Goal: Task Accomplishment & Management: Manage account settings

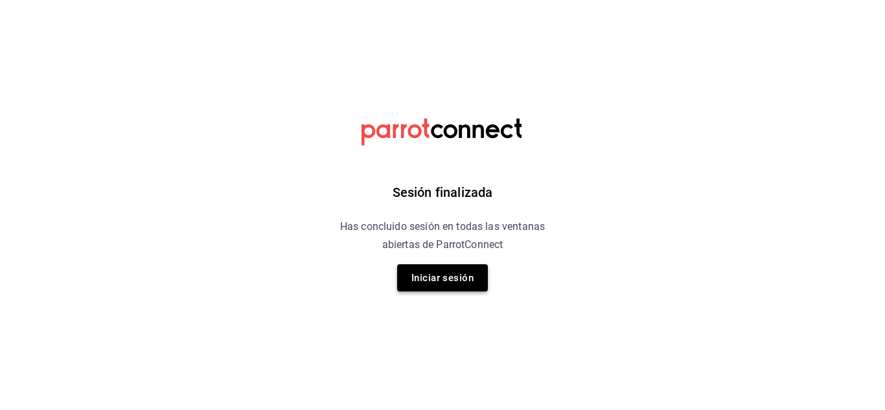
click at [452, 282] on button "Iniciar sesión" at bounding box center [442, 277] width 91 height 27
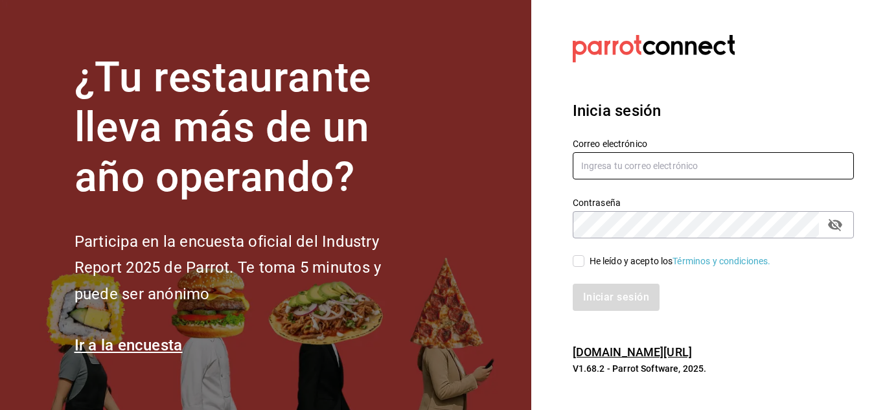
click at [652, 163] on input "text" at bounding box center [713, 165] width 281 height 27
type input "[EMAIL_ADDRESS][DOMAIN_NAME]"
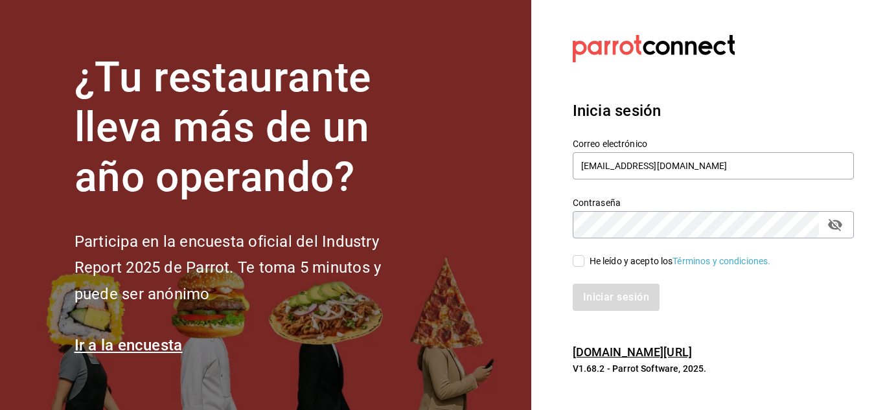
click at [580, 257] on input "He leído y acepto los Términos y condiciones." at bounding box center [579, 261] width 12 height 12
checkbox input "true"
click at [598, 286] on button "Iniciar sesión" at bounding box center [617, 297] width 88 height 27
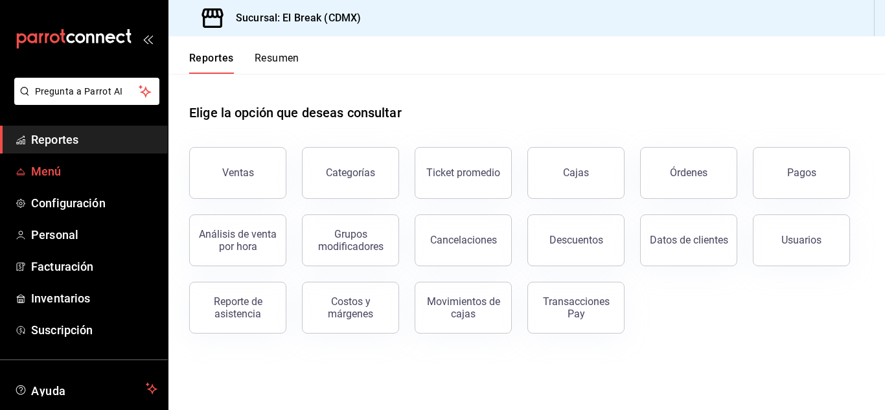
click at [77, 176] on span "Menú" at bounding box center [94, 171] width 126 height 17
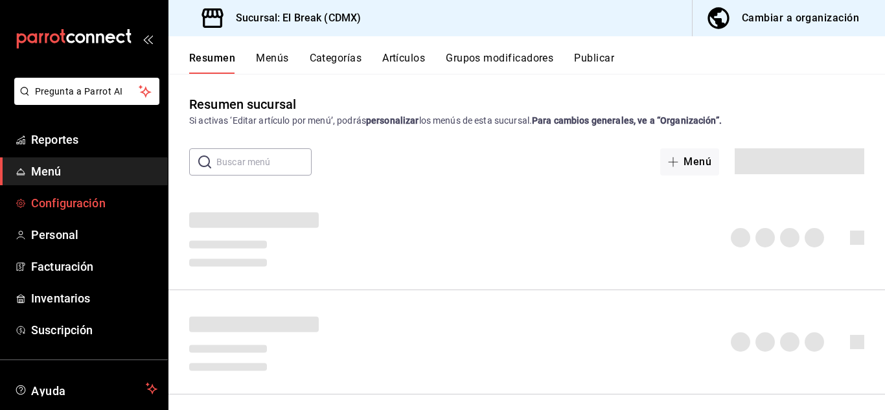
click at [74, 203] on span "Configuración" at bounding box center [94, 202] width 126 height 17
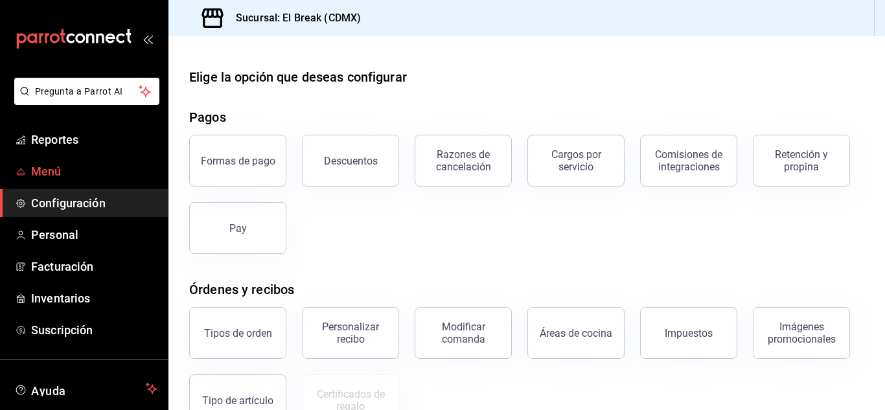
click at [62, 168] on span "Menú" at bounding box center [94, 171] width 126 height 17
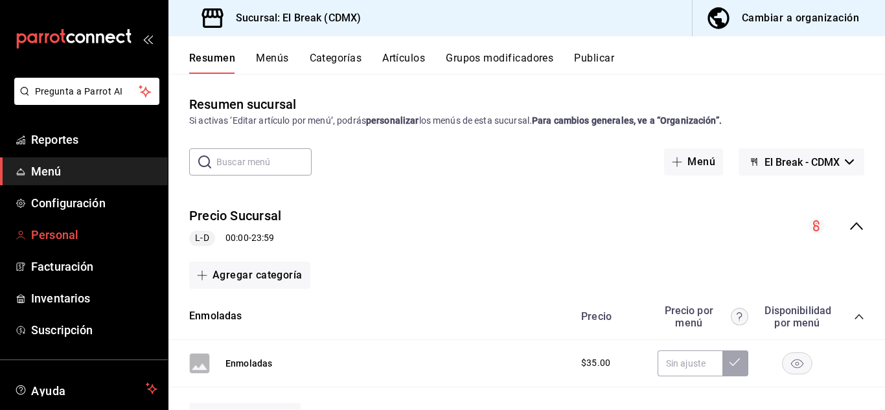
click at [55, 244] on link "Personal" at bounding box center [84, 235] width 168 height 28
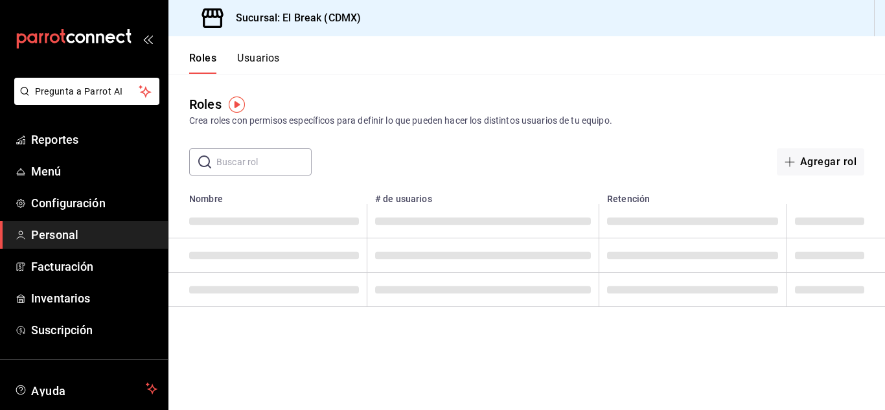
click at [273, 58] on button "Usuarios" at bounding box center [258, 63] width 43 height 22
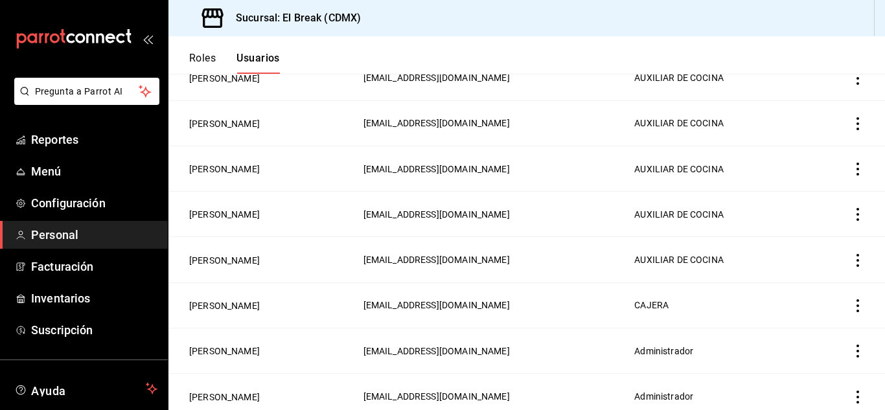
scroll to position [243, 0]
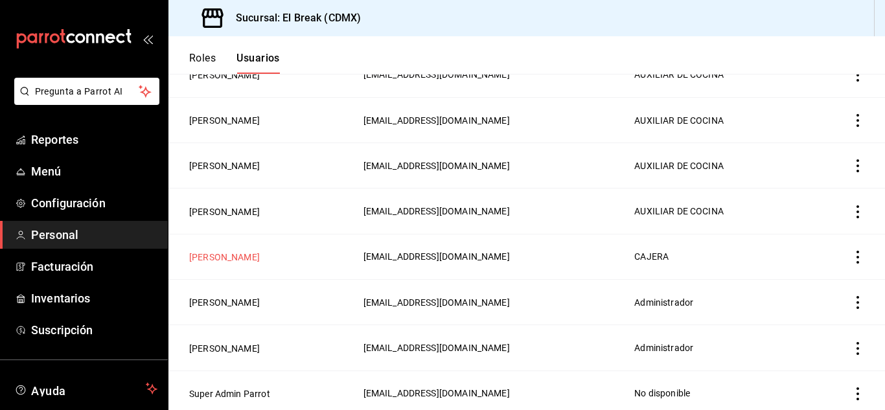
click at [242, 254] on button "[PERSON_NAME]" at bounding box center [224, 257] width 71 height 13
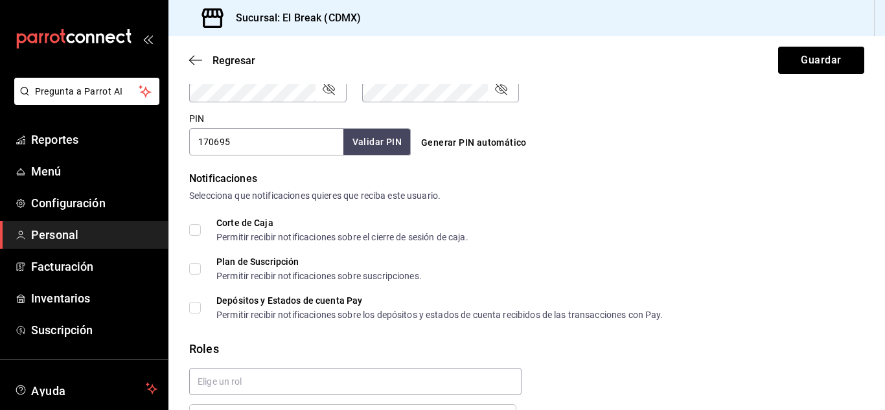
scroll to position [648, 0]
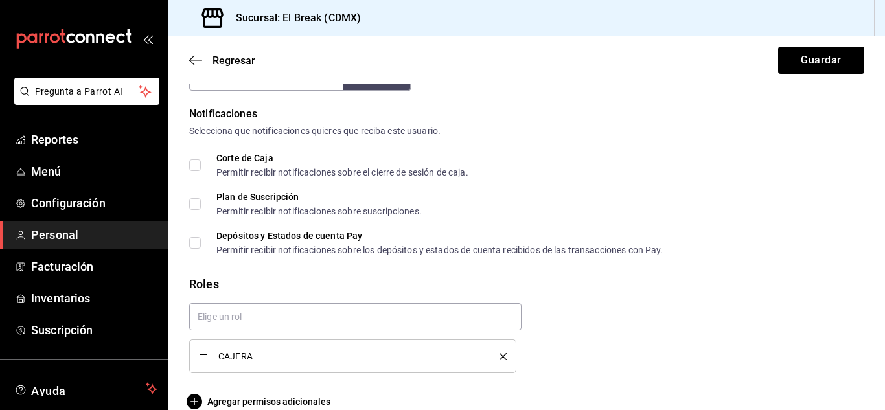
click at [205, 159] on span "Corte de Caja Permitir recibir notificaciones sobre el cierre de sesión de caja." at bounding box center [335, 165] width 268 height 23
click at [201, 159] on input "Corte de Caja Permitir recibir notificaciones sobre el cierre de sesión de caja." at bounding box center [195, 165] width 12 height 12
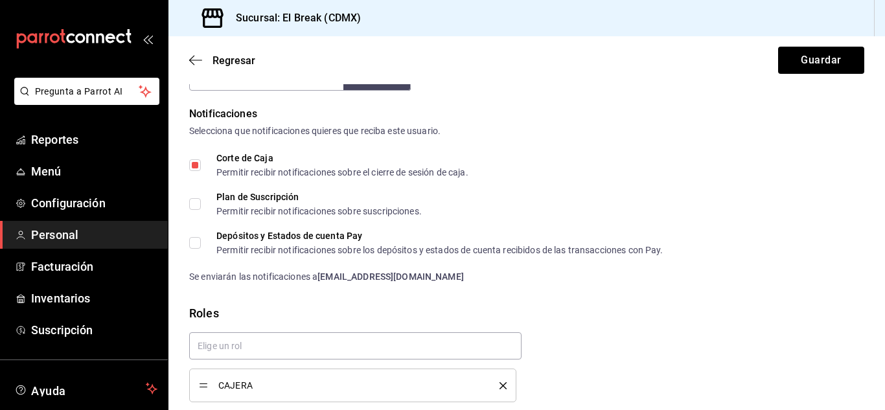
click at [206, 159] on span "Corte de Caja Permitir recibir notificaciones sobre el cierre de sesión de caja." at bounding box center [335, 165] width 268 height 23
click at [201, 159] on input "Corte de Caja Permitir recibir notificaciones sobre el cierre de sesión de caja." at bounding box center [195, 165] width 12 height 12
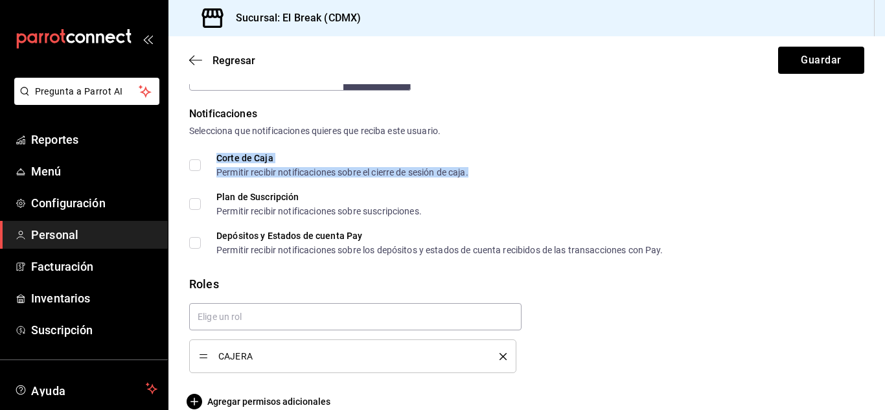
click at [240, 158] on div "Corte de Caja" at bounding box center [342, 158] width 252 height 9
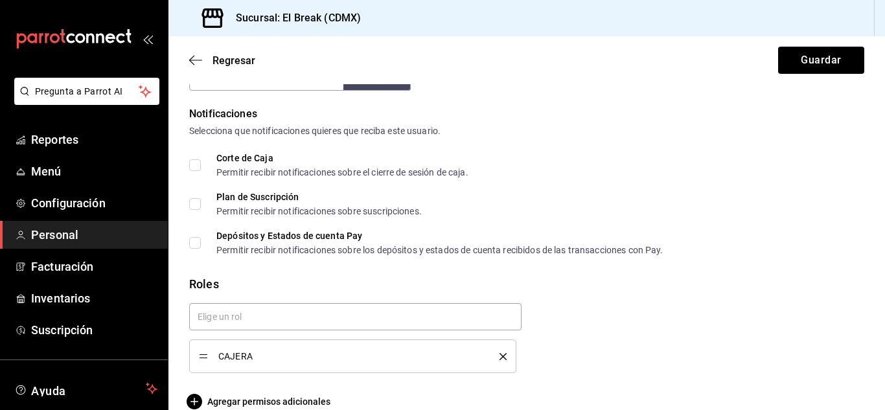
click at [191, 157] on label "Corte de Caja Permitir recibir notificaciones sobre el cierre de sesión de caja." at bounding box center [328, 165] width 279 height 23
click at [191, 159] on input "Corte de Caja Permitir recibir notificaciones sobre el cierre de sesión de caja." at bounding box center [195, 165] width 12 height 12
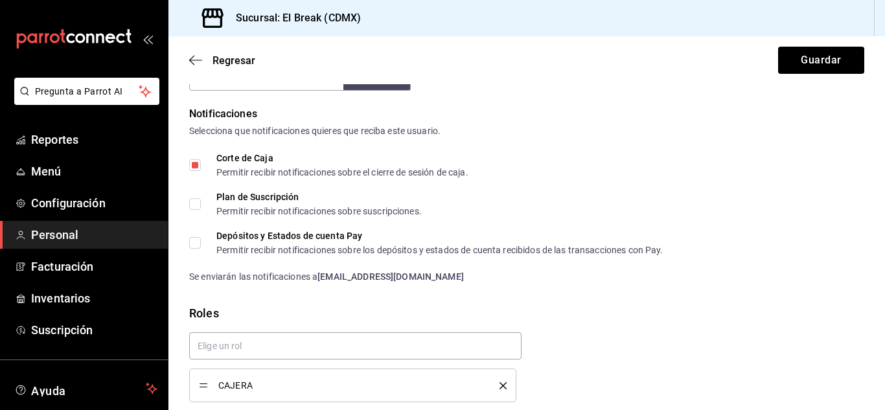
click at [189, 161] on input "Corte de Caja Permitir recibir notificaciones sobre el cierre de sesión de caja." at bounding box center [195, 165] width 12 height 12
checkbox input "false"
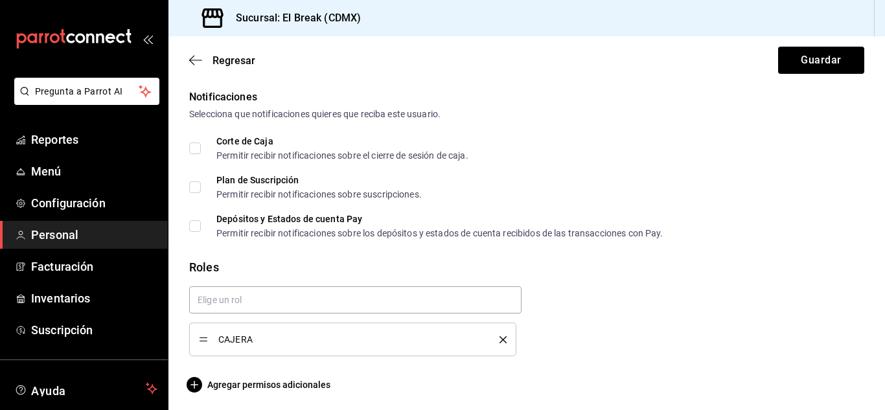
scroll to position [668, 0]
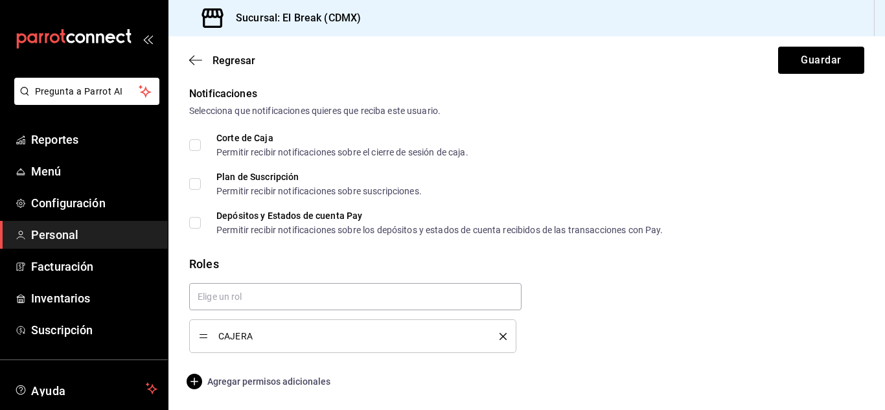
click at [257, 374] on span "Agregar permisos adicionales" at bounding box center [259, 382] width 141 height 16
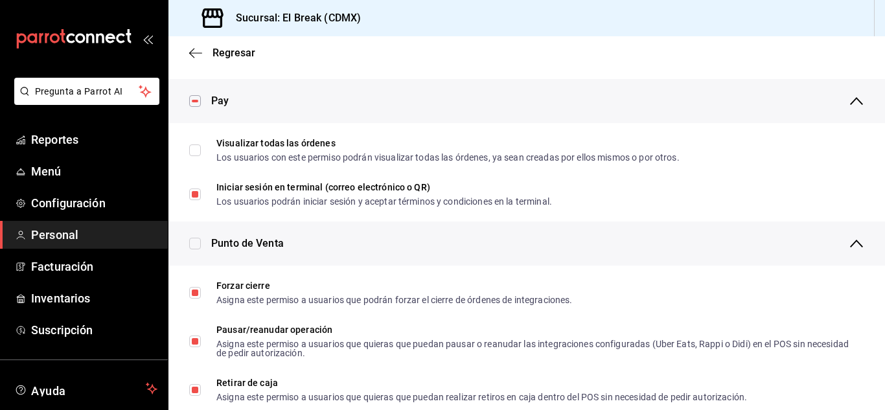
scroll to position [972, 0]
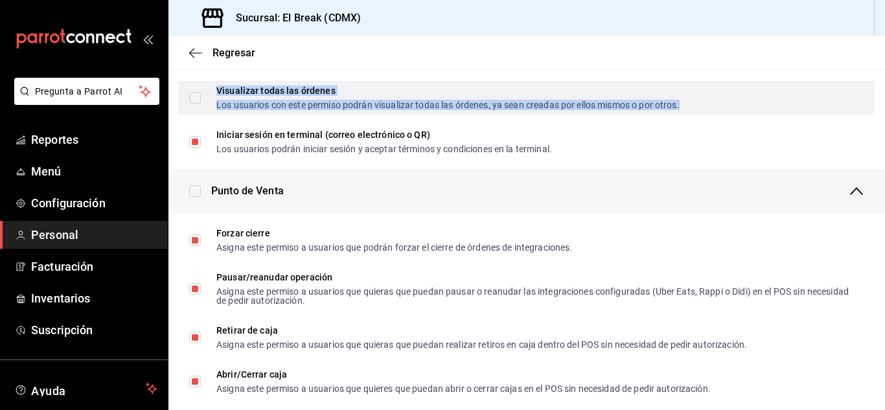
click at [246, 104] on div "Los usuarios con este permiso podrán visualizar todas las órdenes, ya sean crea…" at bounding box center [447, 104] width 463 height 9
checkbox input "false"
checkbox input "true"
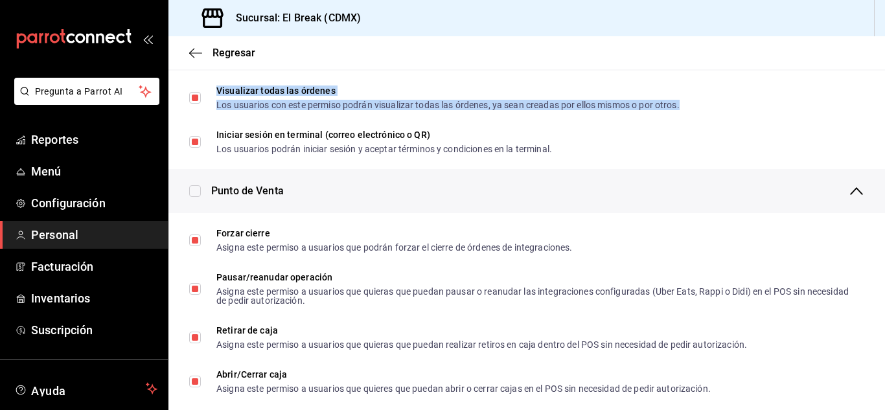
click at [428, 77] on li "Visualizar todas las órdenes Los usuarios con este permiso podrán visualizar to…" at bounding box center [526, 98] width 716 height 44
checkbox input "true"
checkbox input "false"
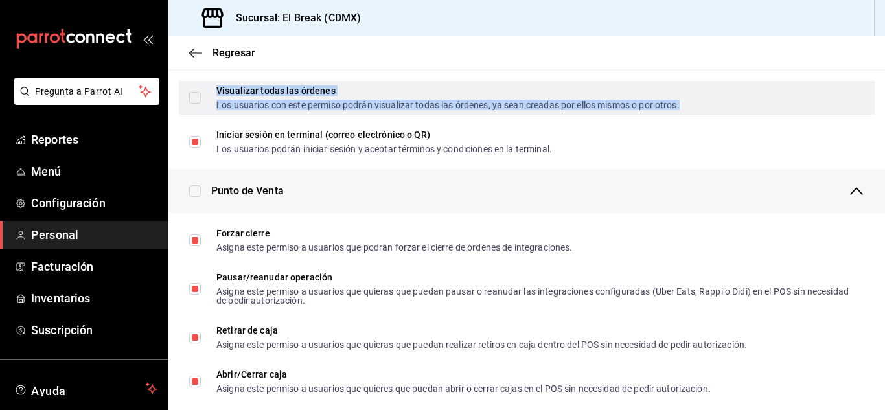
click at [336, 90] on div "Visualizar todas las órdenes" at bounding box center [447, 90] width 463 height 9
checkbox input "false"
checkbox input "true"
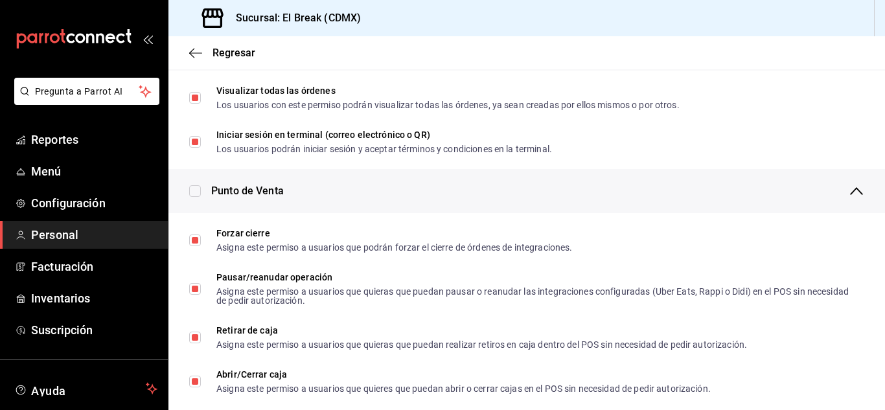
click at [729, 189] on div "Punto de Venta" at bounding box center [537, 191] width 653 height 44
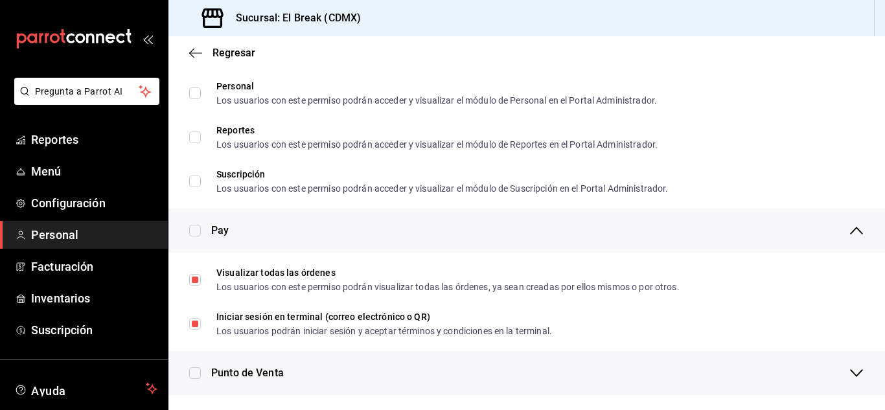
scroll to position [795, 0]
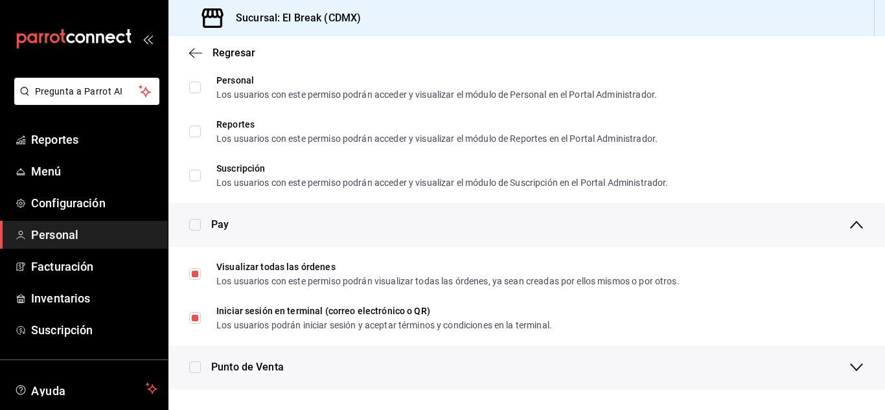
click at [255, 371] on span "Punto de Venta" at bounding box center [247, 368] width 73 height 16
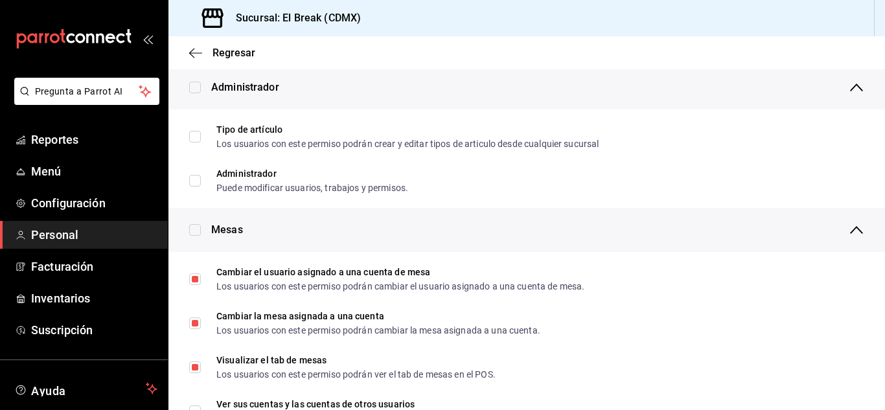
scroll to position [0, 0]
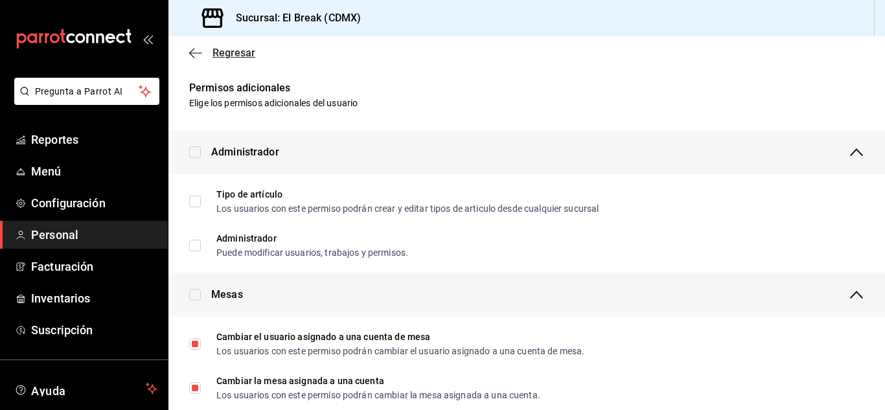
click at [196, 51] on icon "button" at bounding box center [195, 53] width 13 height 12
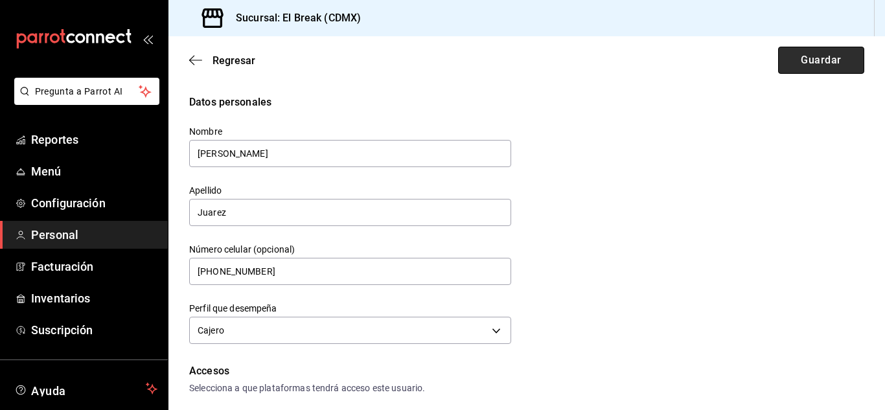
click at [814, 62] on button "Guardar" at bounding box center [821, 60] width 86 height 27
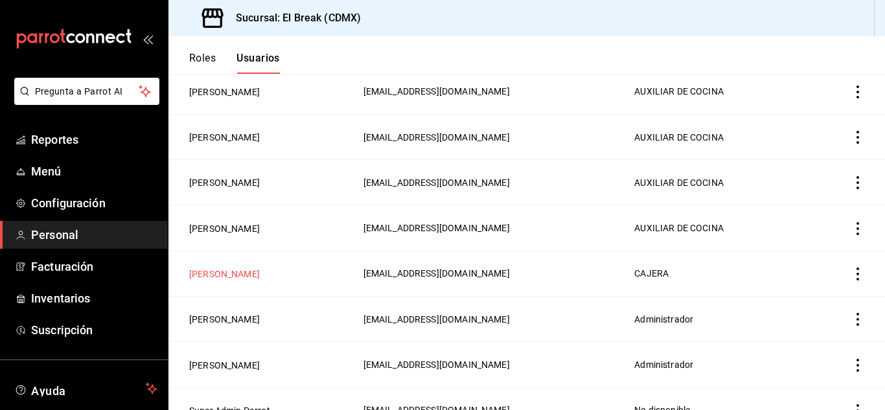
scroll to position [243, 0]
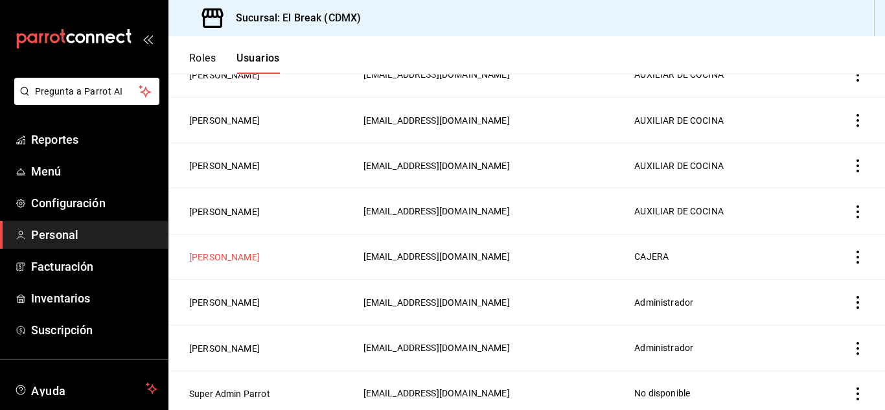
click at [222, 251] on button "[PERSON_NAME]" at bounding box center [224, 257] width 71 height 13
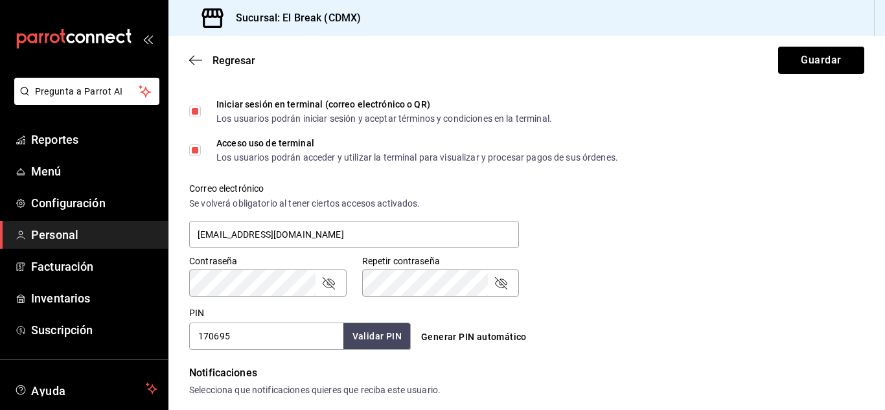
scroll to position [518, 0]
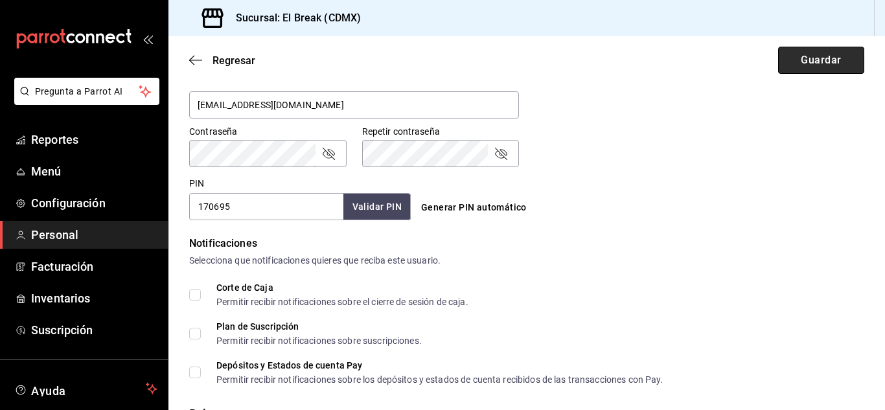
click at [812, 66] on button "Guardar" at bounding box center [821, 60] width 86 height 27
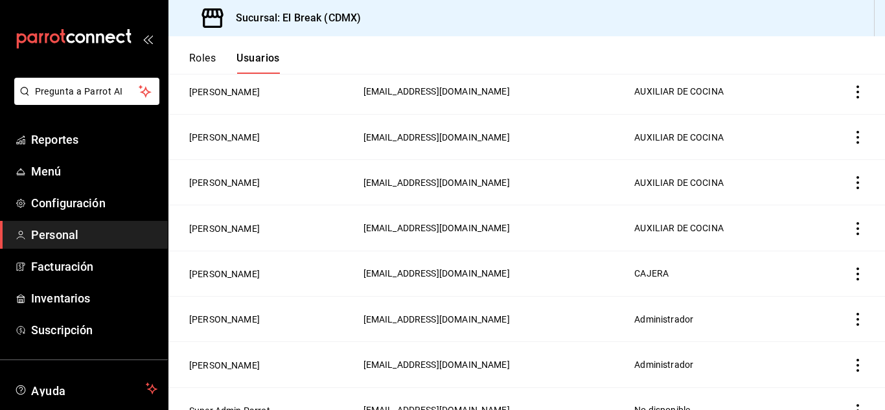
scroll to position [243, 0]
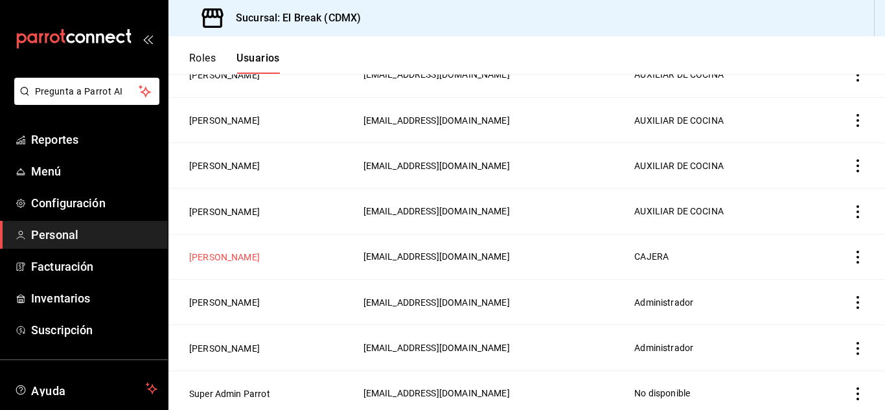
click at [232, 258] on button "[PERSON_NAME]" at bounding box center [224, 257] width 71 height 13
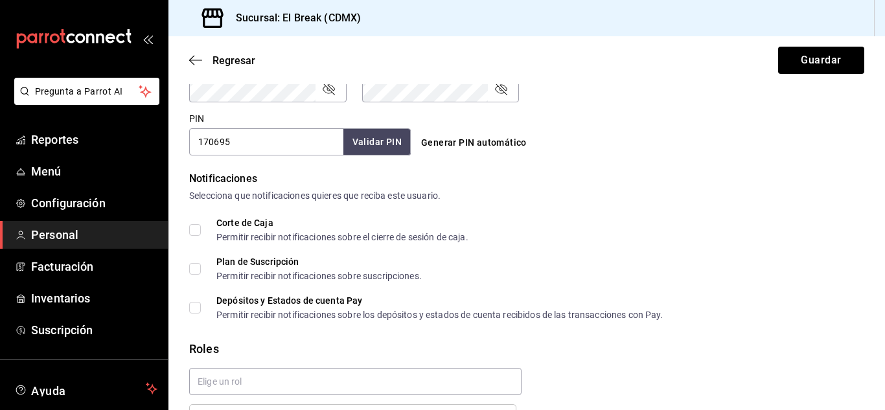
scroll to position [648, 0]
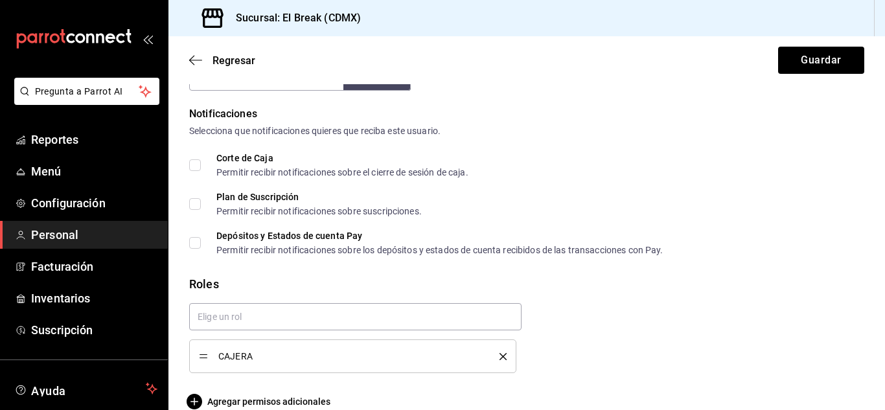
click at [196, 163] on input "Corte de Caja Permitir recibir notificaciones sobre el cierre de sesión de caja." at bounding box center [195, 165] width 12 height 12
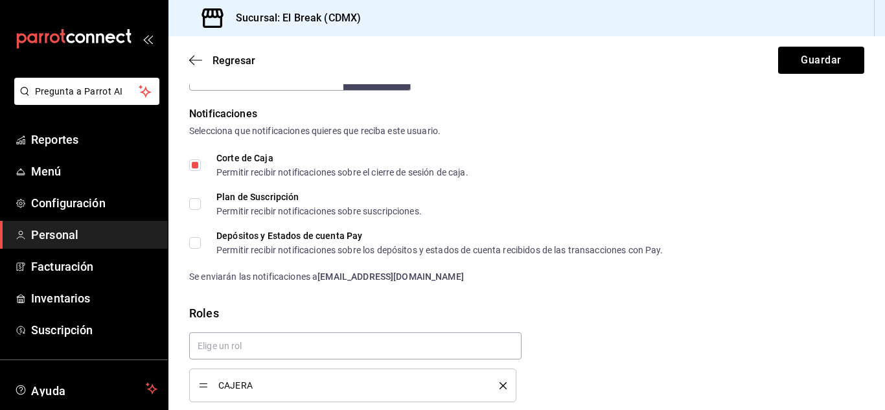
click at [196, 163] on input "Corte de Caja Permitir recibir notificaciones sobre el cierre de sesión de caja." at bounding box center [195, 165] width 12 height 12
checkbox input "false"
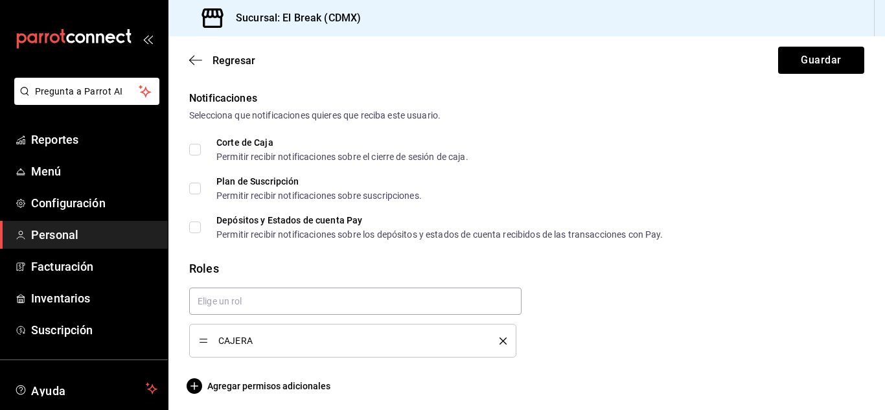
scroll to position [668, 0]
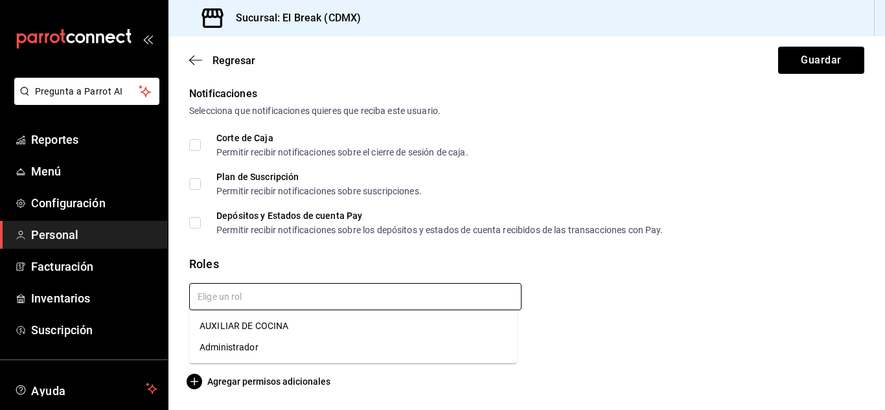
click at [228, 300] on input "text" at bounding box center [355, 296] width 332 height 27
click at [229, 301] on input "text" at bounding box center [355, 296] width 332 height 27
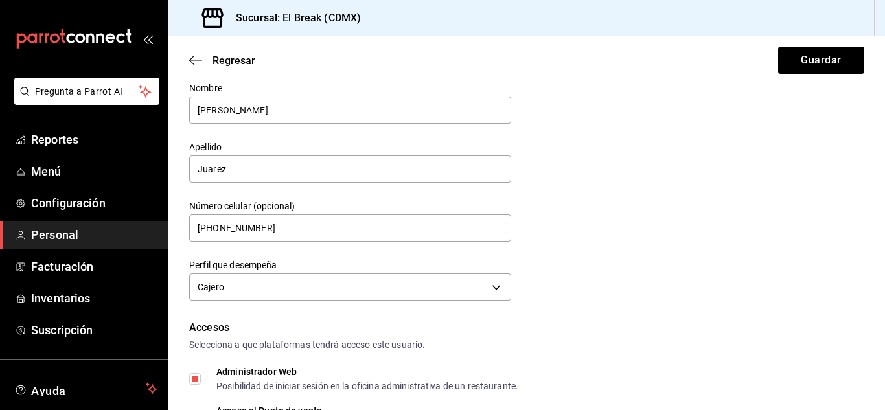
scroll to position [0, 0]
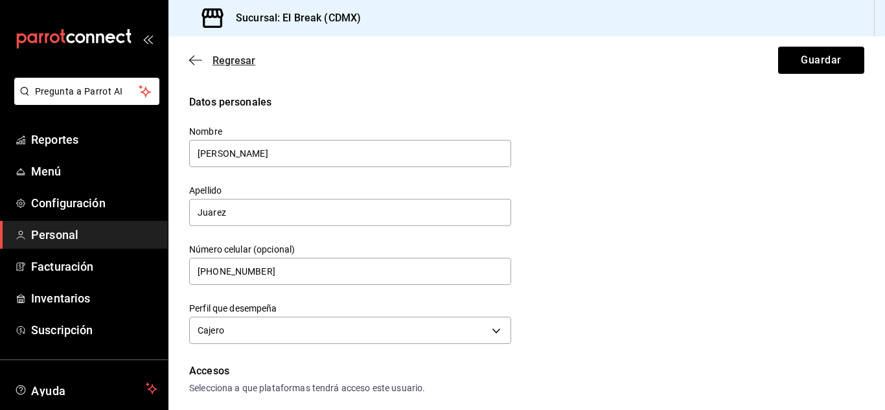
click at [193, 56] on icon "button" at bounding box center [195, 60] width 13 height 12
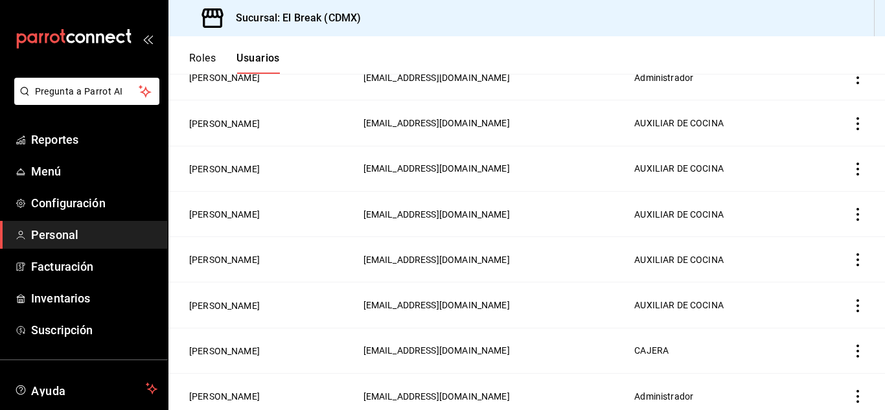
scroll to position [243, 0]
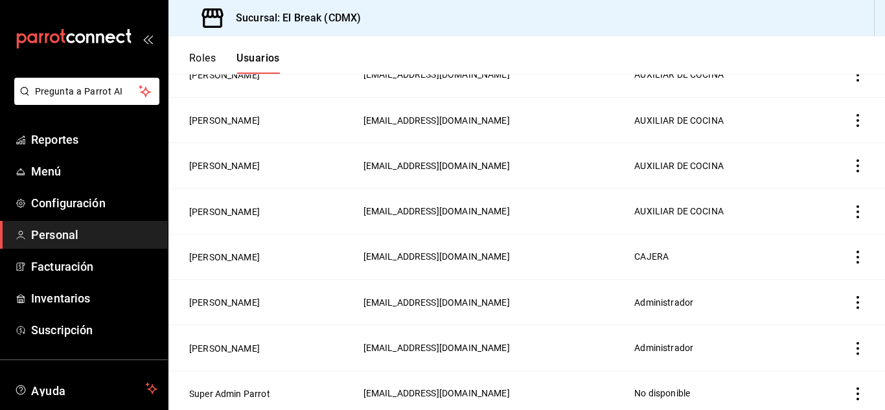
click at [840, 252] on td "employeesTable" at bounding box center [846, 256] width 78 height 45
click at [851, 255] on icon "actions" at bounding box center [857, 257] width 13 height 13
click at [812, 263] on li "Eliminar" at bounding box center [800, 271] width 109 height 36
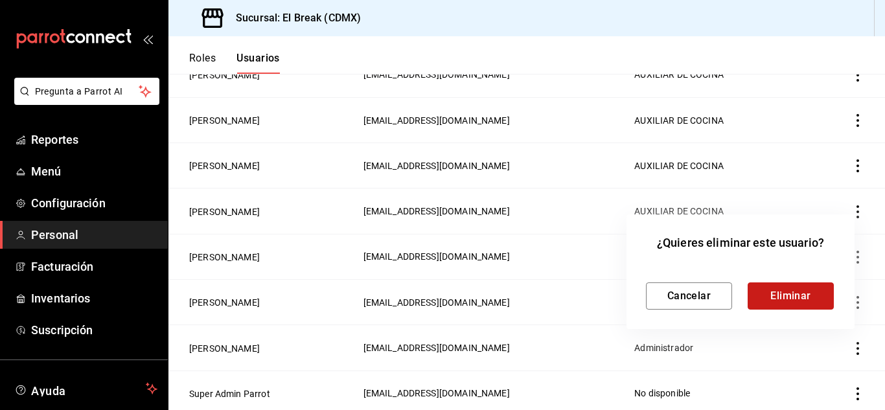
click at [790, 294] on button "Eliminar" at bounding box center [791, 295] width 86 height 27
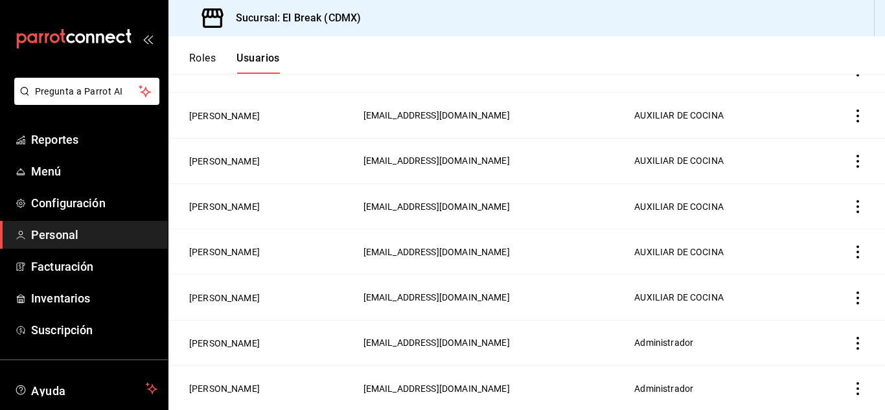
scroll to position [133, 0]
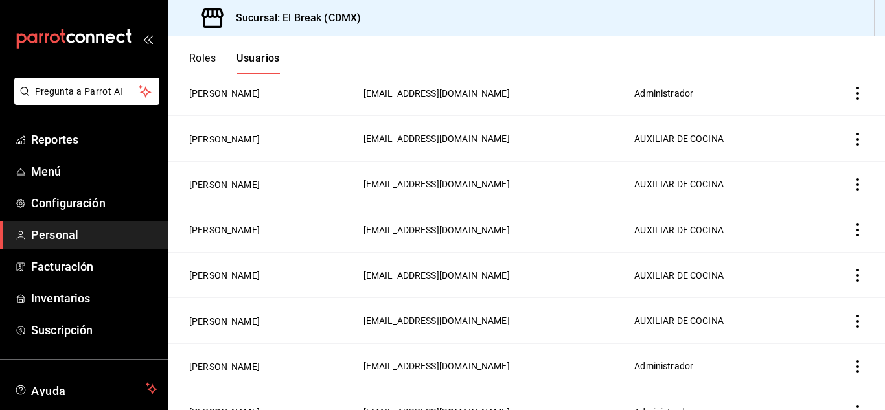
click at [848, 220] on td "employeesTable" at bounding box center [846, 229] width 78 height 45
click at [856, 223] on icon "actions" at bounding box center [857, 229] width 3 height 13
click at [790, 239] on span "Eliminar" at bounding box center [789, 246] width 56 height 16
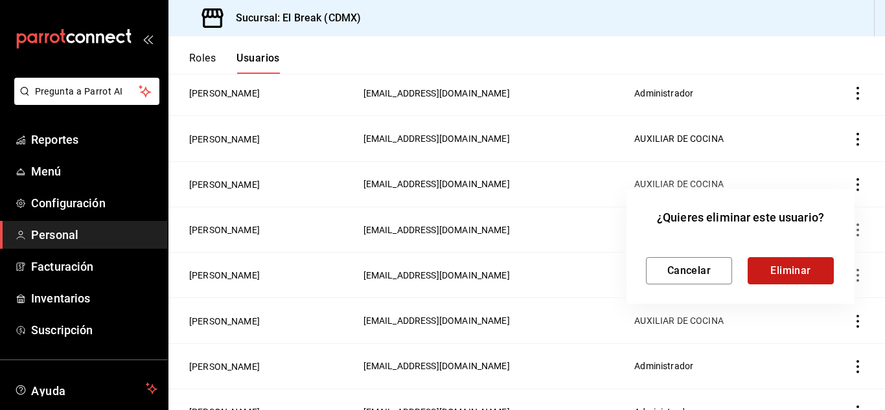
click at [795, 273] on button "Eliminar" at bounding box center [791, 270] width 86 height 27
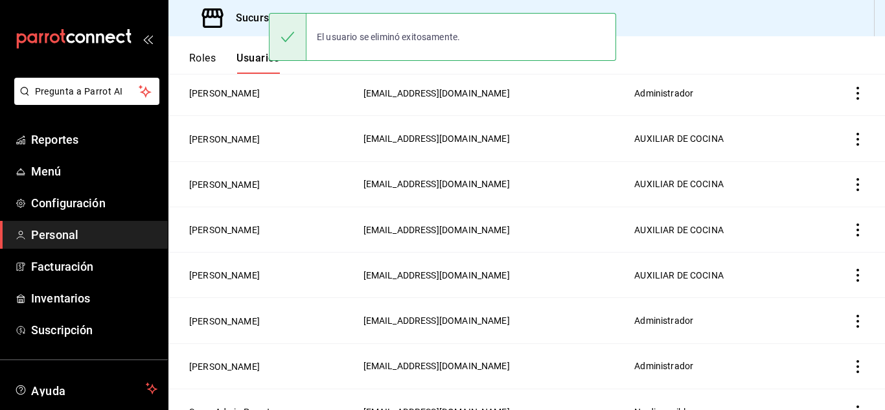
click at [851, 181] on icon "actions" at bounding box center [857, 184] width 13 height 13
click at [812, 205] on span "Eliminar" at bounding box center [800, 201] width 33 height 10
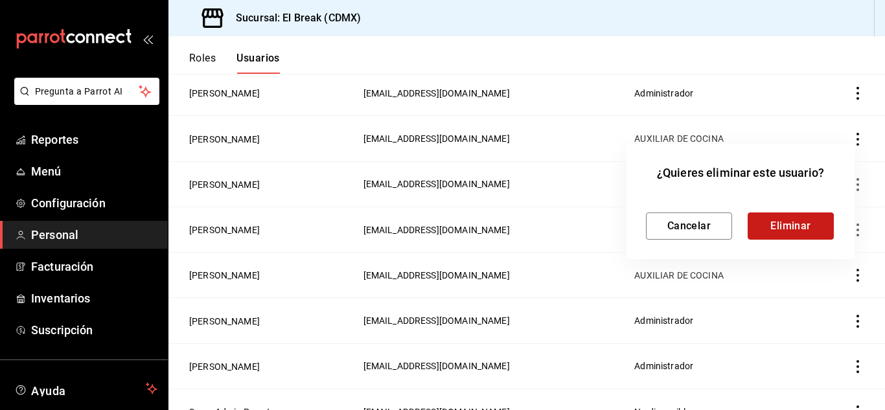
click at [829, 219] on button "Eliminar" at bounding box center [791, 225] width 86 height 27
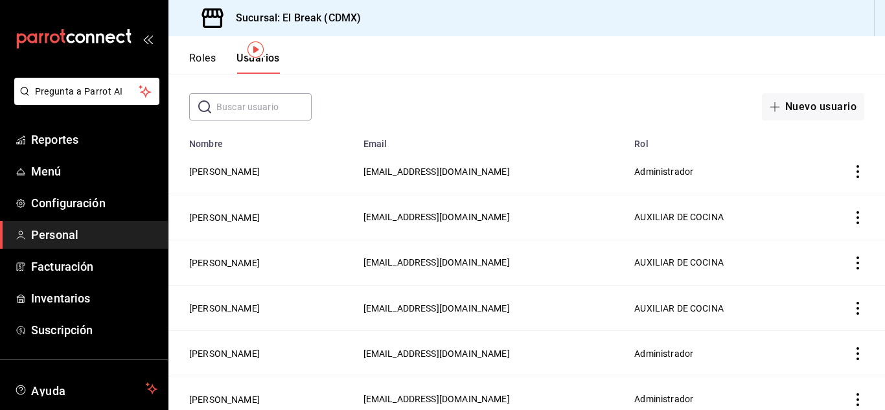
scroll to position [0, 0]
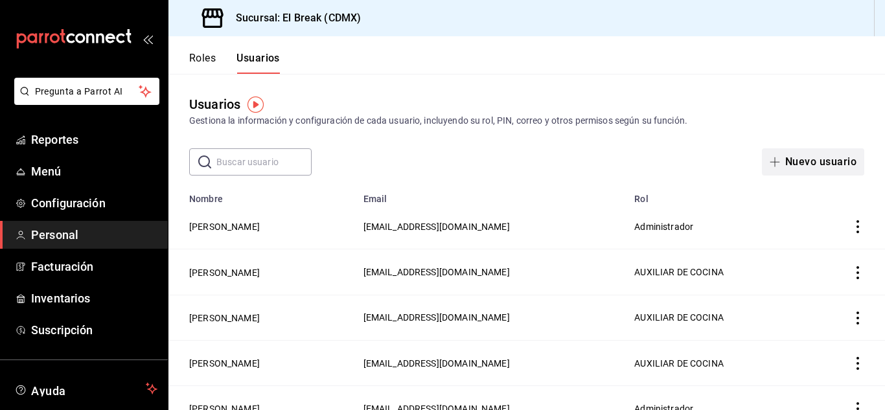
click at [807, 165] on button "Nuevo usuario" at bounding box center [813, 161] width 102 height 27
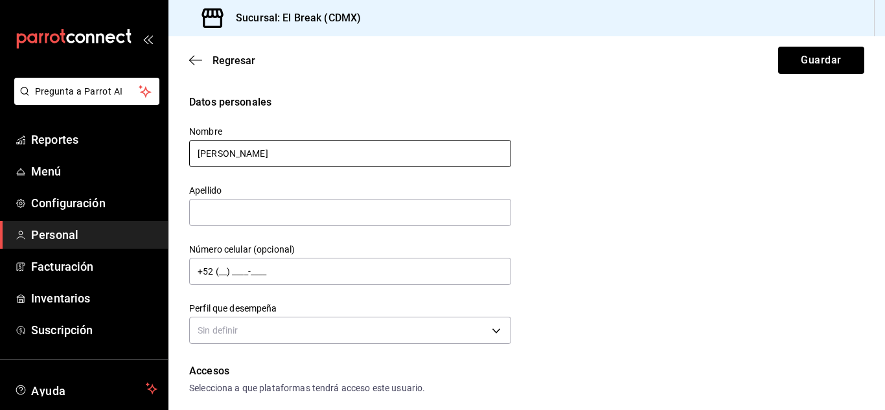
type input "[PERSON_NAME]"
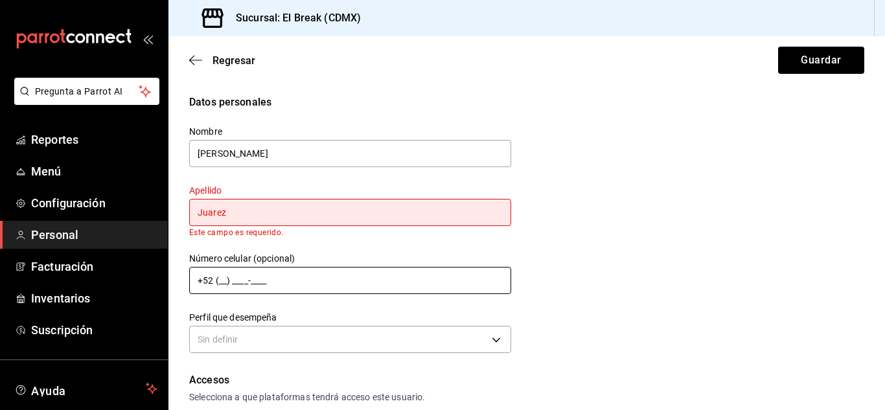
type input "Juarez"
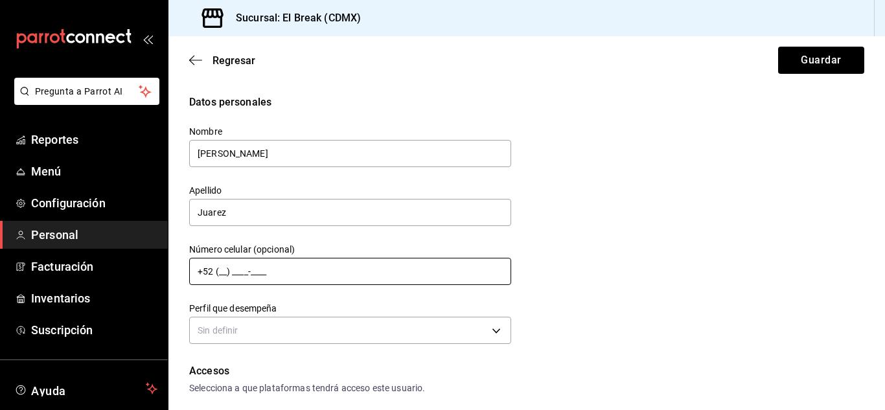
drag, startPoint x: 226, startPoint y: 275, endPoint x: 240, endPoint y: 277, distance: 13.7
click at [226, 275] on input "+52 (__) ____-____" at bounding box center [350, 271] width 322 height 27
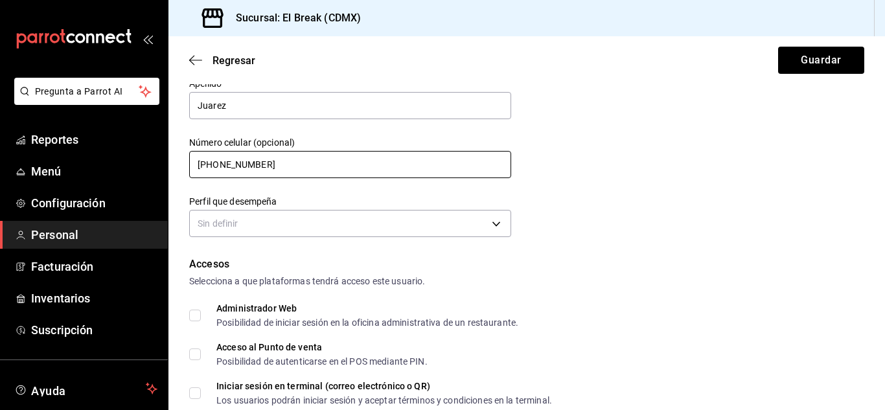
scroll to position [130, 0]
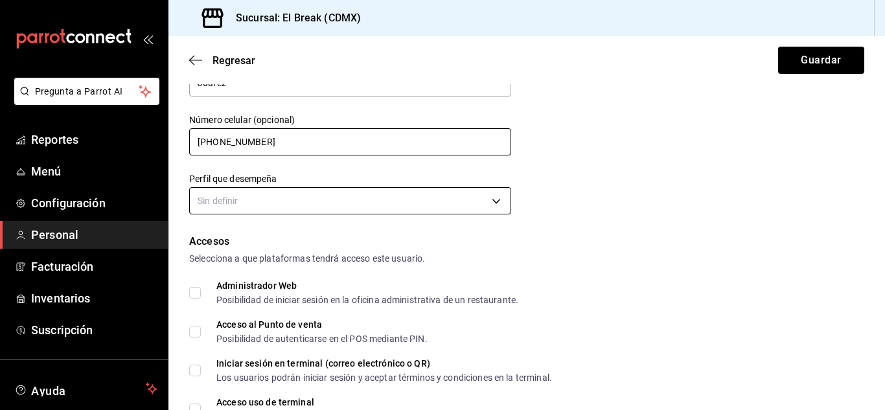
type input "[PHONE_NUMBER]"
click at [468, 201] on body "Pregunta a Parrot AI Reportes Menú Configuración Personal Facturación Inventari…" at bounding box center [442, 205] width 885 height 410
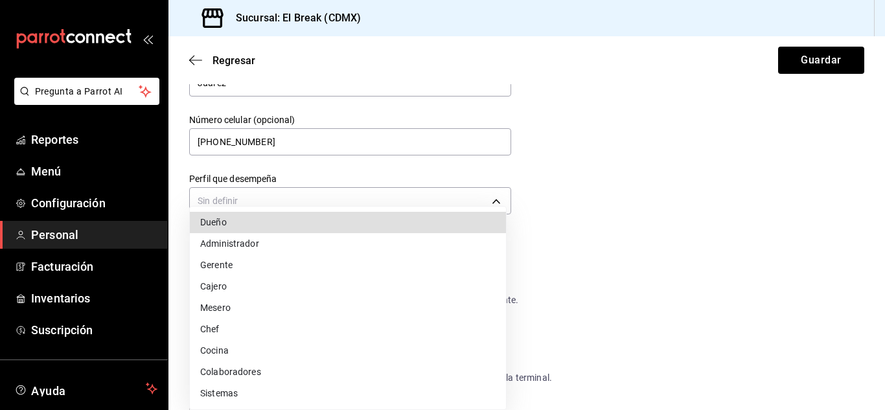
click at [225, 285] on li "Cajero" at bounding box center [348, 286] width 316 height 21
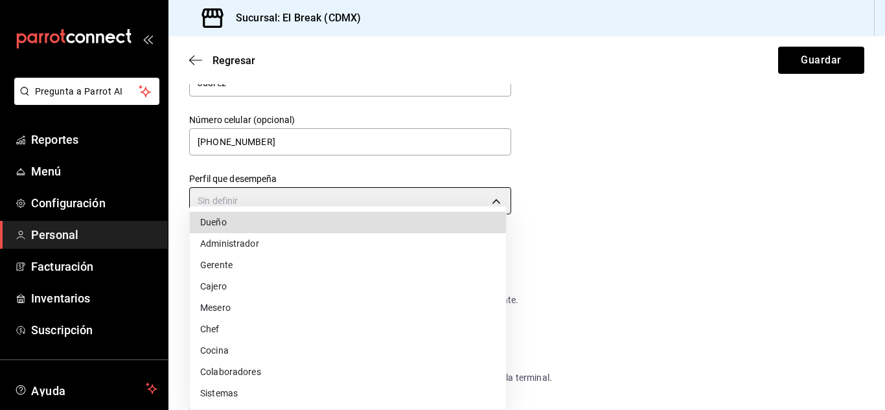
type input "CASHIER"
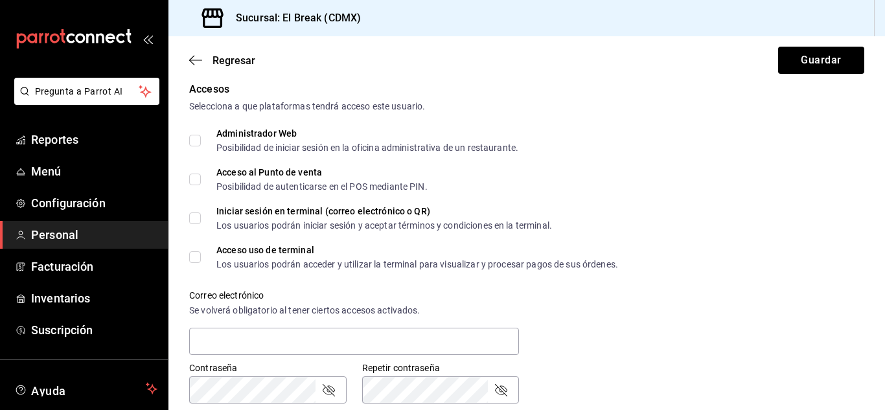
scroll to position [259, 0]
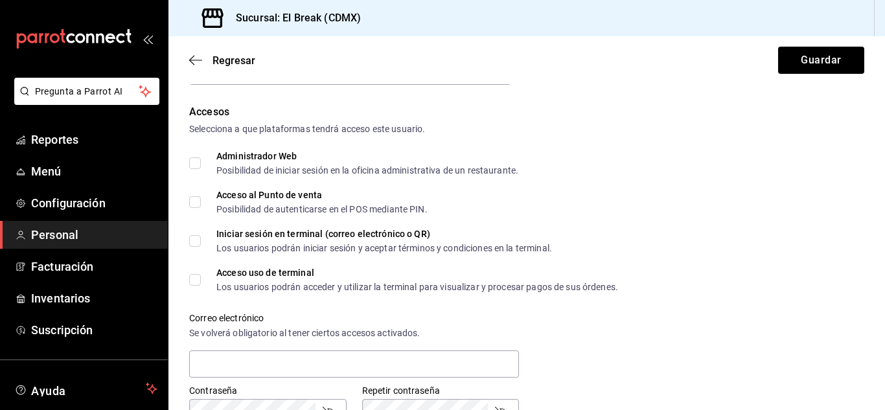
click at [193, 161] on input "Administrador Web Posibilidad de iniciar sesión en la oficina administrativa de…" at bounding box center [195, 163] width 12 height 12
checkbox input "true"
click at [192, 196] on label "Acceso al Punto de venta Posibilidad de autenticarse en el POS mediante PIN." at bounding box center [308, 201] width 238 height 23
click at [192, 196] on input "Acceso al Punto de venta Posibilidad de autenticarse en el POS mediante PIN." at bounding box center [195, 202] width 12 height 12
checkbox input "true"
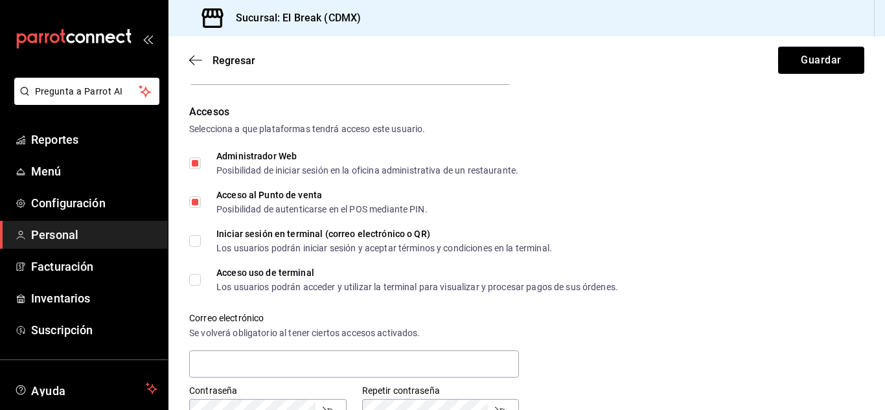
drag, startPoint x: 194, startPoint y: 244, endPoint x: 187, endPoint y: 246, distance: 6.6
click at [193, 244] on input "Iniciar sesión en terminal (correo electrónico o QR) Los usuarios podrán inicia…" at bounding box center [195, 241] width 12 height 12
checkbox input "true"
click at [191, 279] on input "Acceso uso de terminal Los usuarios podrán acceder y utilizar la terminal para …" at bounding box center [195, 280] width 12 height 12
checkbox input "true"
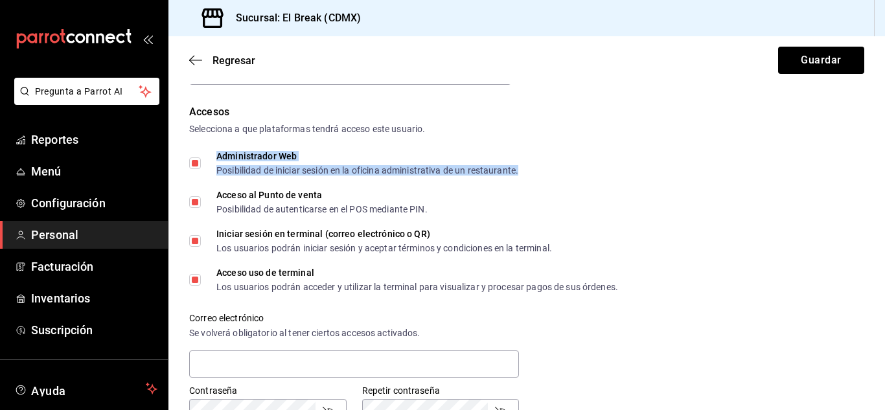
click at [238, 168] on div "Posibilidad de iniciar sesión en la oficina administrativa de un restaurante." at bounding box center [367, 170] width 302 height 9
click at [197, 161] on input "Administrador Web Posibilidad de iniciar sesión en la oficina administrativa de…" at bounding box center [195, 163] width 12 height 12
checkbox input "false"
click at [615, 149] on div "Accesos Selecciona a que plataformas tendrá acceso este usuario. Administrador …" at bounding box center [526, 291] width 675 height 375
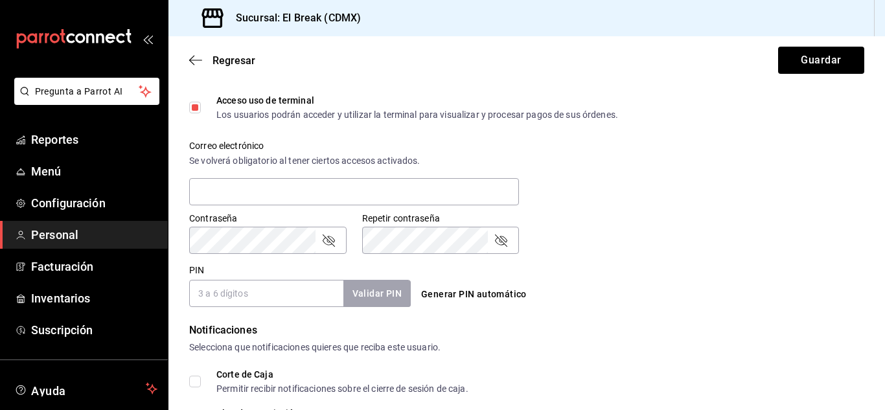
scroll to position [453, 0]
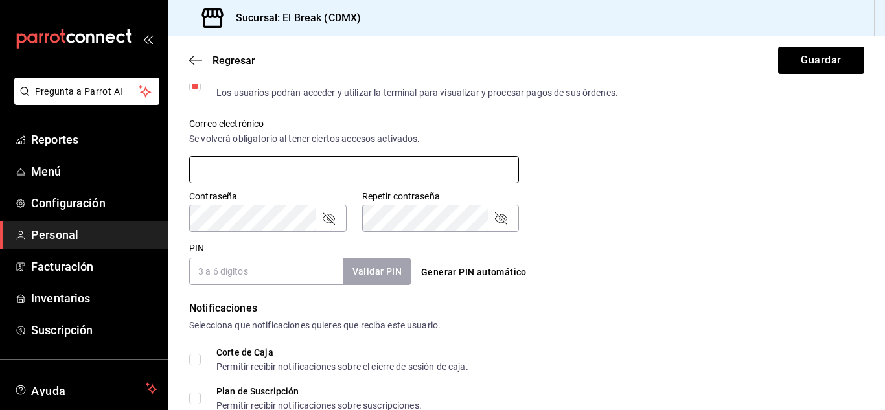
click at [229, 162] on input "text" at bounding box center [354, 169] width 330 height 27
type input "[EMAIL_ADDRESS][DOMAIN_NAME]"
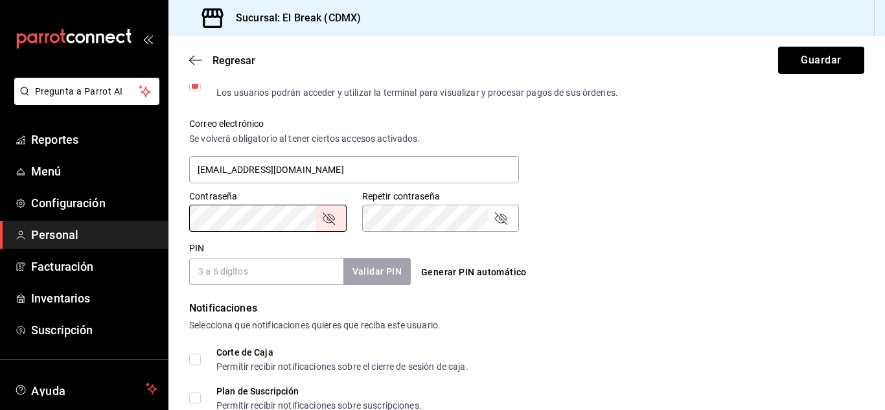
click at [211, 272] on input "PIN" at bounding box center [266, 271] width 154 height 27
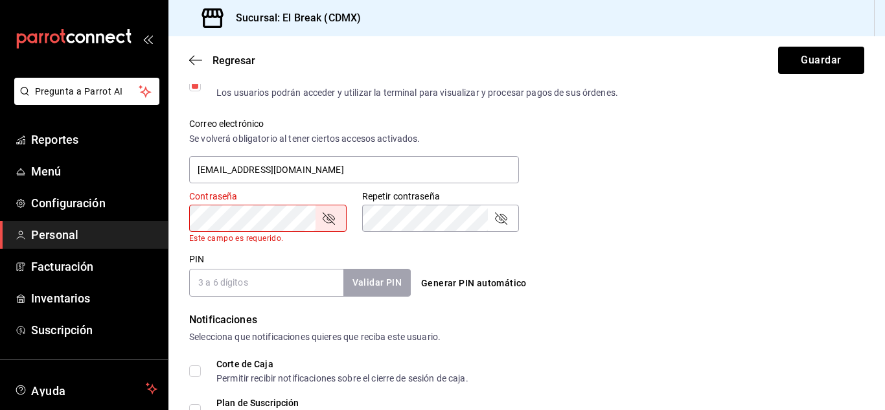
click at [221, 282] on input "PIN" at bounding box center [266, 282] width 154 height 27
type input "170695"
click at [393, 281] on button "Validar PIN" at bounding box center [376, 283] width 69 height 28
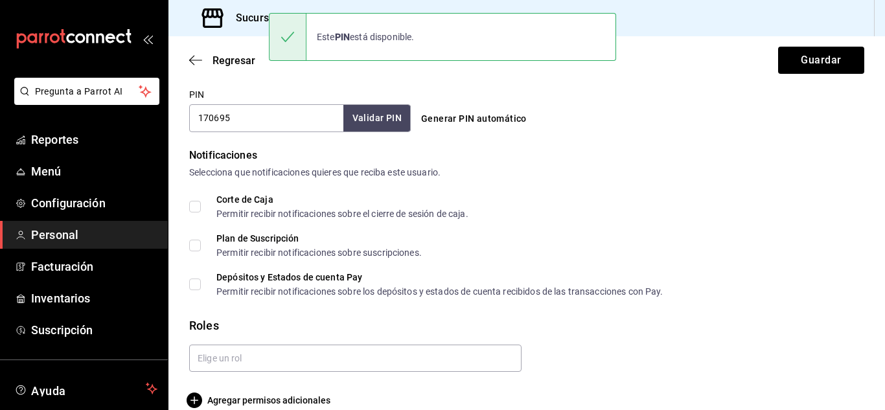
scroll to position [637, 0]
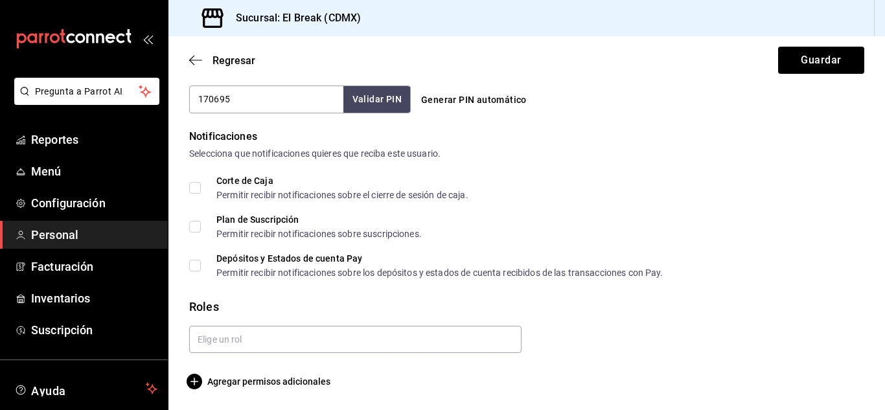
click at [194, 184] on input "Corte de Caja Permitir recibir notificaciones sobre el cierre de sesión de caja." at bounding box center [195, 188] width 12 height 12
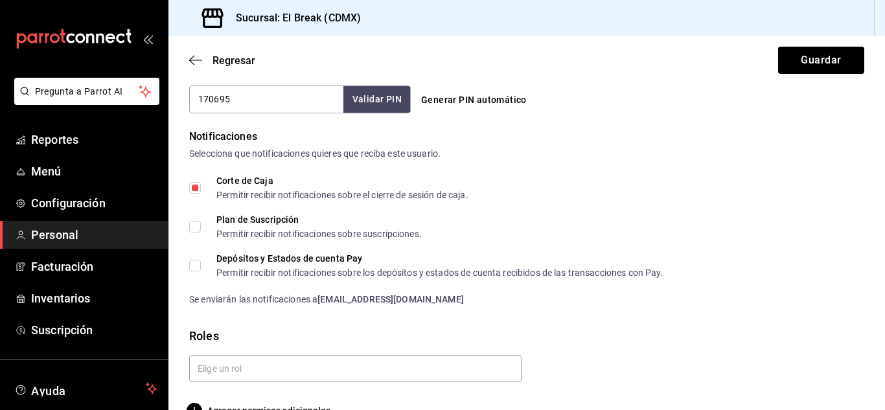
click at [194, 184] on input "Corte de Caja Permitir recibir notificaciones sobre el cierre de sesión de caja." at bounding box center [195, 188] width 12 height 12
checkbox input "false"
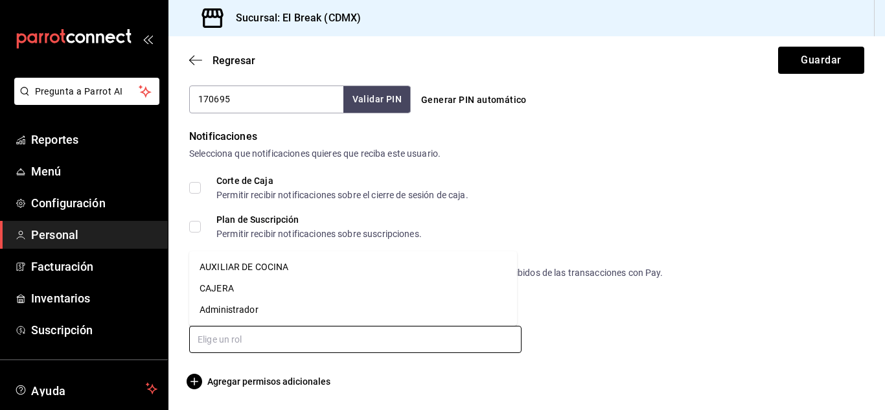
click at [231, 347] on input "text" at bounding box center [355, 339] width 332 height 27
click at [230, 290] on li "CAJERA" at bounding box center [353, 288] width 328 height 21
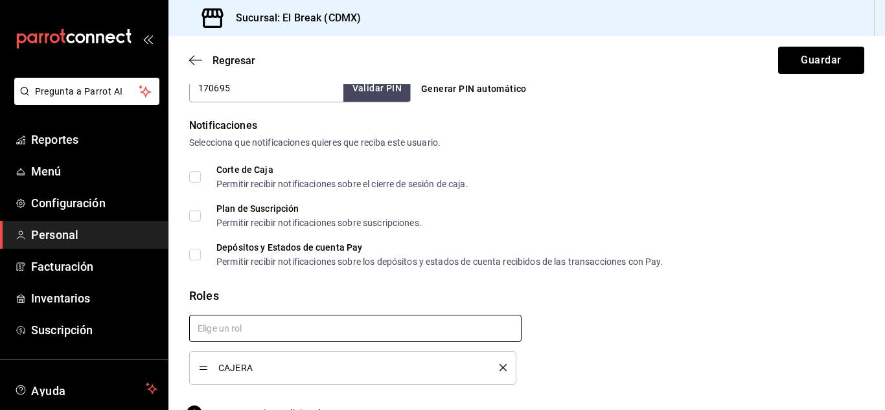
checkbox input "true"
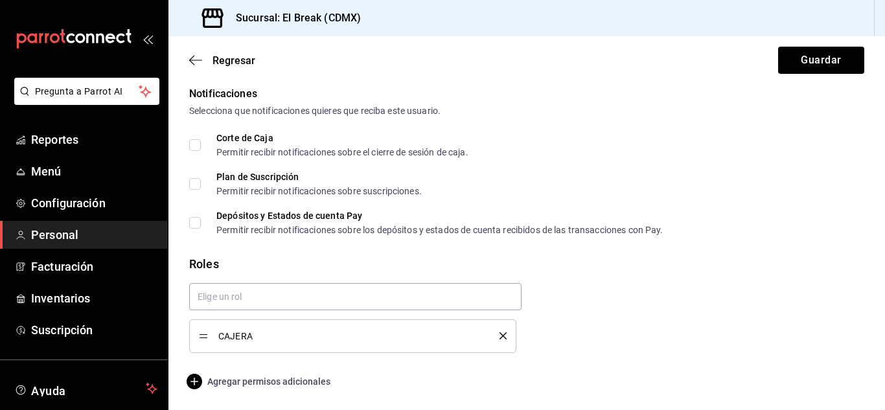
click at [295, 380] on span "Agregar permisos adicionales" at bounding box center [259, 382] width 141 height 16
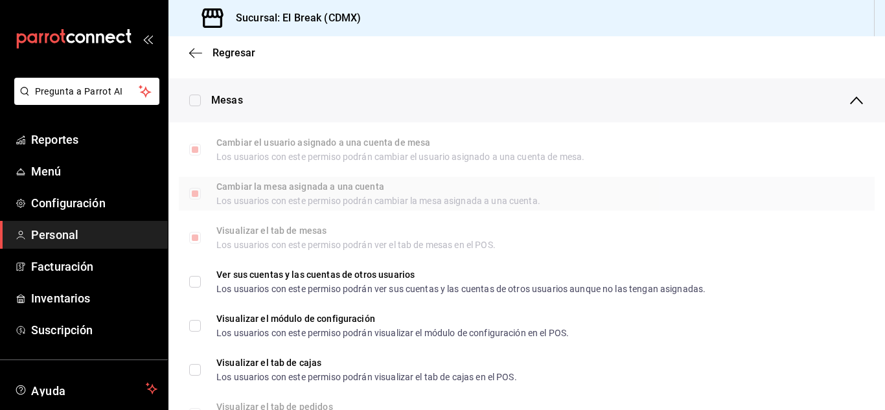
scroll to position [259, 0]
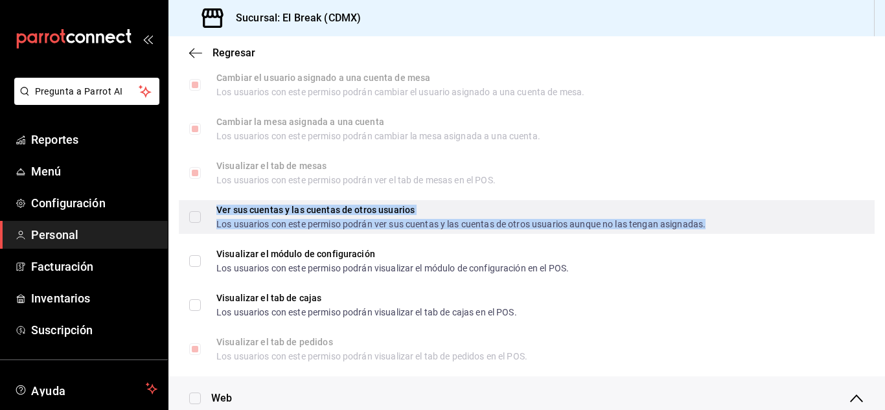
click at [302, 220] on div "Los usuarios con este permiso podrán ver sus cuentas y las cuentas de otros usu…" at bounding box center [460, 224] width 489 height 9
checkbox input "true"
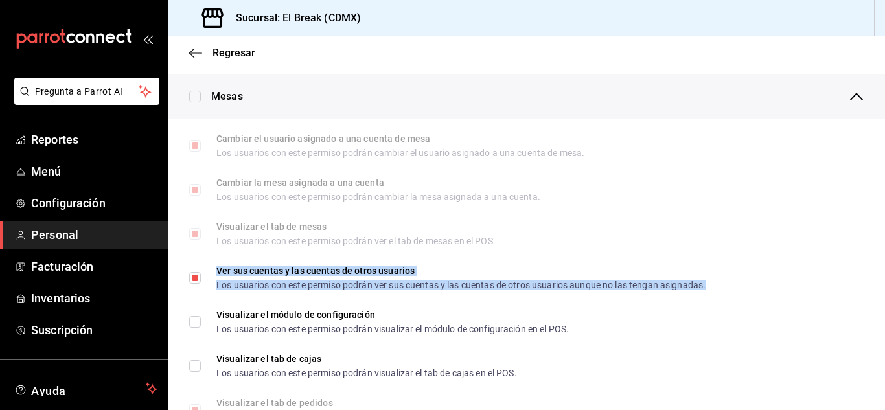
scroll to position [0, 0]
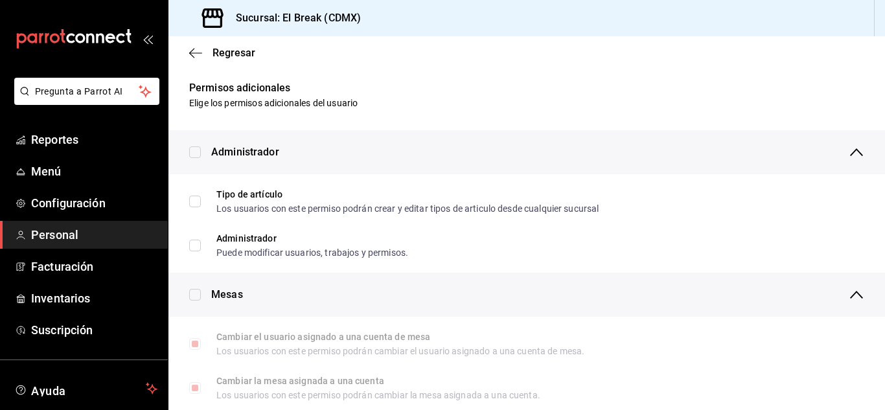
drag, startPoint x: 199, startPoint y: 49, endPoint x: 206, endPoint y: 51, distance: 7.2
click at [199, 49] on icon "button" at bounding box center [195, 53] width 13 height 12
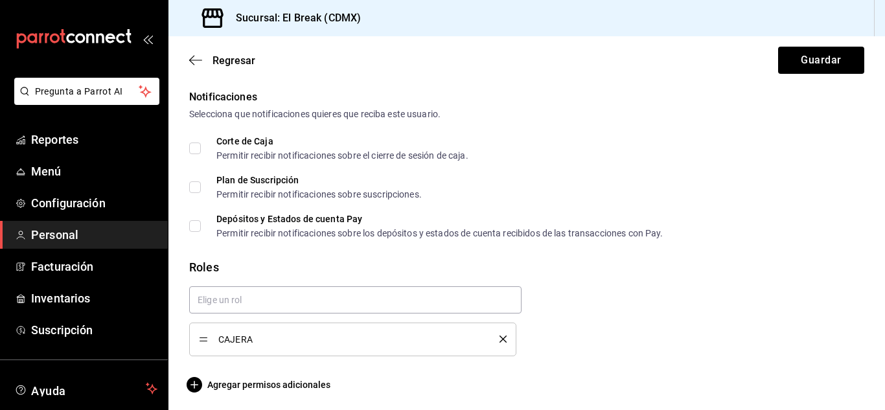
scroll to position [680, 0]
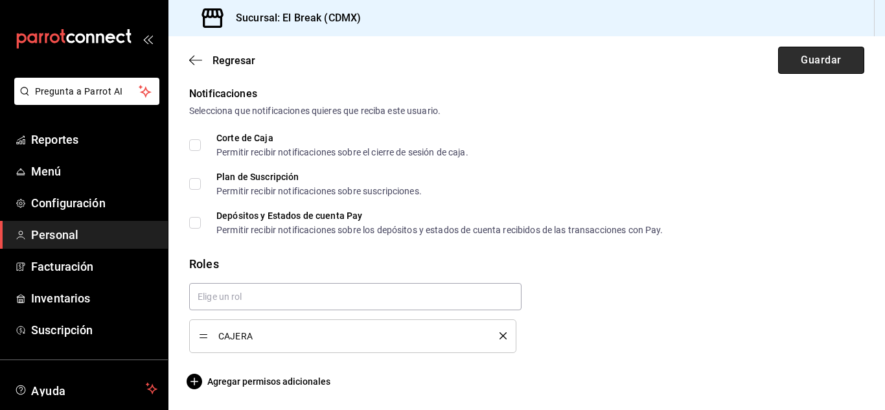
click at [814, 65] on button "Guardar" at bounding box center [821, 60] width 86 height 27
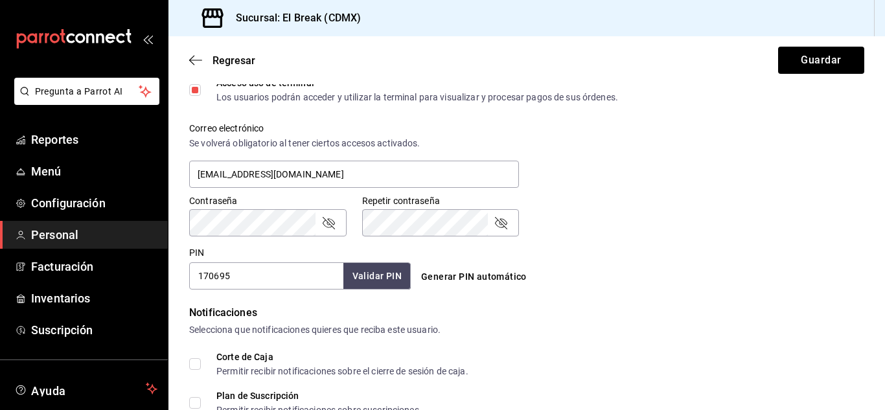
click at [333, 229] on icon "passwordField" at bounding box center [329, 223] width 16 height 16
click at [499, 220] on icon "passwordField" at bounding box center [501, 223] width 16 height 16
click at [586, 220] on div "Contraseña Contraseña Repetir contraseña Repetir contraseña" at bounding box center [519, 207] width 691 height 57
click at [822, 64] on button "Guardar" at bounding box center [821, 60] width 86 height 27
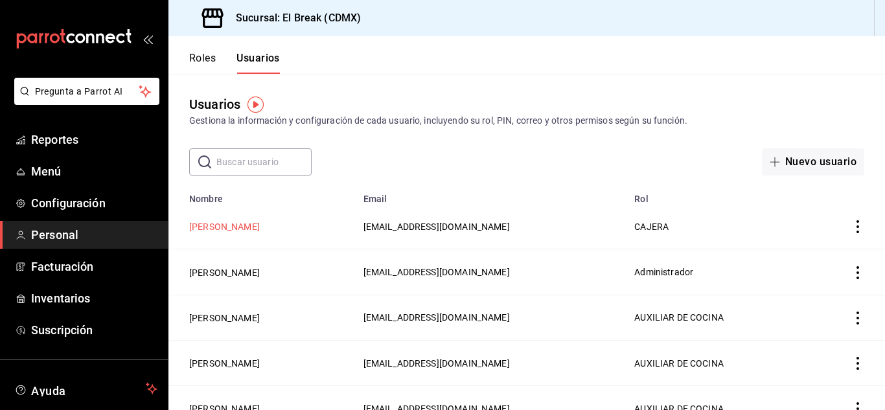
click at [235, 229] on button "[PERSON_NAME]" at bounding box center [224, 226] width 71 height 13
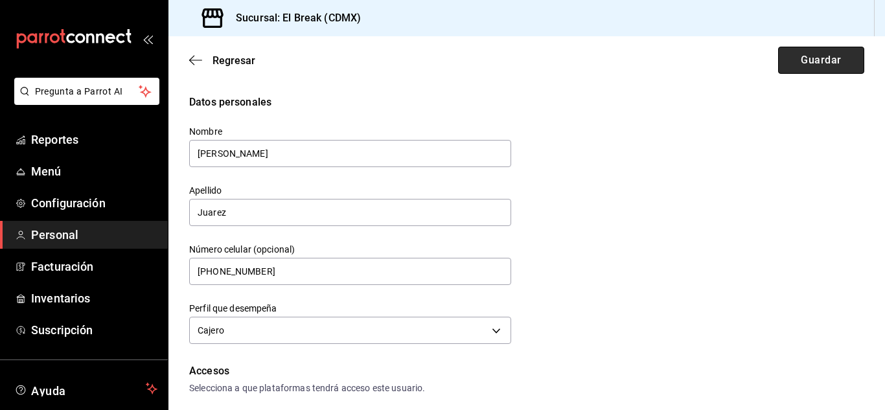
click at [806, 60] on button "Guardar" at bounding box center [821, 60] width 86 height 27
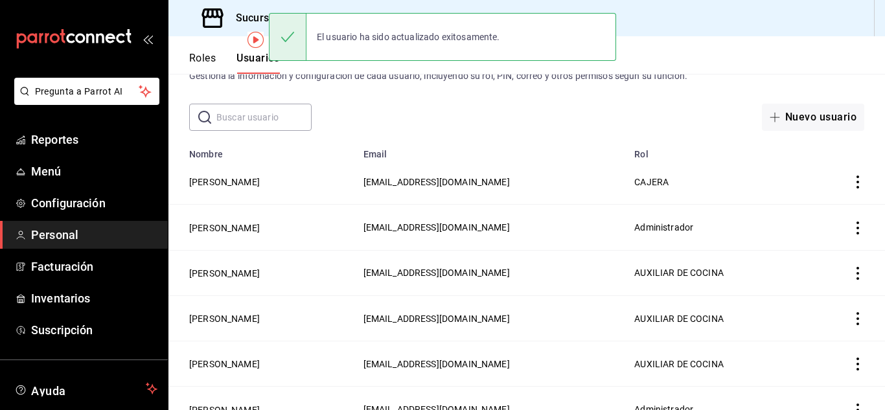
scroll to position [65, 0]
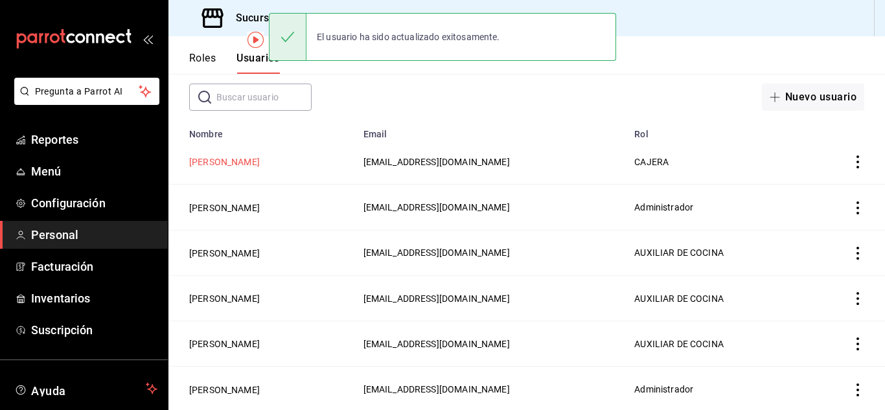
click at [226, 167] on button "[PERSON_NAME]" at bounding box center [224, 161] width 71 height 13
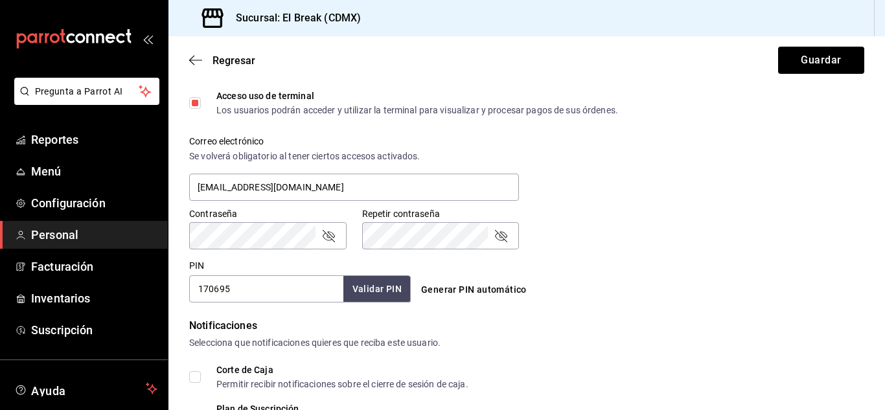
scroll to position [453, 0]
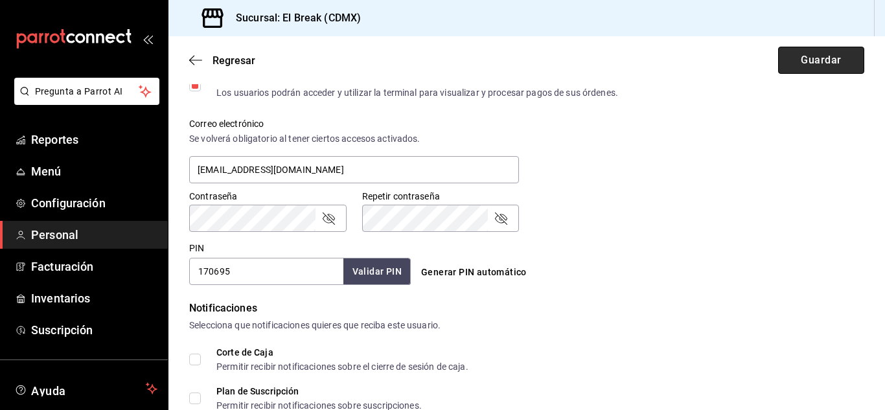
click at [795, 59] on button "Guardar" at bounding box center [821, 60] width 86 height 27
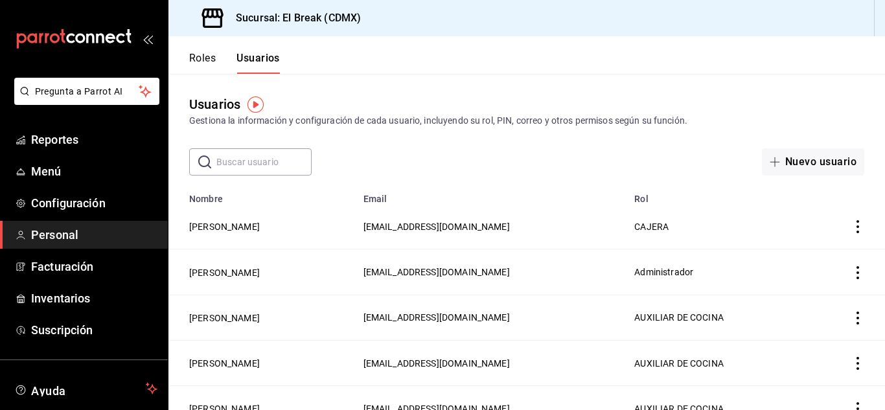
click at [60, 45] on icon "mailbox folders" at bounding box center [74, 38] width 117 height 19
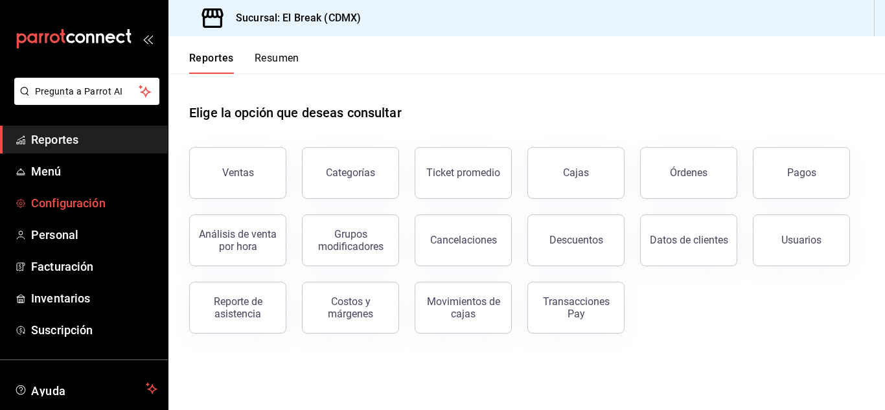
click at [78, 198] on span "Configuración" at bounding box center [94, 202] width 126 height 17
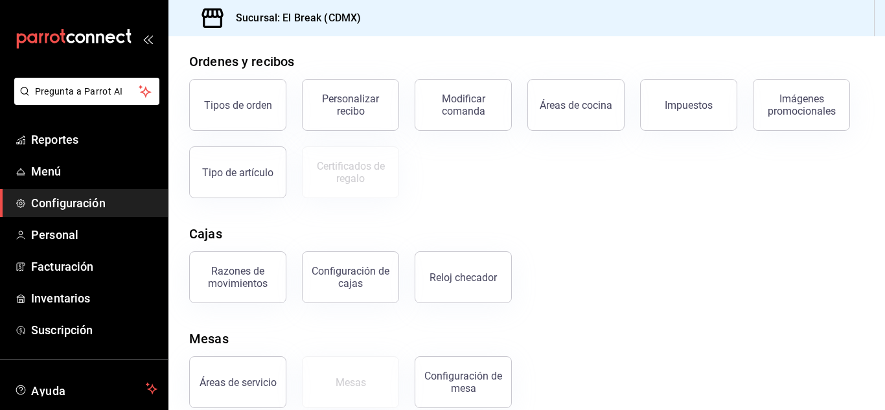
scroll to position [247, 0]
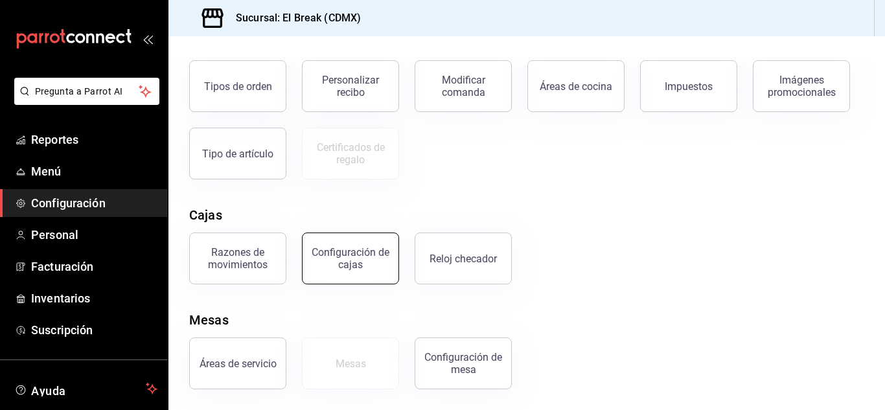
click at [343, 257] on div "Configuración de cajas" at bounding box center [350, 258] width 80 height 25
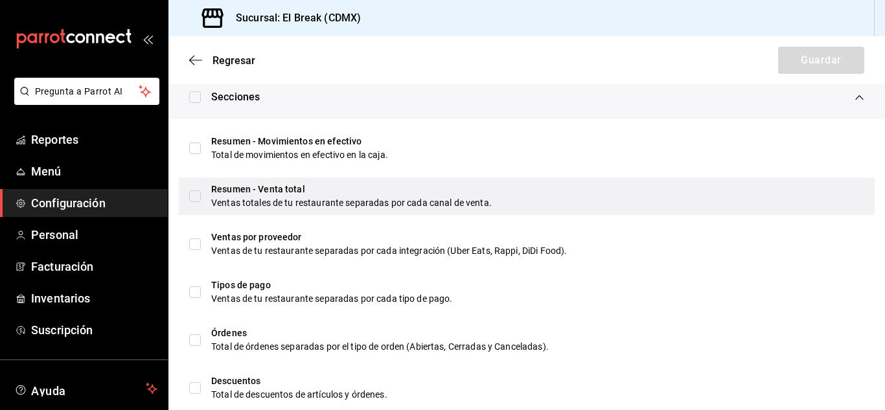
scroll to position [453, 0]
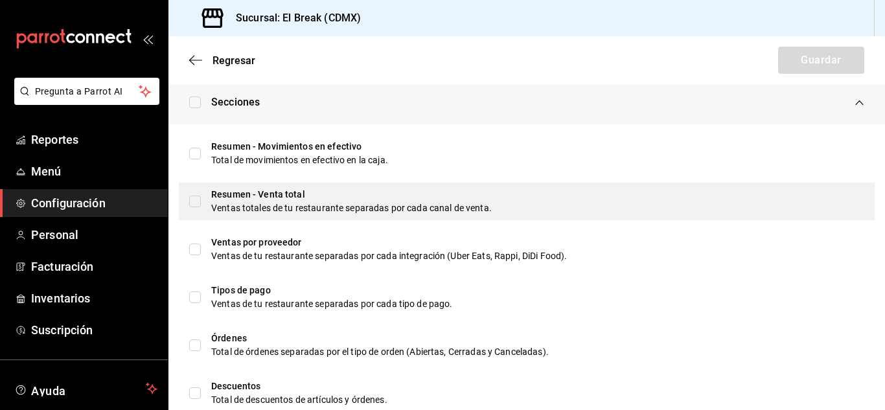
click at [215, 208] on div "Ventas totales de tu restaurante separadas por cada canal de venta." at bounding box center [537, 208] width 653 height 14
click at [216, 208] on div "Ventas totales de tu restaurante separadas por cada canal de venta." at bounding box center [537, 208] width 653 height 14
checkbox input "false"
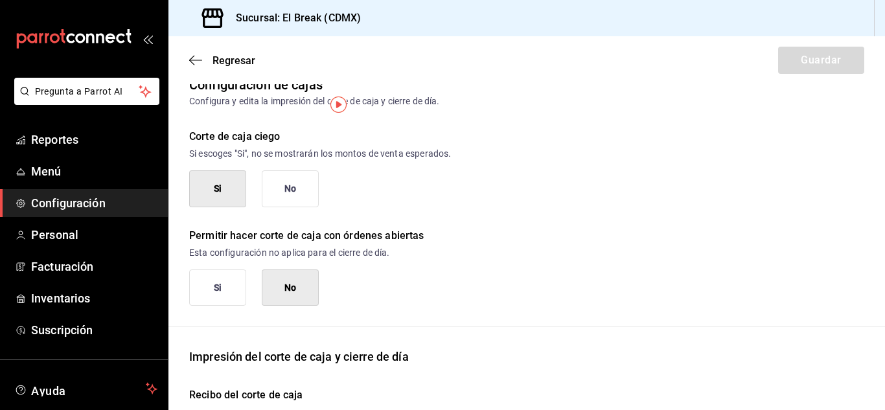
scroll to position [0, 0]
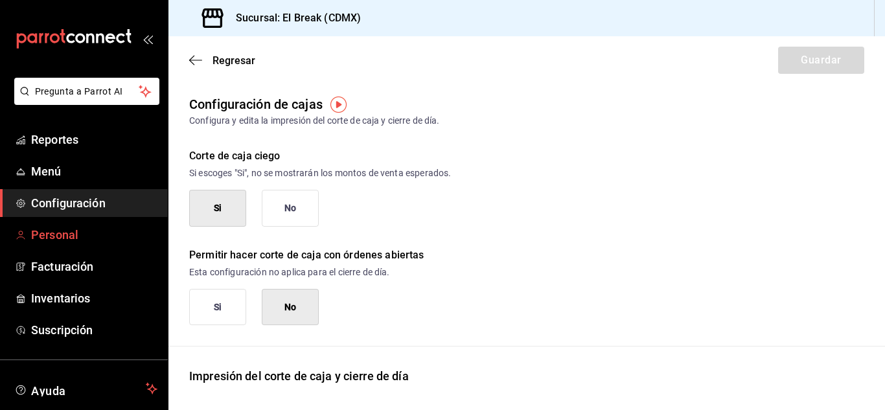
click at [54, 232] on span "Personal" at bounding box center [94, 234] width 126 height 17
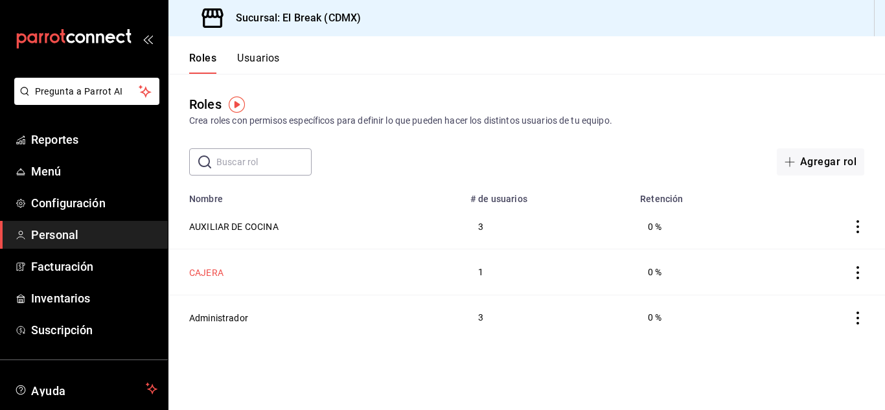
click at [210, 270] on button "CAJERA" at bounding box center [206, 272] width 34 height 13
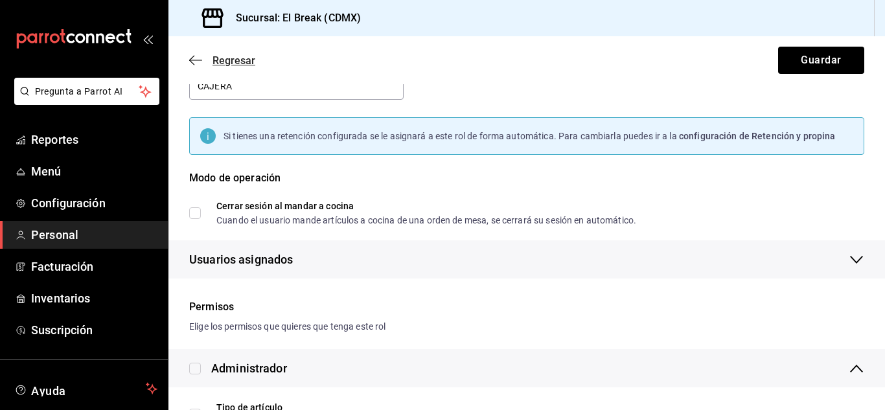
scroll to position [5, 0]
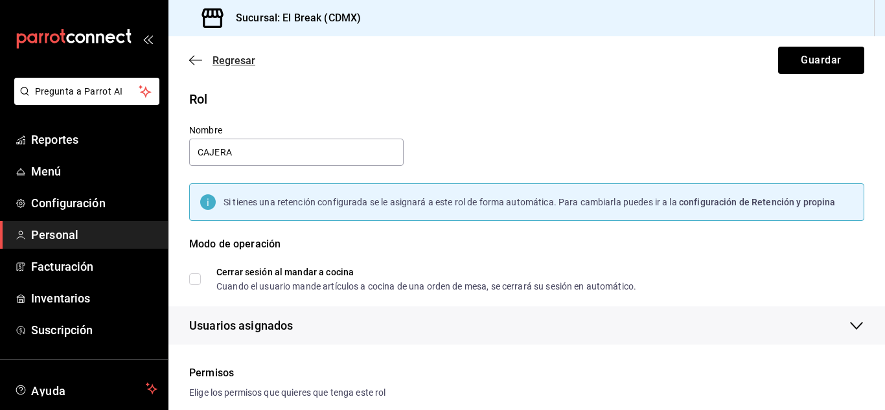
click at [190, 63] on icon "button" at bounding box center [195, 60] width 13 height 12
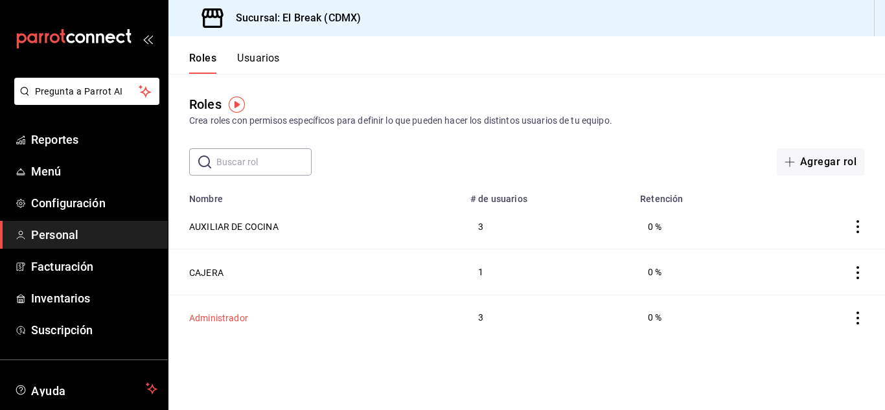
click at [231, 317] on button "Administrador" at bounding box center [218, 318] width 59 height 13
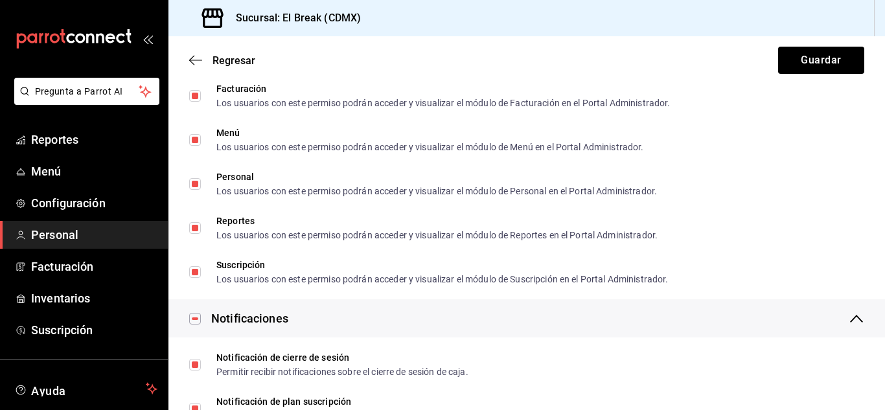
scroll to position [1036, 0]
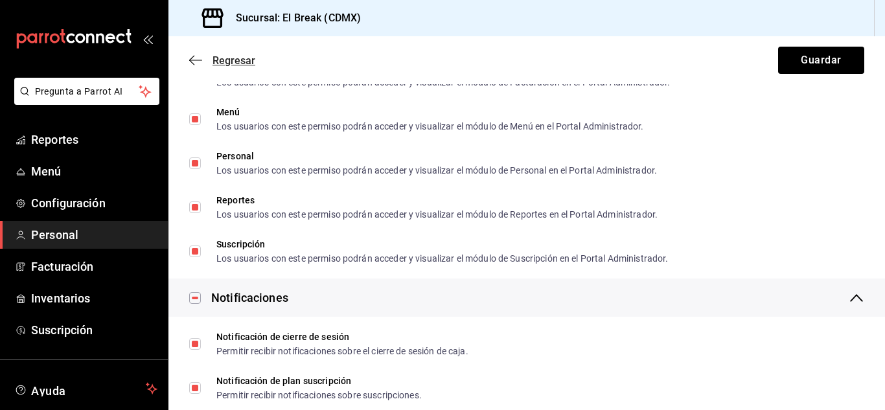
click at [192, 62] on icon "button" at bounding box center [195, 60] width 13 height 12
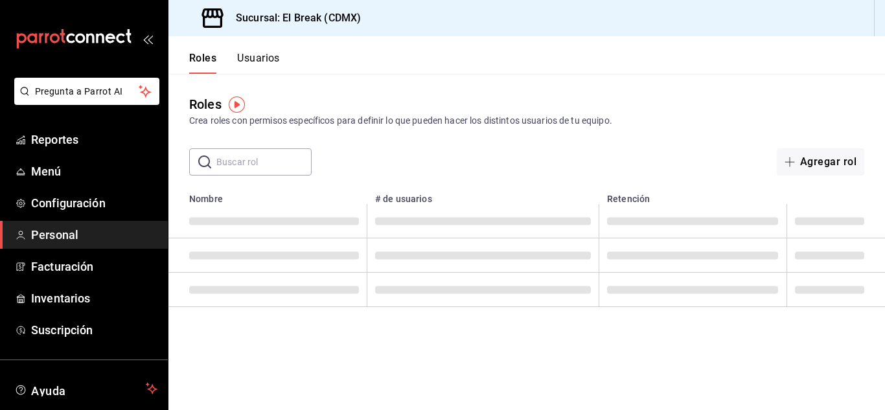
click at [262, 63] on button "Usuarios" at bounding box center [258, 63] width 43 height 22
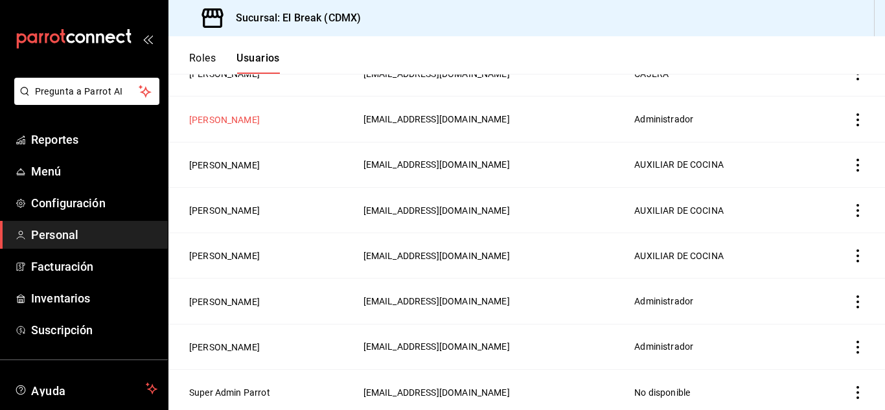
scroll to position [88, 0]
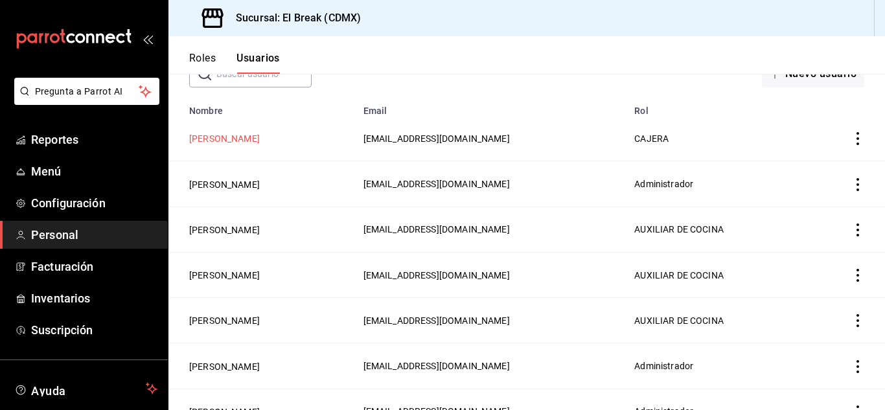
click at [238, 135] on button "[PERSON_NAME]" at bounding box center [224, 138] width 71 height 13
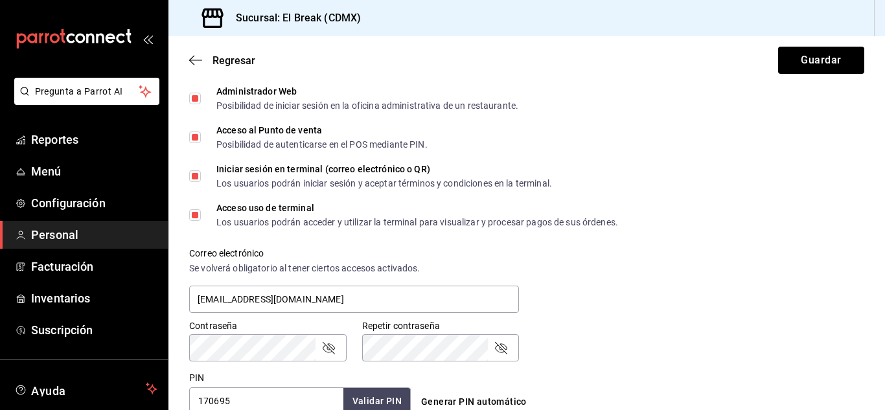
scroll to position [259, 0]
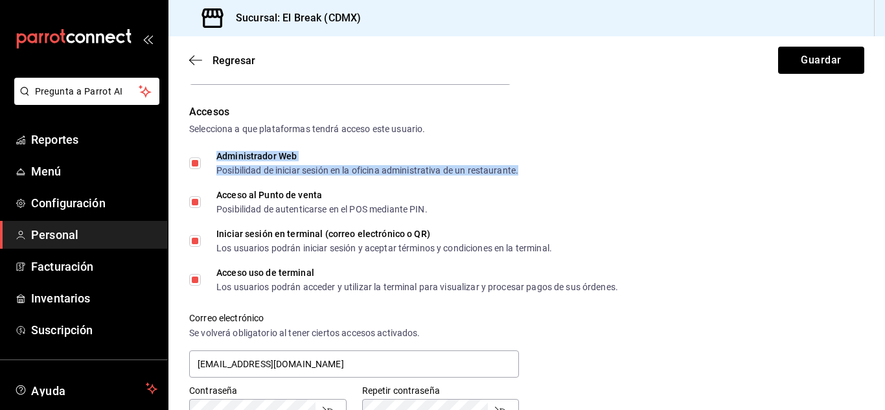
click at [293, 161] on div "Administrador Web" at bounding box center [367, 156] width 302 height 9
click at [255, 163] on div "Administrador Web Posibilidad de iniciar sesión en la oficina administrativa de…" at bounding box center [367, 163] width 302 height 23
click at [201, 163] on input "Administrador Web Posibilidad de iniciar sesión en la oficina administrativa de…" at bounding box center [195, 163] width 12 height 12
checkbox input "false"
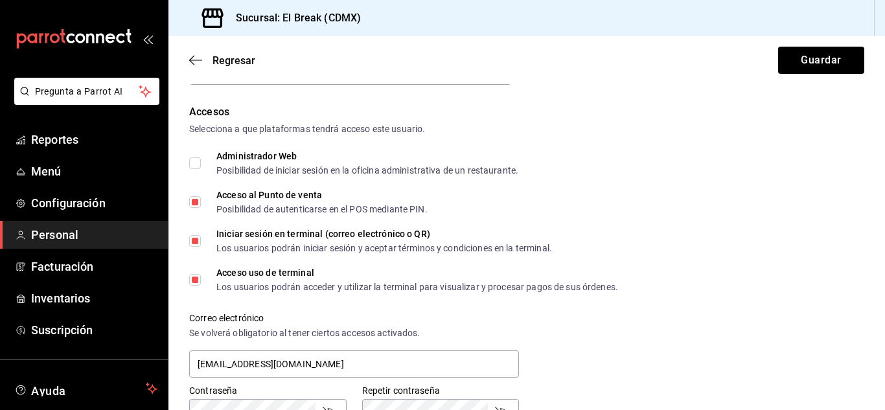
click at [612, 141] on div "Accesos Selecciona a que plataformas tendrá acceso este usuario. Administrador …" at bounding box center [526, 291] width 675 height 375
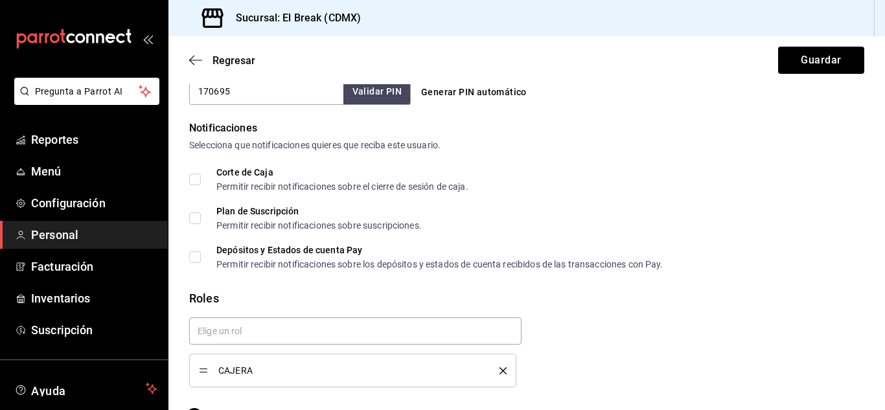
scroll to position [648, 0]
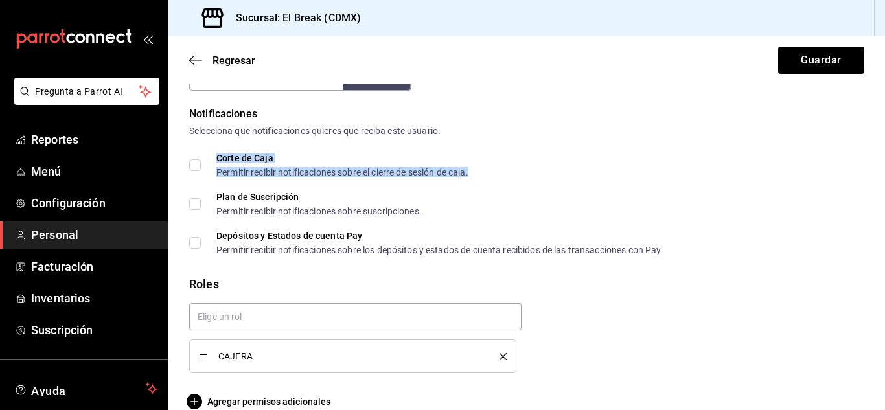
click at [274, 165] on div "Corte de Caja Permitir recibir notificaciones sobre el cierre de sesión de caja." at bounding box center [342, 165] width 252 height 23
click at [193, 165] on input "Corte de Caja Permitir recibir notificaciones sobre el cierre de sesión de caja." at bounding box center [195, 165] width 12 height 12
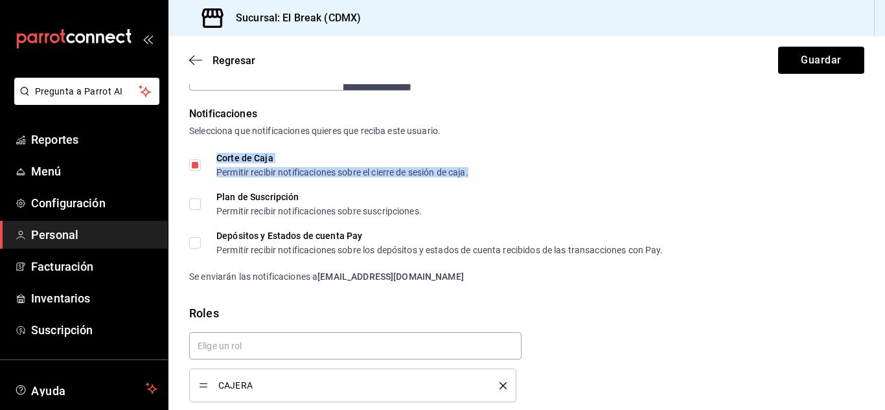
click at [194, 168] on input "Corte de Caja Permitir recibir notificaciones sobre el cierre de sesión de caja." at bounding box center [195, 165] width 12 height 12
checkbox input "false"
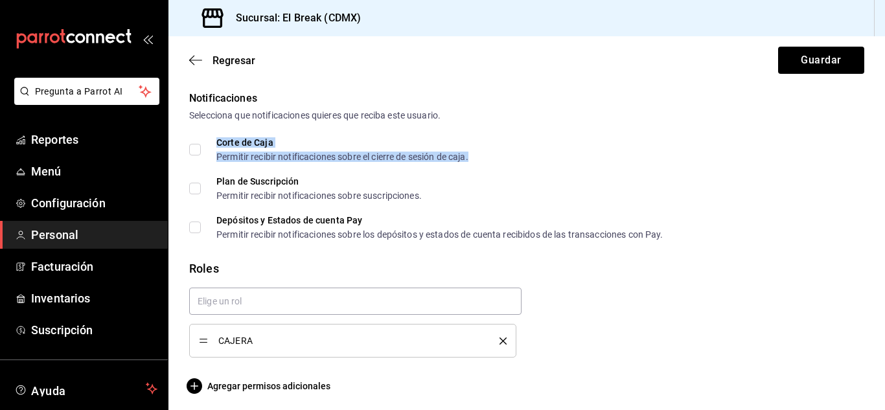
scroll to position [668, 0]
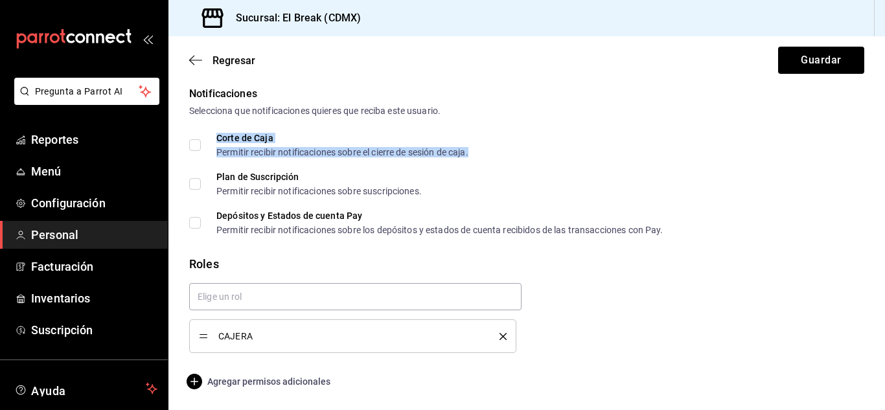
click at [244, 382] on span "Agregar permisos adicionales" at bounding box center [259, 382] width 141 height 16
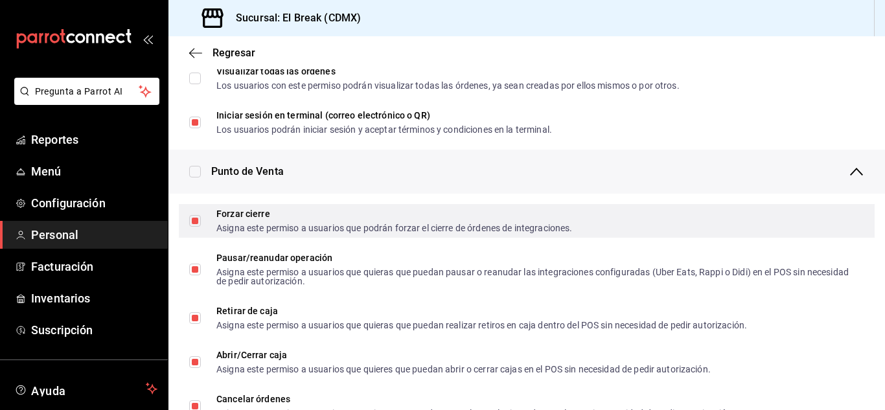
scroll to position [992, 0]
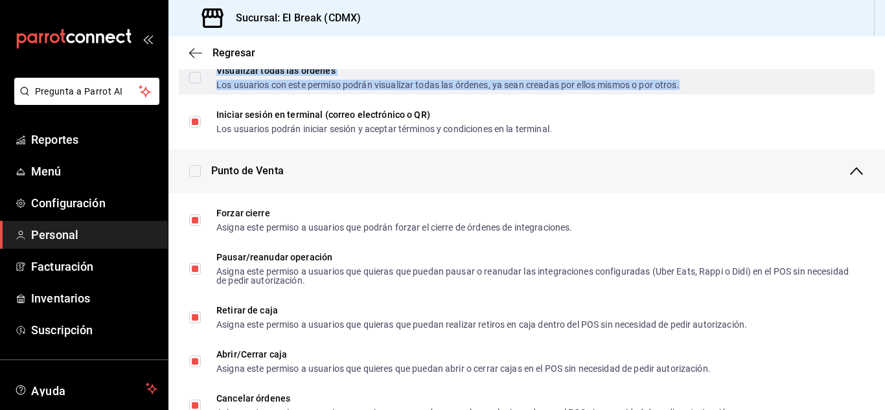
click at [288, 74] on div "Visualizar todas las órdenes" at bounding box center [447, 70] width 463 height 9
checkbox input "false"
checkbox input "true"
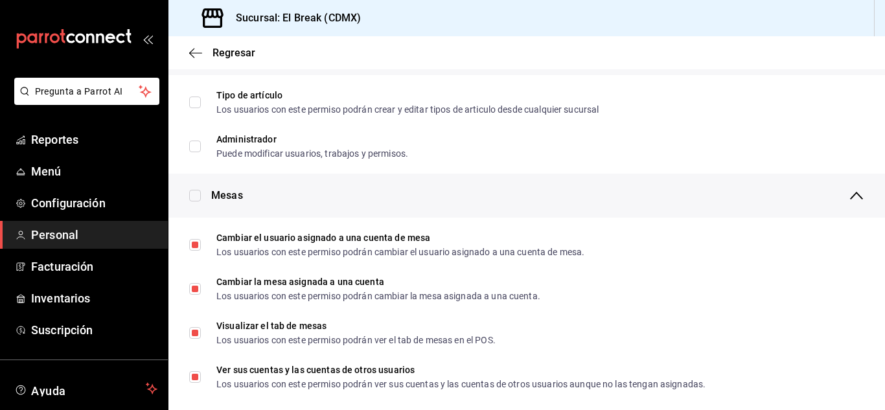
scroll to position [0, 0]
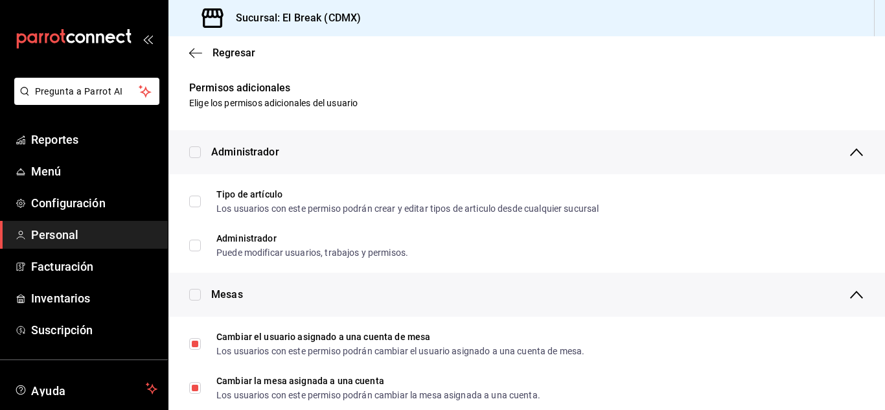
click at [189, 62] on div "Regresar" at bounding box center [526, 52] width 716 height 33
click at [189, 49] on icon "button" at bounding box center [195, 53] width 13 height 12
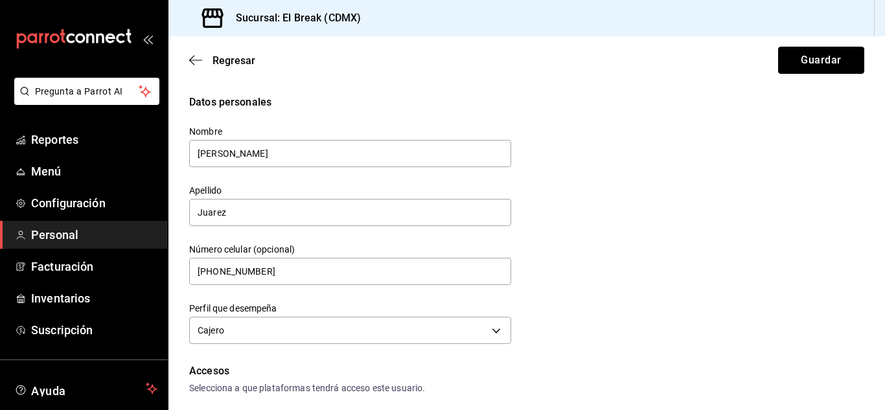
click at [811, 57] on button "Guardar" at bounding box center [821, 60] width 86 height 27
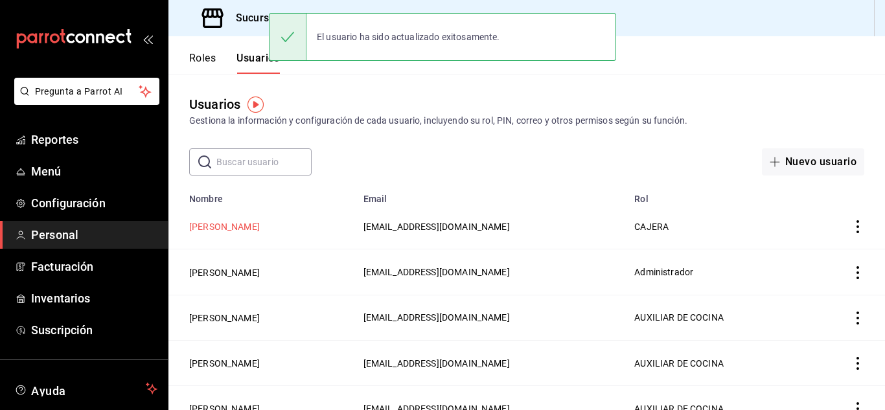
click at [242, 228] on button "[PERSON_NAME]" at bounding box center [224, 226] width 71 height 13
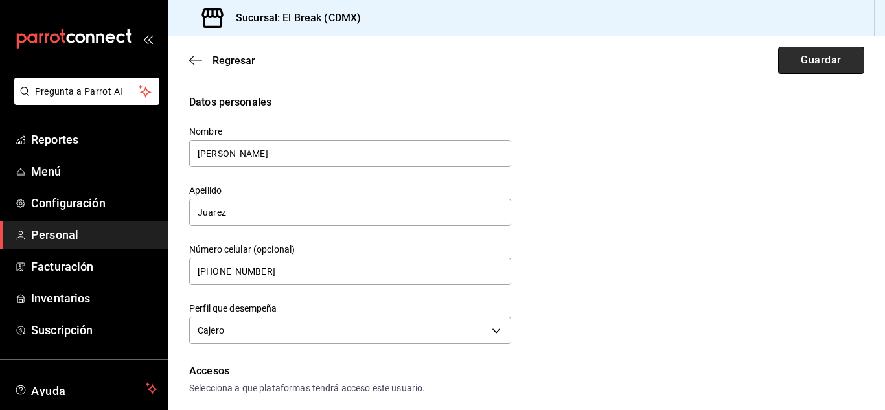
click at [818, 67] on button "Guardar" at bounding box center [821, 60] width 86 height 27
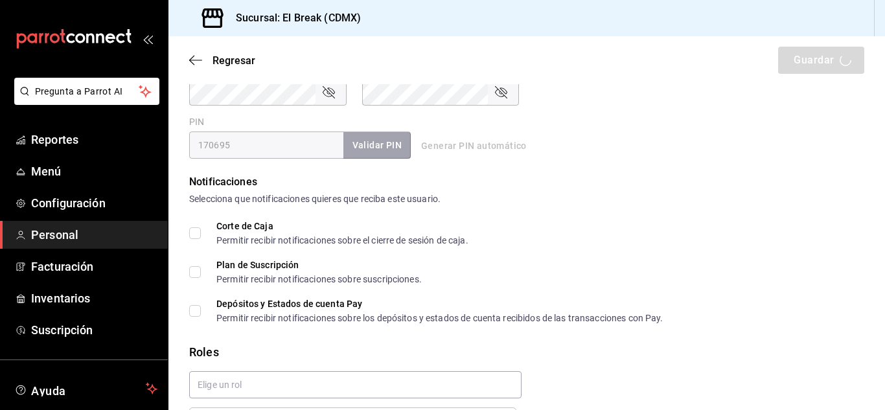
scroll to position [583, 0]
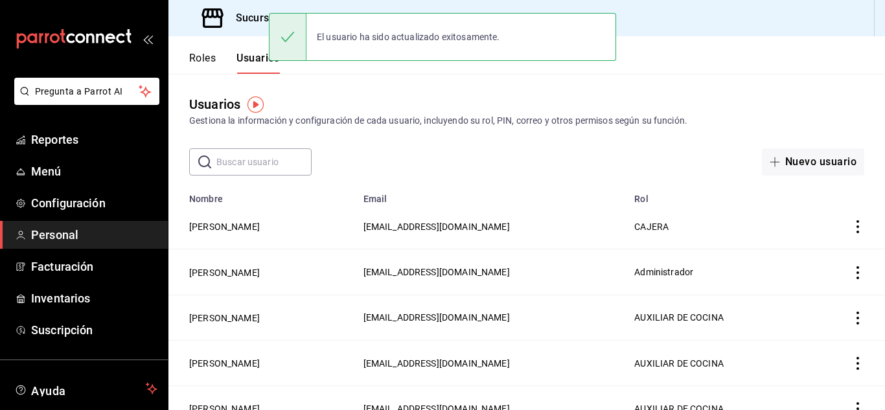
click at [211, 219] on td "[PERSON_NAME]" at bounding box center [261, 226] width 187 height 45
click at [212, 219] on td "[PERSON_NAME]" at bounding box center [261, 226] width 187 height 45
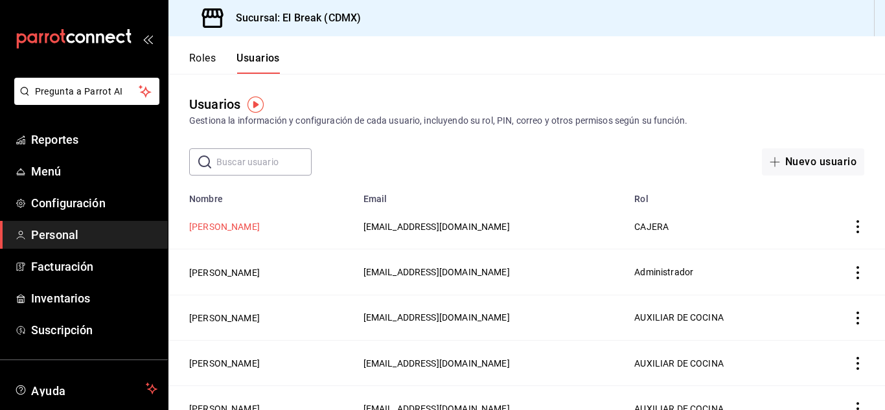
click at [213, 220] on button "[PERSON_NAME]" at bounding box center [224, 226] width 71 height 13
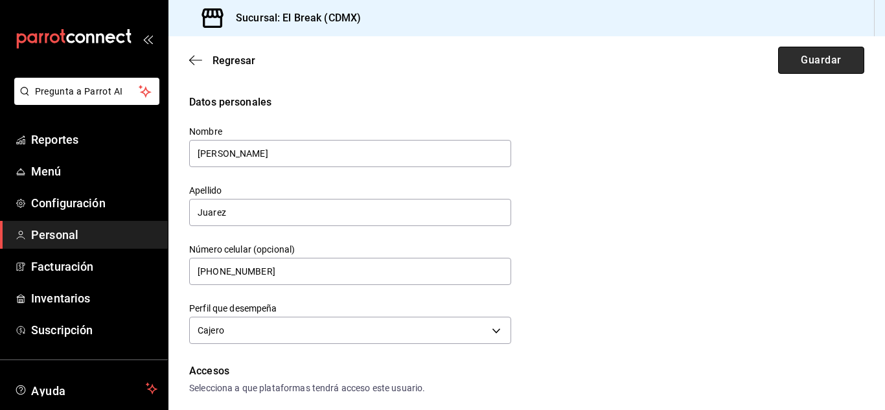
click at [803, 65] on button "Guardar" at bounding box center [821, 60] width 86 height 27
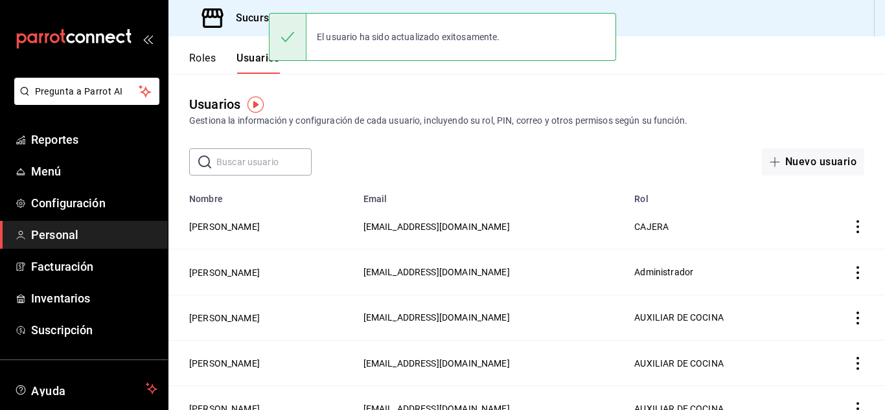
click at [264, 106] on img "button" at bounding box center [255, 105] width 16 height 16
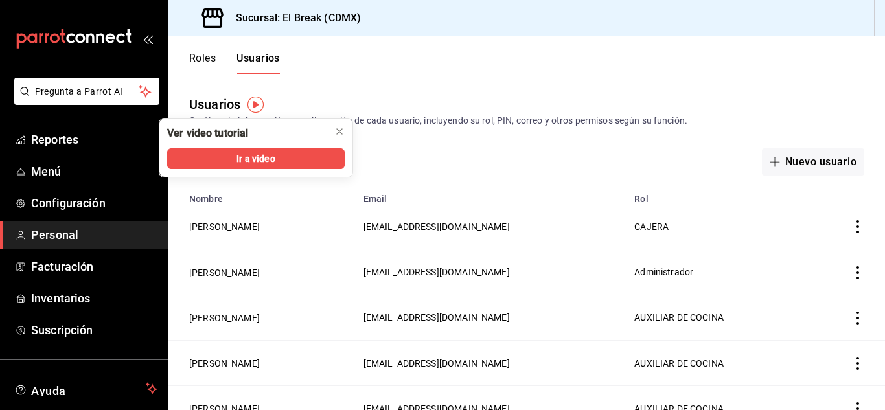
click at [320, 102] on div "Usuarios Gestiona la información y configuración de cada usuario, incluyendo su…" at bounding box center [526, 111] width 716 height 33
click at [254, 103] on img "button" at bounding box center [255, 105] width 16 height 16
click at [214, 223] on button "[PERSON_NAME]" at bounding box center [224, 226] width 71 height 13
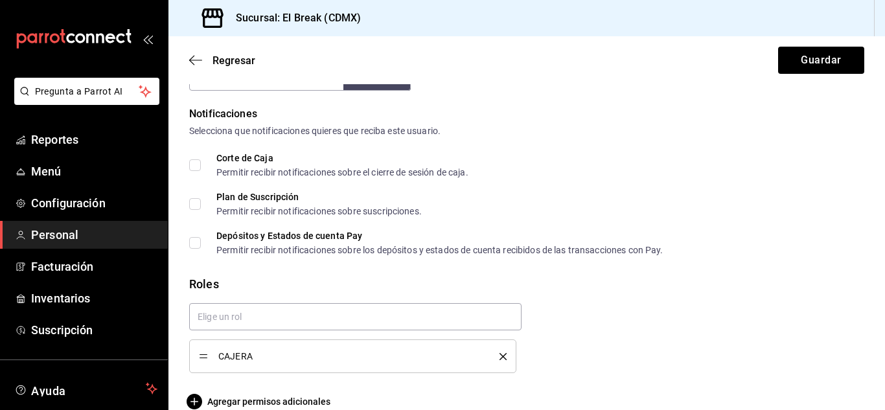
scroll to position [668, 0]
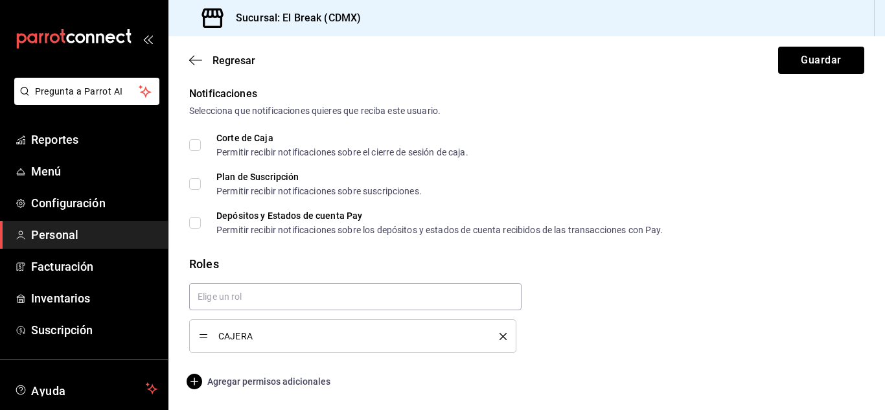
click at [254, 387] on span "Agregar permisos adicionales" at bounding box center [259, 382] width 141 height 16
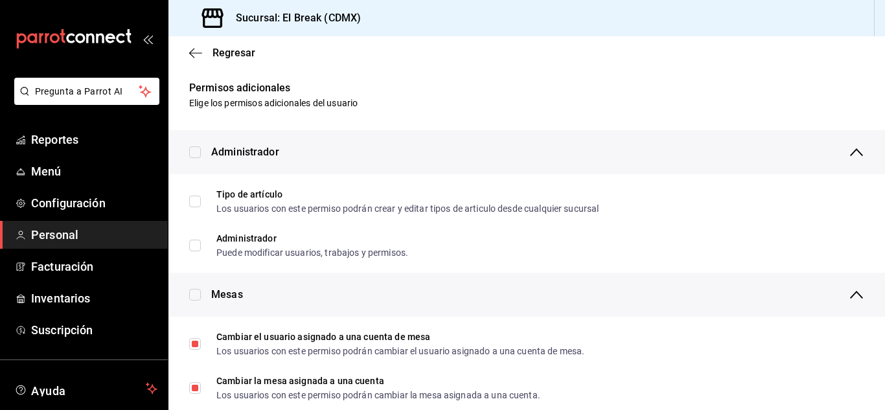
scroll to position [65, 0]
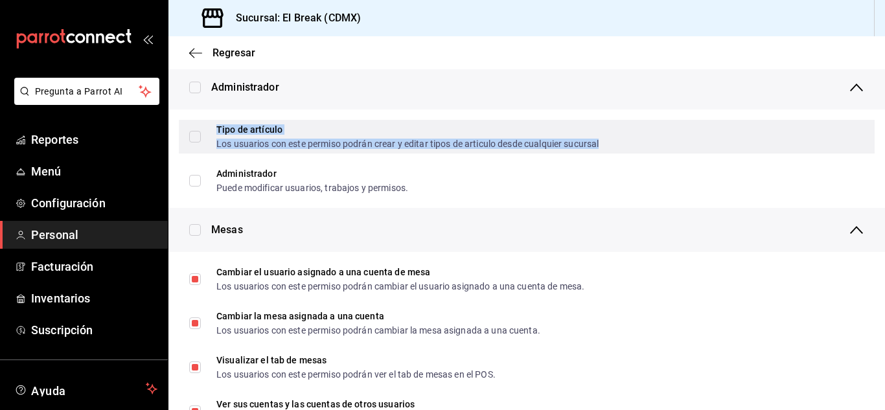
click at [285, 126] on div "Tipo de artículo" at bounding box center [407, 129] width 382 height 9
checkbox input "true"
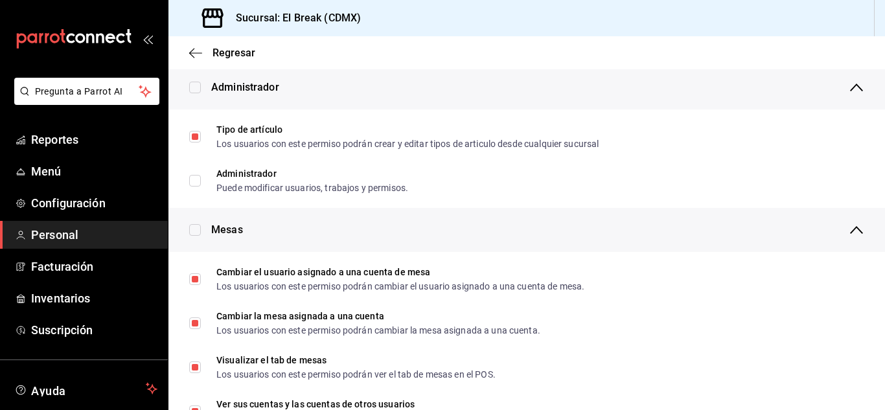
click at [388, 104] on div "Administrador" at bounding box center [537, 87] width 653 height 44
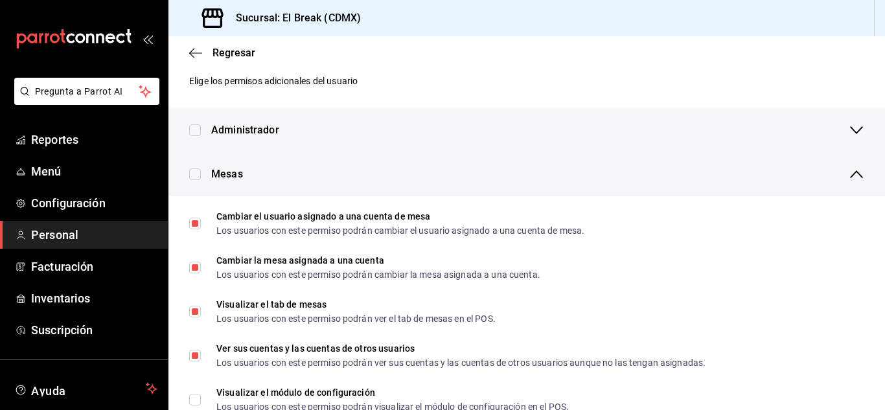
scroll to position [0, 0]
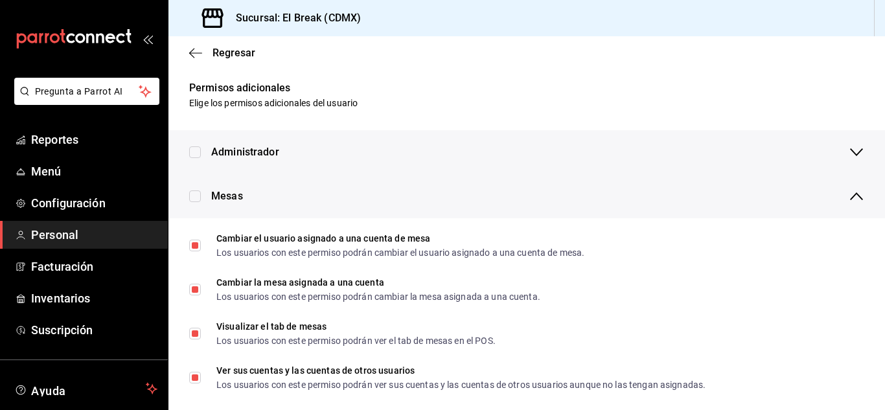
click at [255, 144] on span "Administrador" at bounding box center [245, 152] width 68 height 16
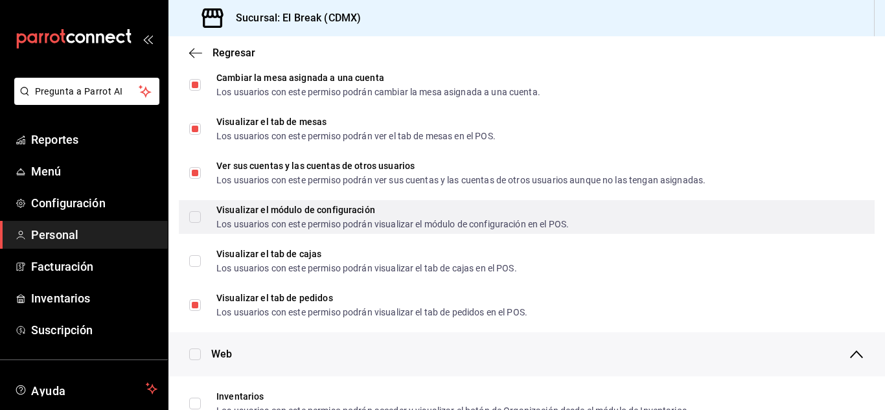
scroll to position [324, 0]
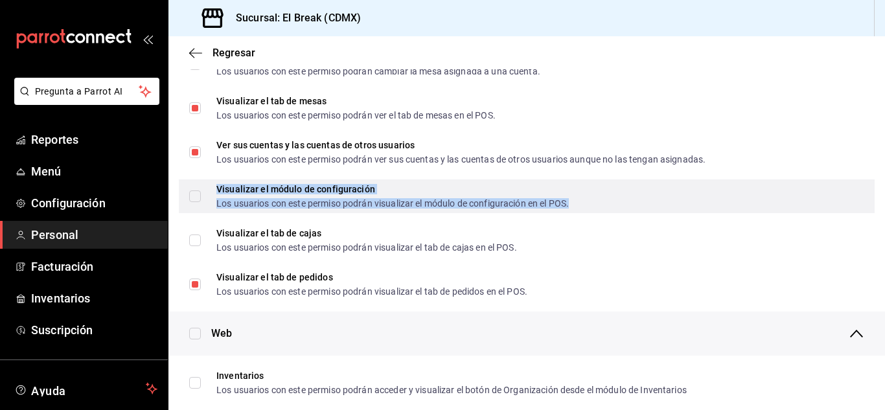
click at [320, 191] on div "Visualizar el módulo de configuración" at bounding box center [392, 189] width 352 height 9
checkbox input "true"
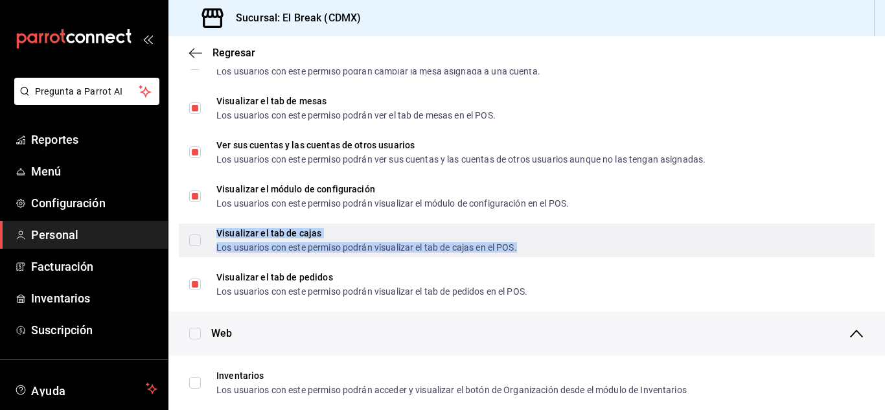
click at [314, 243] on div "Los usuarios con este permiso podrán visualizar el tab de cajas en el POS." at bounding box center [366, 247] width 301 height 9
checkbox input "true"
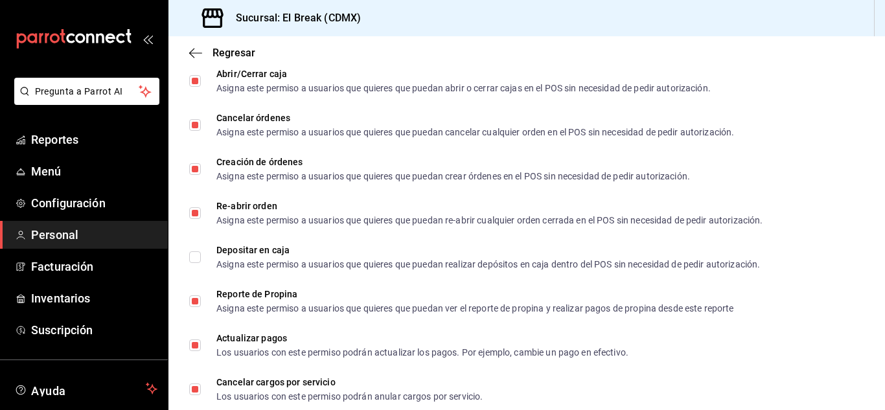
scroll to position [1360, 0]
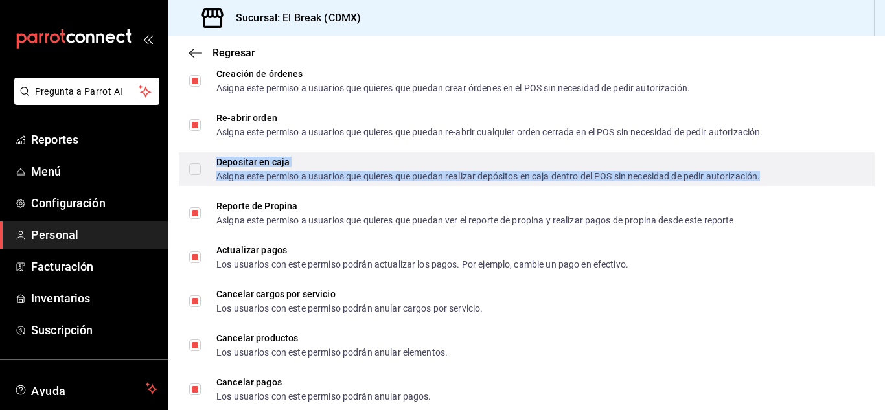
click at [295, 179] on div "Asigna este permiso a usuarios que quieres que puedan realizar depósitos en caj…" at bounding box center [487, 176] width 543 height 9
checkbox input "true"
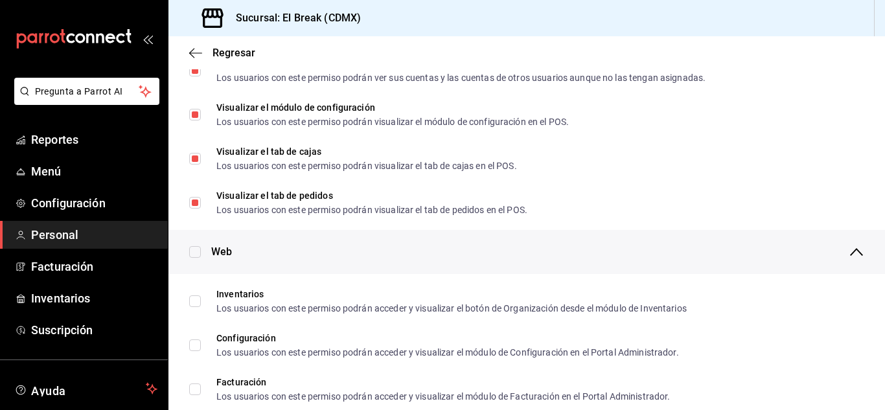
scroll to position [0, 0]
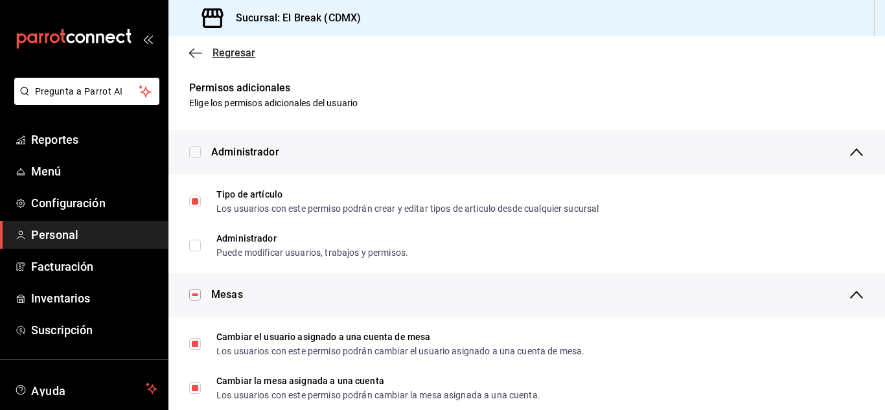
drag, startPoint x: 206, startPoint y: 42, endPoint x: 205, endPoint y: 52, distance: 9.8
click at [206, 43] on div "Regresar" at bounding box center [526, 52] width 716 height 33
click at [203, 54] on span "Regresar" at bounding box center [222, 53] width 66 height 12
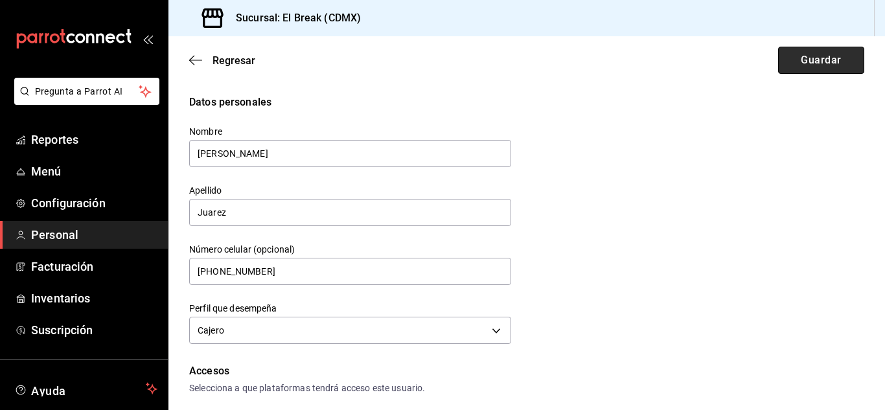
click at [827, 65] on button "Guardar" at bounding box center [821, 60] width 86 height 27
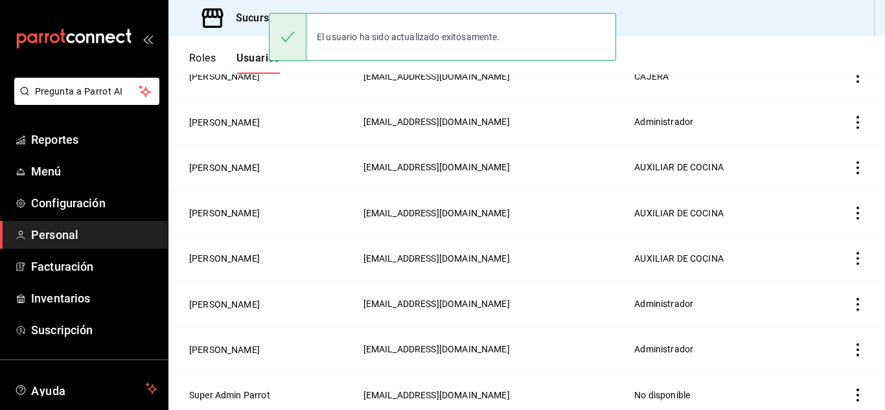
scroll to position [153, 0]
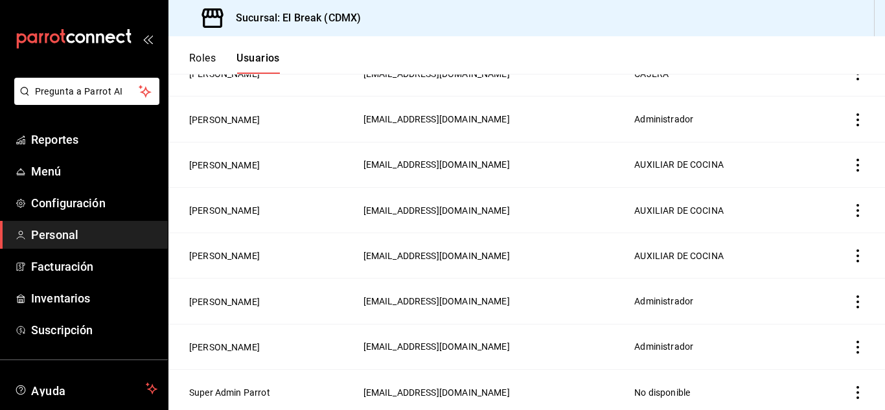
click at [198, 60] on button "Roles" at bounding box center [202, 63] width 27 height 22
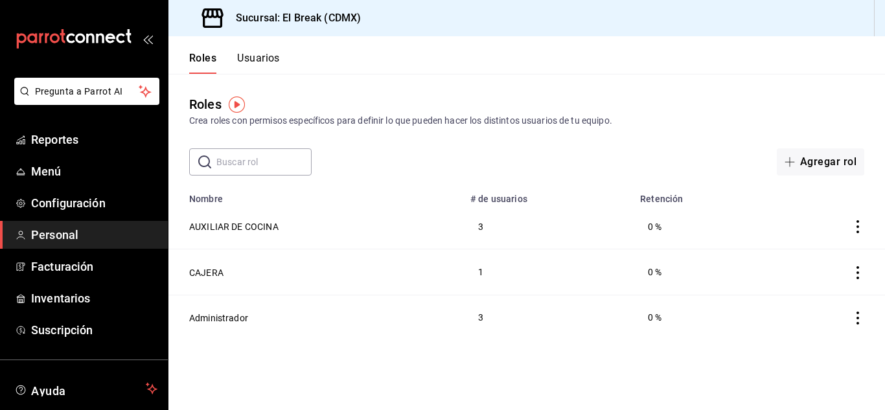
click at [264, 55] on button "Usuarios" at bounding box center [258, 63] width 43 height 22
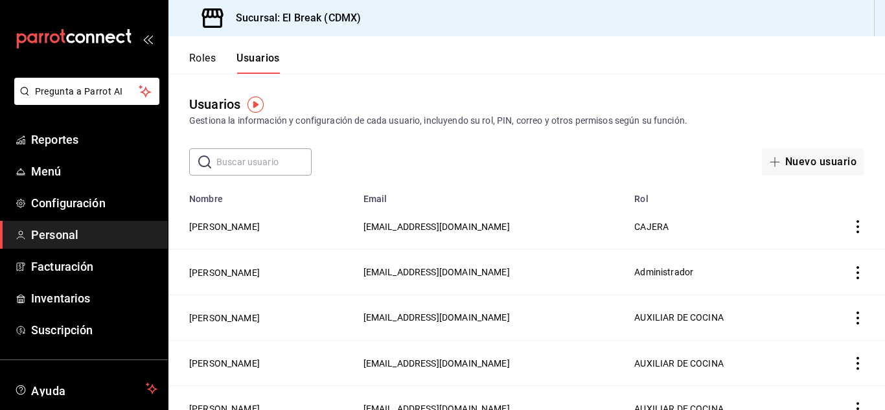
click at [856, 227] on icon "actions" at bounding box center [857, 226] width 3 height 13
click at [802, 246] on span "Eliminar" at bounding box center [800, 245] width 33 height 10
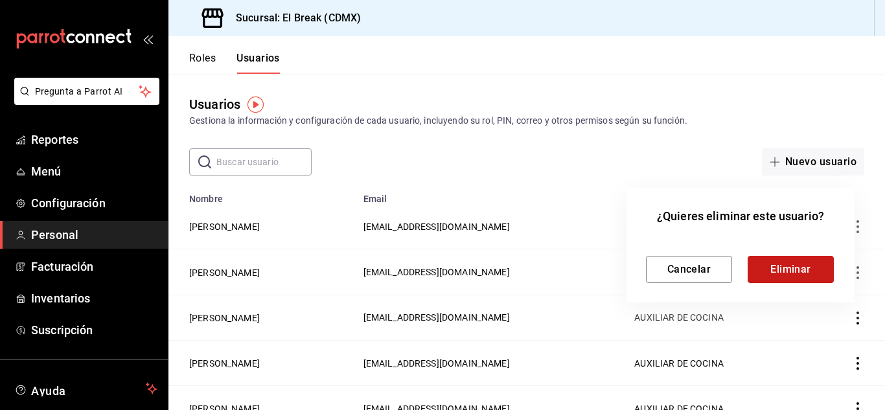
click at [798, 271] on button "Eliminar" at bounding box center [791, 269] width 86 height 27
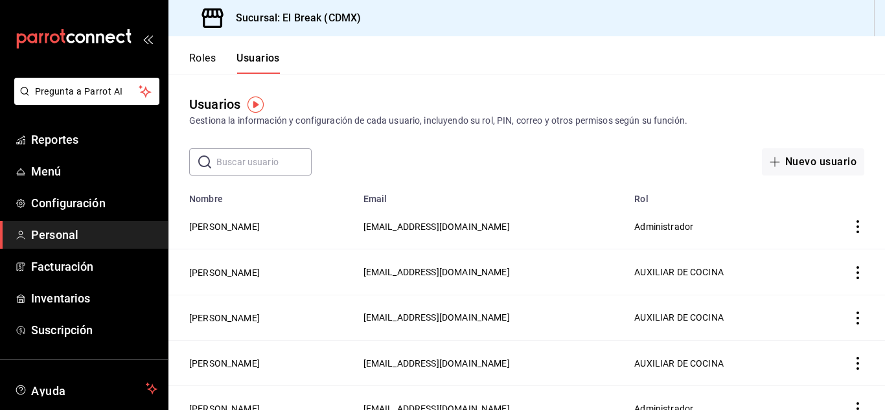
click at [197, 51] on div "Roles Usuarios" at bounding box center [223, 55] width 111 height 38
click at [197, 61] on button "Roles" at bounding box center [202, 63] width 27 height 22
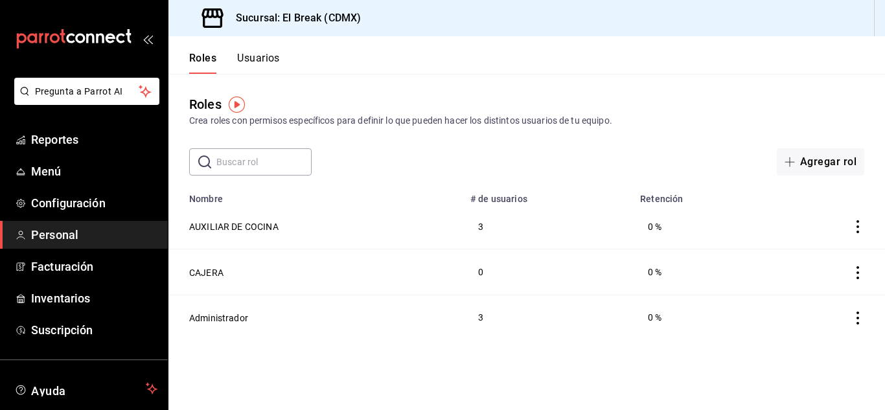
click at [856, 272] on icon "actions" at bounding box center [857, 272] width 13 height 13
click at [805, 284] on span "Eliminar" at bounding box center [799, 290] width 56 height 16
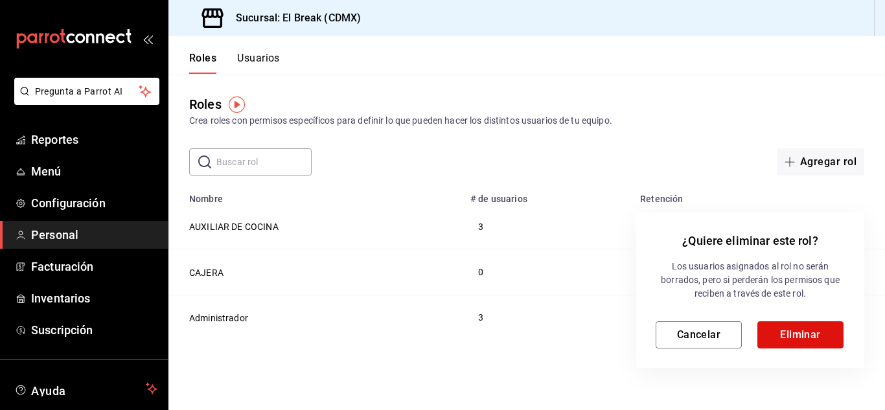
click at [792, 336] on button "Eliminar" at bounding box center [800, 334] width 86 height 27
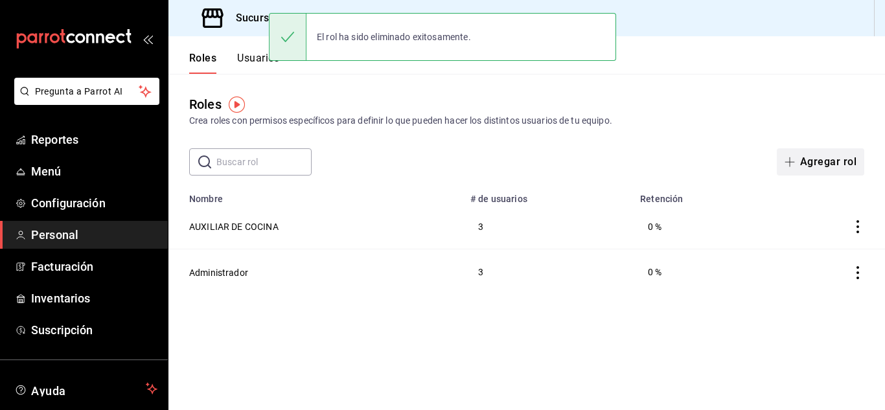
click at [822, 161] on button "Agregar rol" at bounding box center [820, 161] width 87 height 27
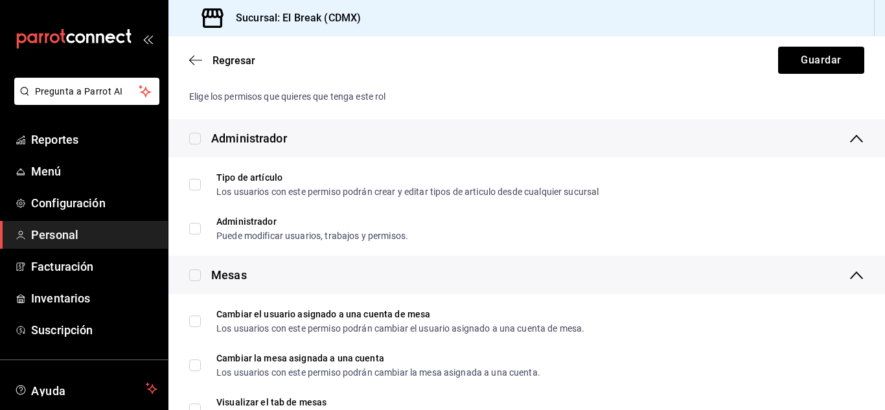
scroll to position [130, 0]
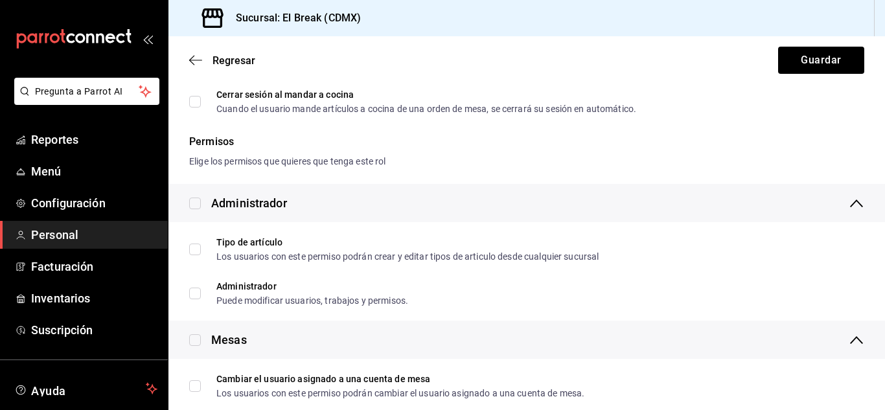
type input "CAJEROS"
click at [247, 149] on div "Permisos" at bounding box center [526, 142] width 675 height 16
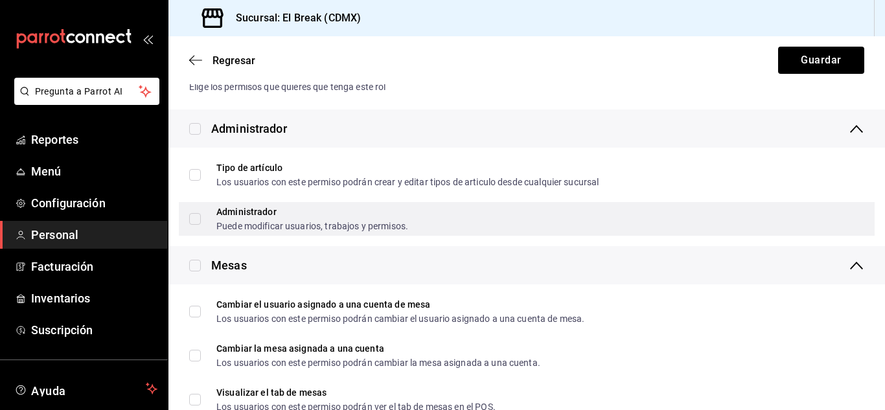
scroll to position [259, 0]
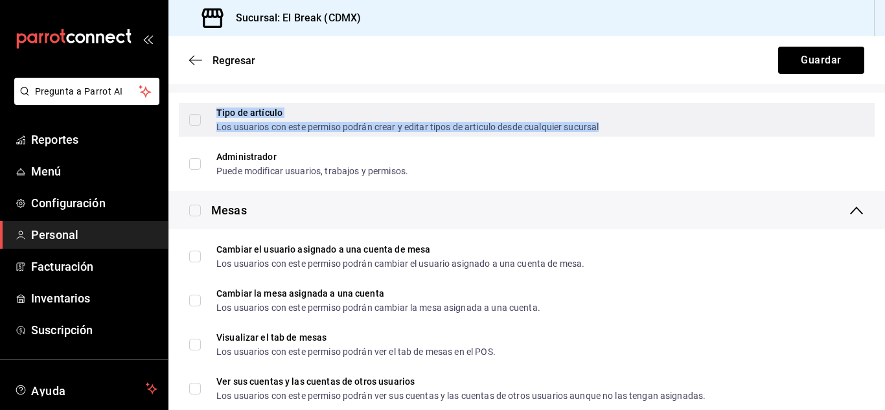
click at [225, 126] on div "Los usuarios con este permiso podrán crear y editar tipos de articulo desde cua…" at bounding box center [407, 126] width 382 height 9
checkbox input "true"
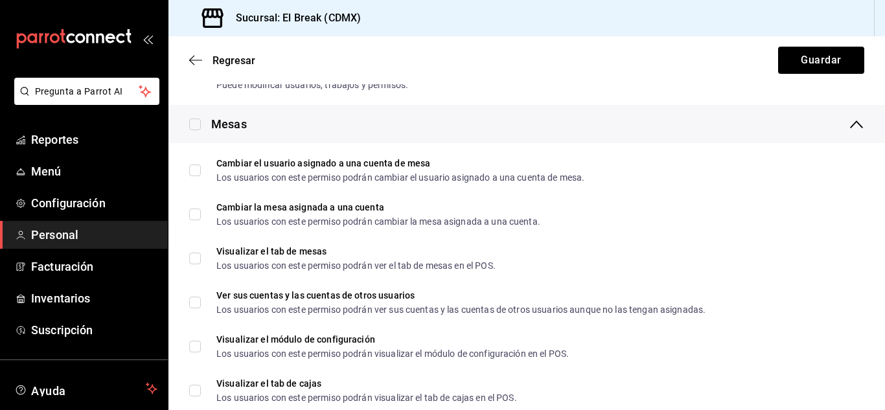
scroll to position [324, 0]
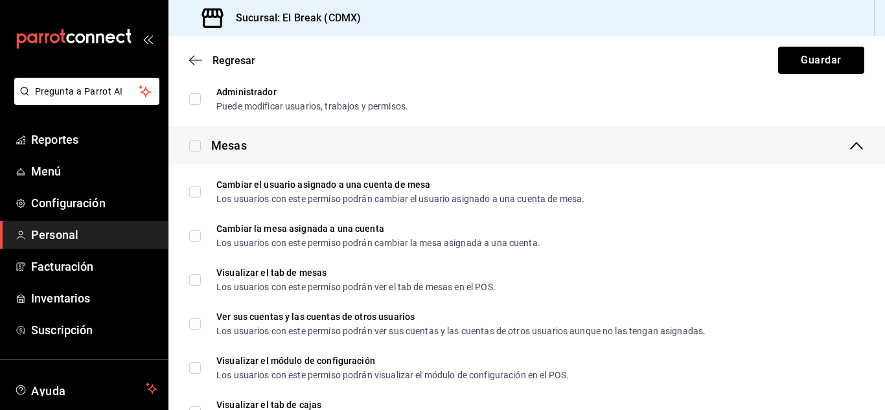
click at [196, 152] on label at bounding box center [195, 145] width 12 height 17
click at [196, 152] on input "checkbox" at bounding box center [195, 146] width 12 height 12
checkbox input "true"
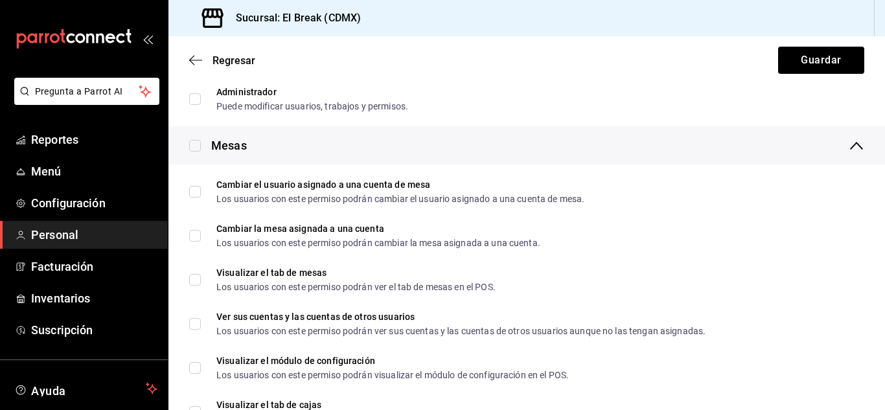
checkbox input "true"
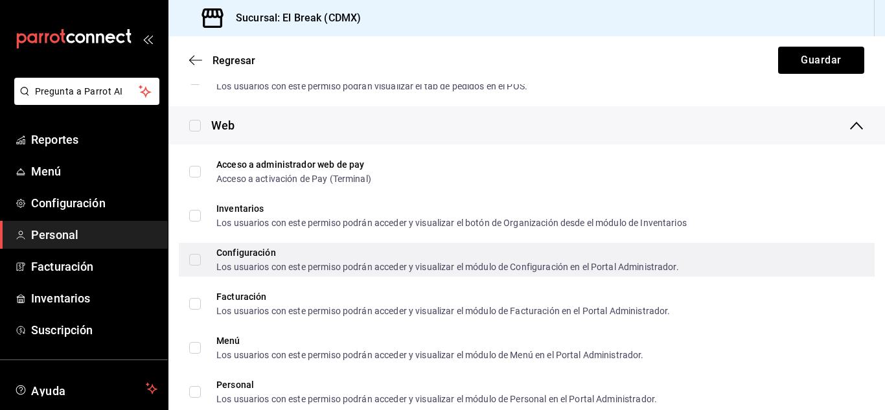
scroll to position [713, 0]
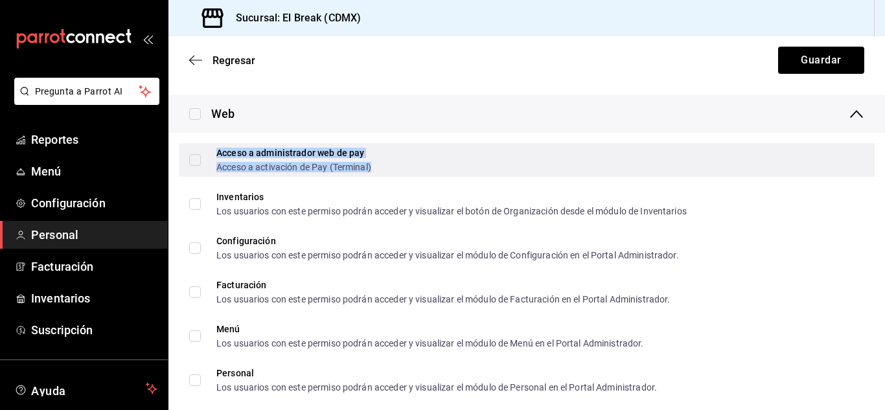
click at [270, 163] on div "Acceso a activación de Pay (Terminal)" at bounding box center [293, 167] width 155 height 9
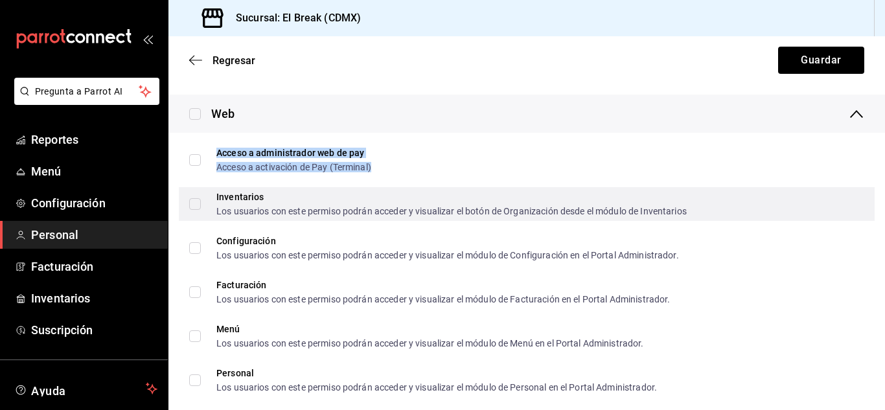
checkbox input "true"
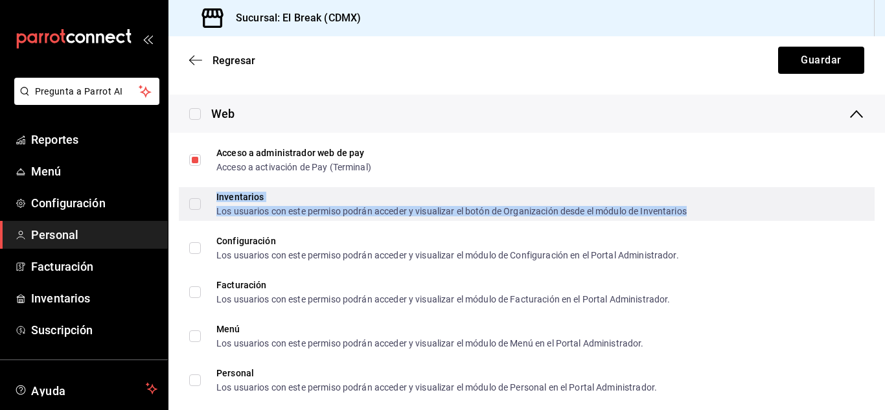
click at [269, 209] on div "Los usuarios con este permiso podrán acceder y visualizar el botón de Organizac…" at bounding box center [451, 211] width 470 height 9
click at [262, 211] on div "Los usuarios con este permiso podrán acceder y visualizar el botón de Organizac…" at bounding box center [451, 211] width 470 height 9
click at [201, 210] on input "Inventarios Los usuarios con este permiso podrán acceder y visualizar el botón …" at bounding box center [195, 204] width 12 height 12
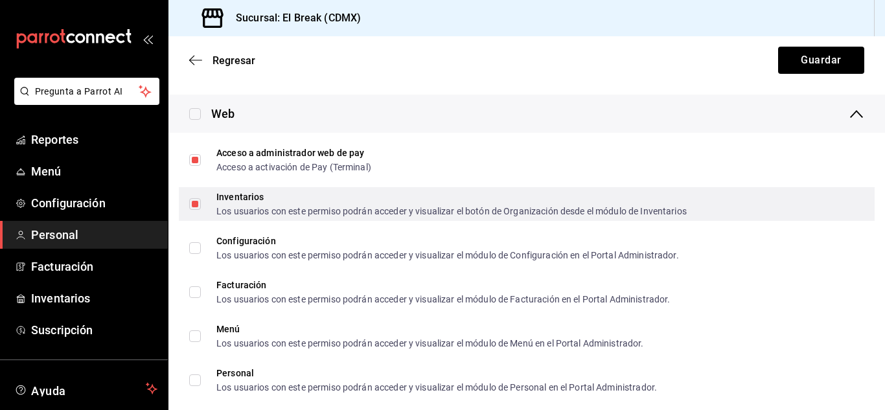
click at [197, 203] on input "Inventarios Los usuarios con este permiso podrán acceder y visualizar el botón …" at bounding box center [195, 204] width 12 height 12
checkbox input "false"
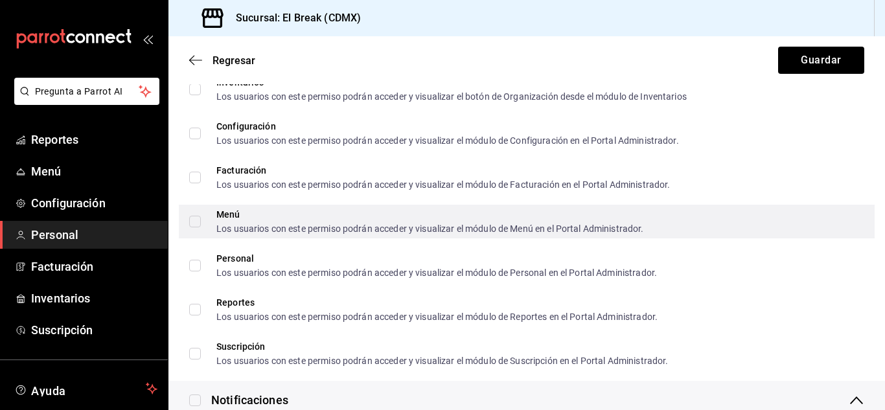
scroll to position [842, 0]
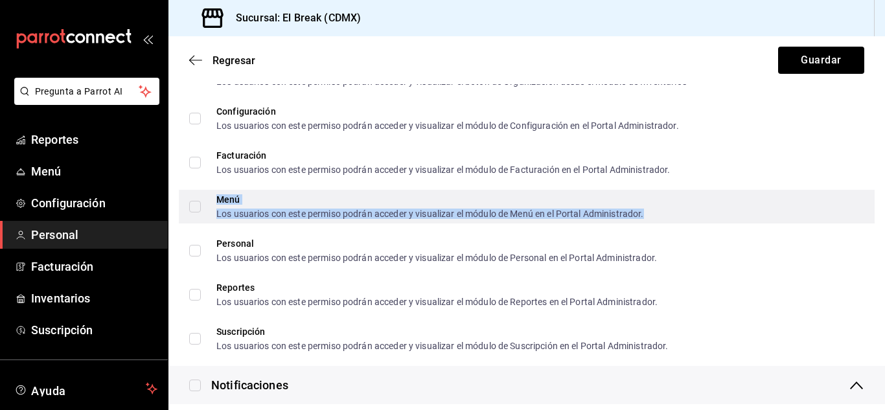
click at [247, 202] on div "Menú" at bounding box center [430, 199] width 428 height 9
checkbox input "true"
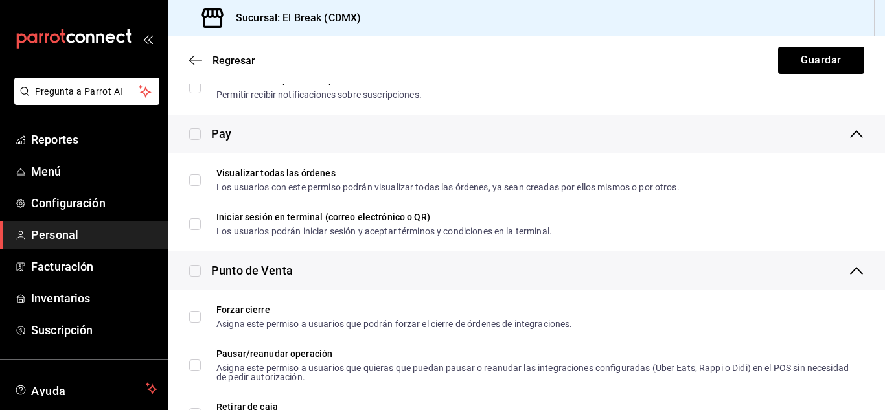
scroll to position [1231, 0]
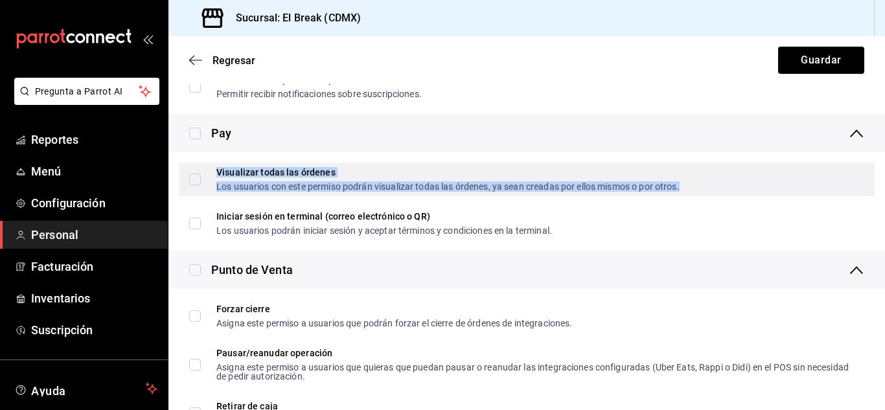
click at [286, 175] on div "Visualizar todas las órdenes" at bounding box center [447, 172] width 463 height 9
checkbox input "true"
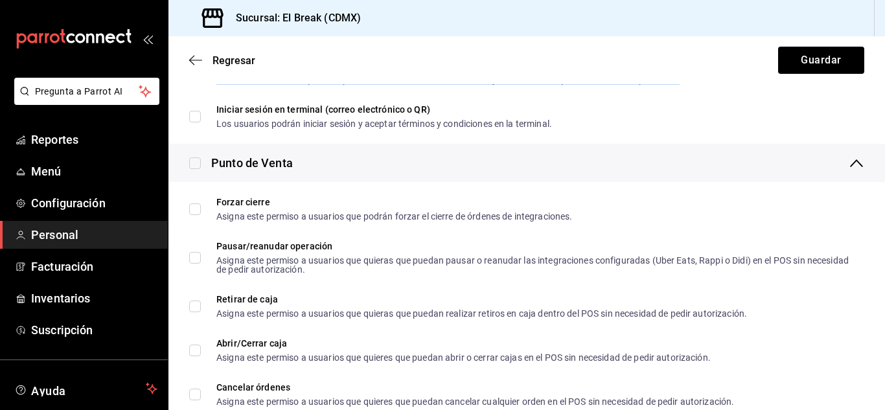
scroll to position [1360, 0]
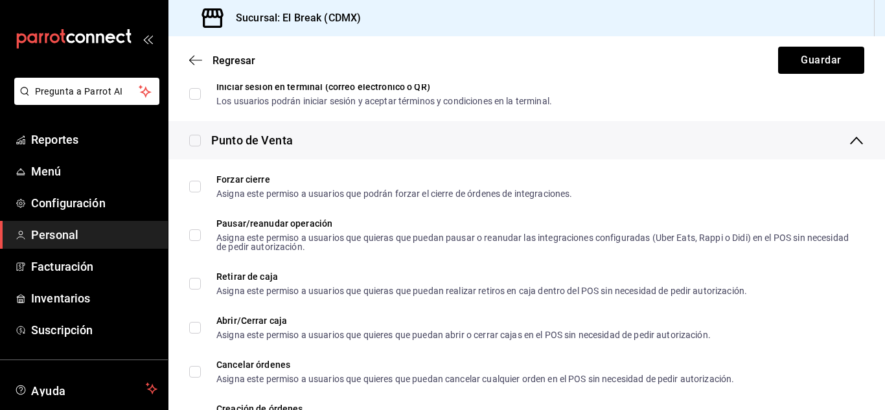
click at [190, 141] on input "checkbox" at bounding box center [195, 141] width 12 height 12
checkbox input "true"
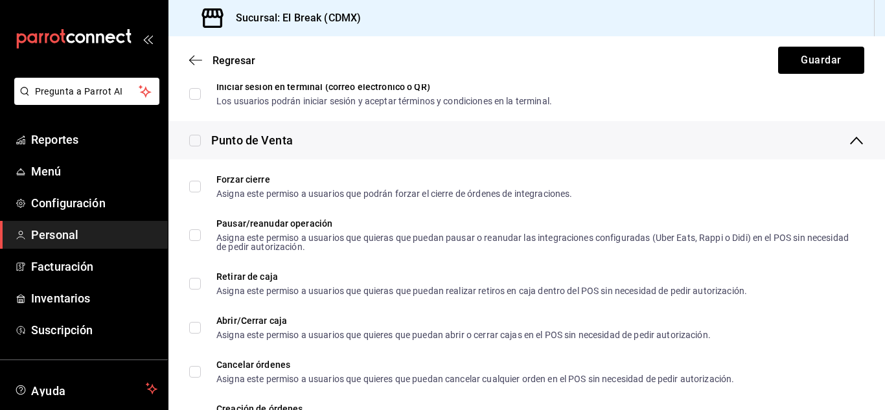
checkbox input "true"
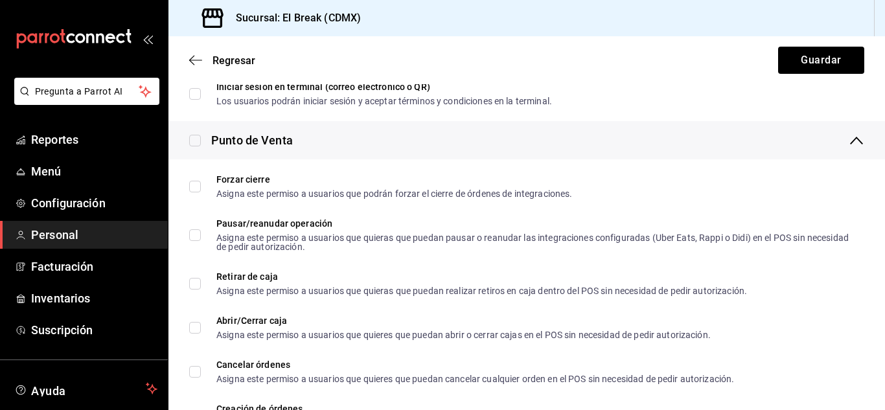
checkbox input "true"
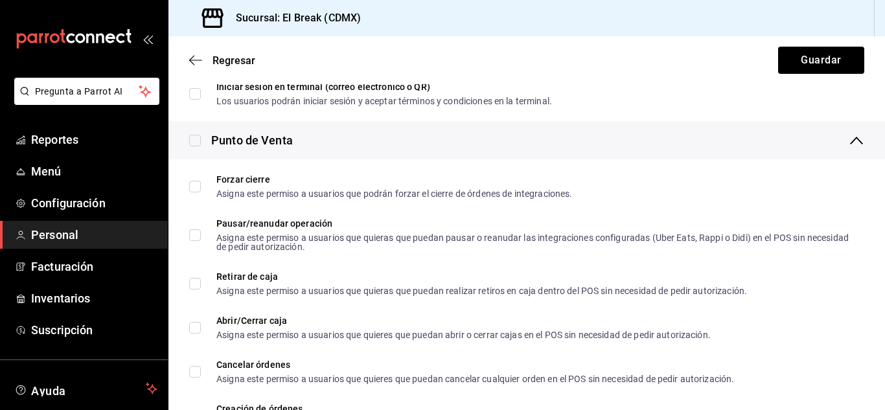
checkbox input "true"
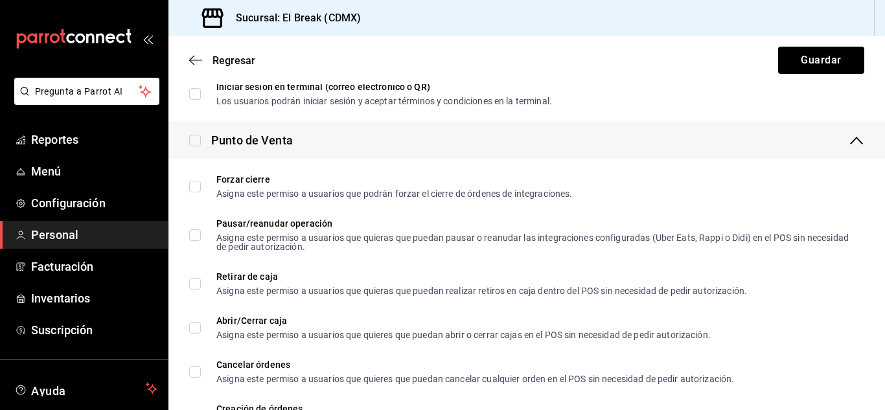
checkbox input "true"
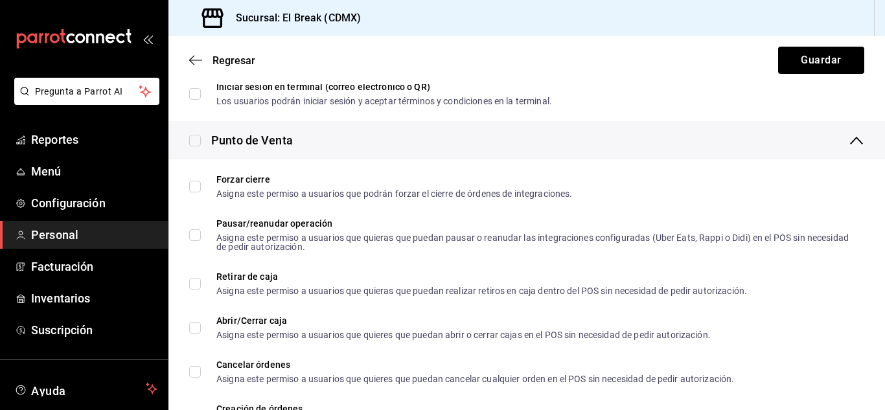
checkbox input "true"
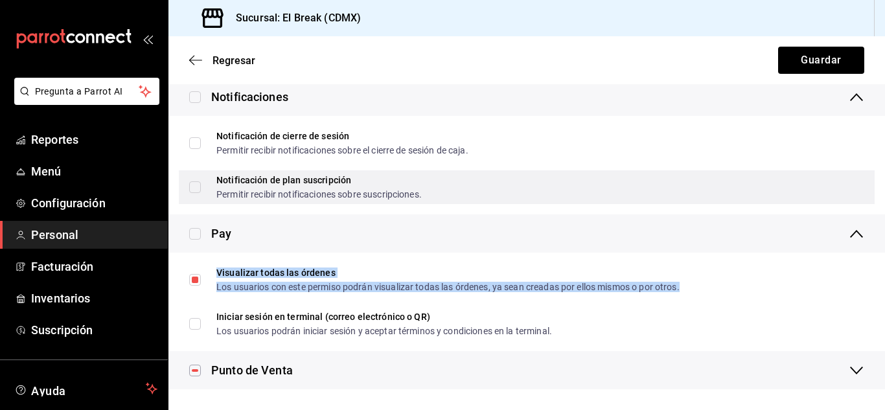
scroll to position [1130, 0]
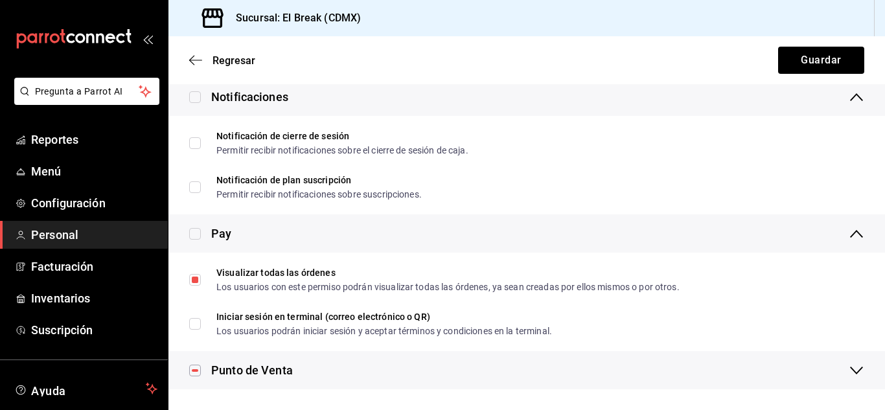
click at [248, 365] on div "Punto de Venta" at bounding box center [252, 369] width 82 height 17
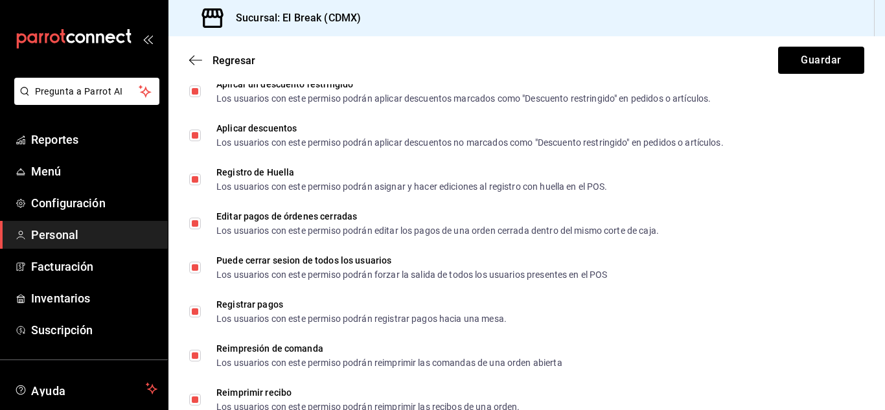
scroll to position [1973, 0]
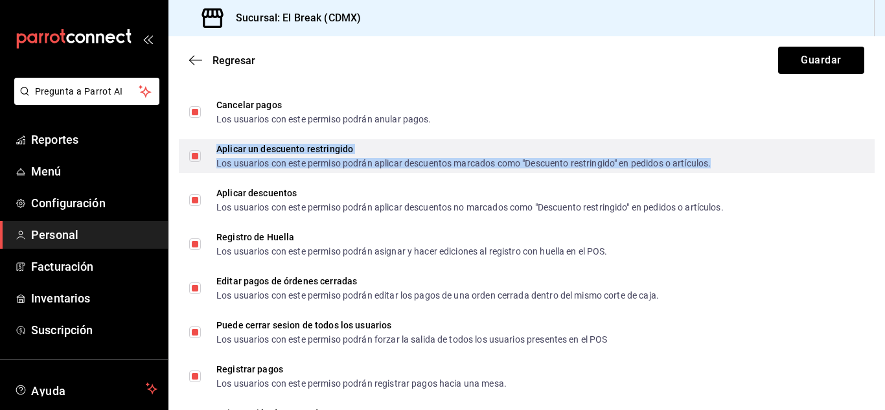
click at [227, 159] on div "Los usuarios con este permiso podrán aplicar descuentos marcados como "Descuent…" at bounding box center [463, 163] width 494 height 9
checkbox input "false"
click at [236, 159] on div "Los usuarios con este permiso podrán aplicar descuentos marcados como "Descuent…" at bounding box center [463, 163] width 494 height 9
click at [201, 158] on input "Aplicar un descuento restringido Los usuarios con este permiso podrán aplicar d…" at bounding box center [195, 156] width 12 height 12
checkbox input "false"
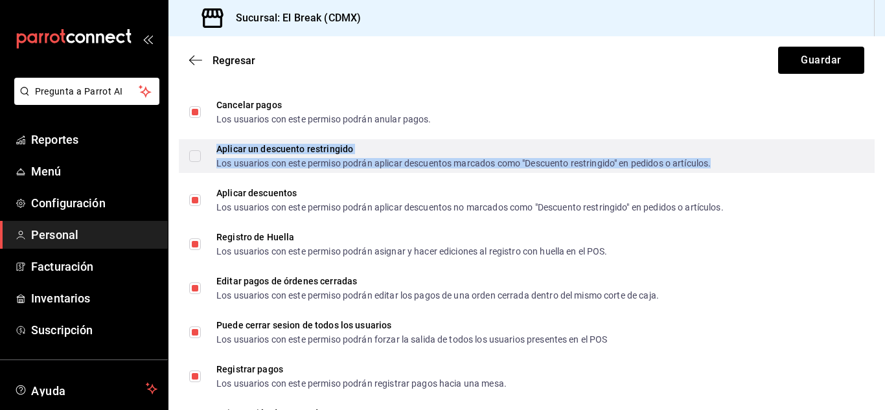
checkbox input "false"
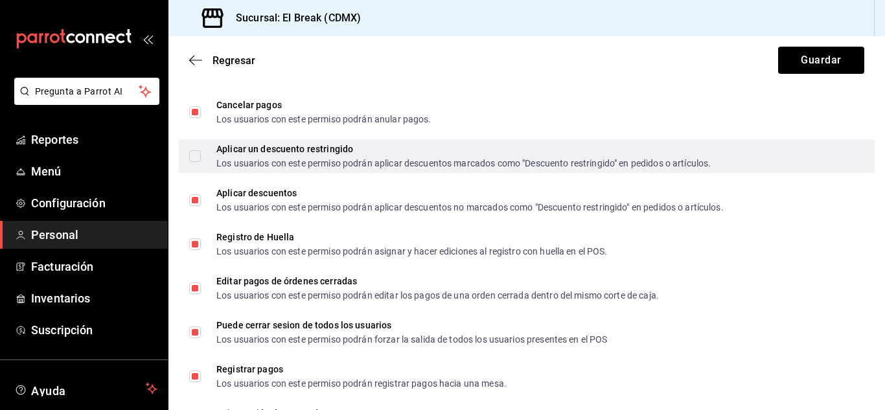
click at [214, 158] on span "Aplicar un descuento restringido Los usuarios con este permiso podrán aplicar d…" at bounding box center [456, 155] width 510 height 23
click at [201, 158] on input "Aplicar un descuento restringido Los usuarios con este permiso podrán aplicar d…" at bounding box center [195, 156] width 12 height 12
checkbox input "false"
click at [197, 157] on input "Aplicar un descuento restringido Los usuarios con este permiso podrán aplicar d…" at bounding box center [195, 156] width 12 height 12
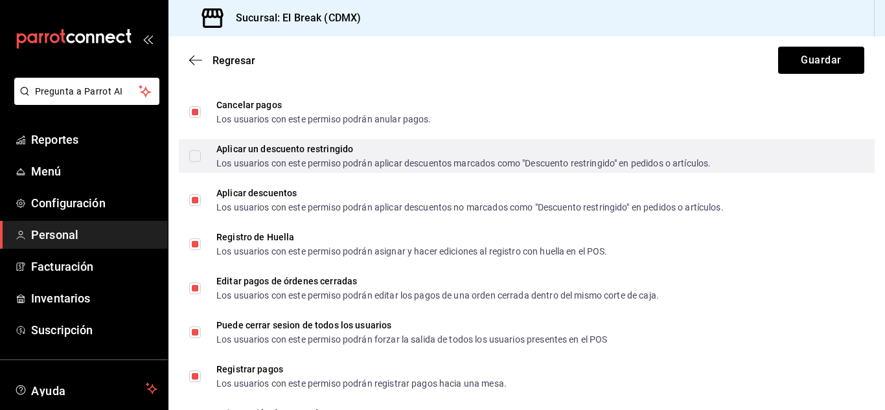
checkbox input "true"
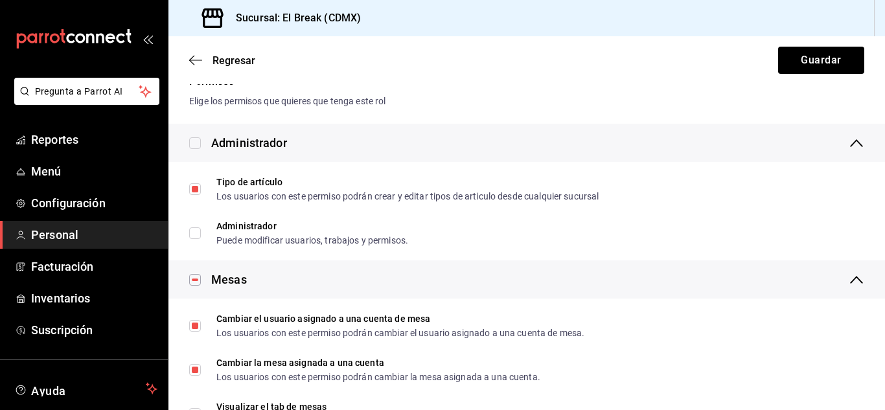
scroll to position [194, 0]
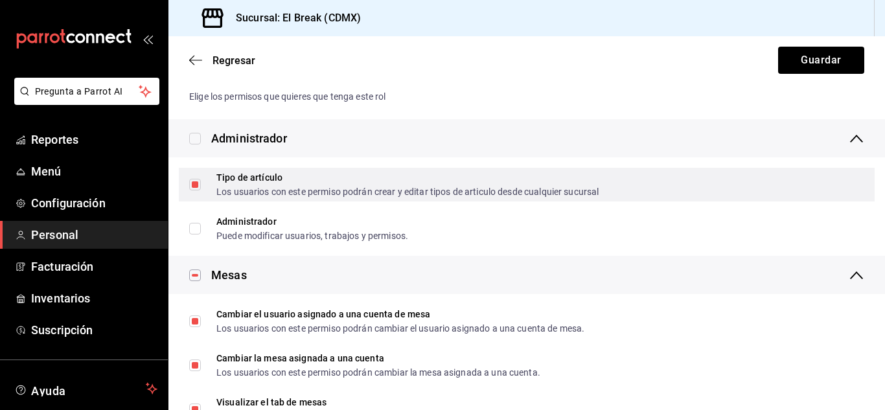
click at [193, 183] on input "Tipo de artículo Los usuarios con este permiso podrán crear y editar tipos de a…" at bounding box center [195, 185] width 12 height 12
checkbox input "false"
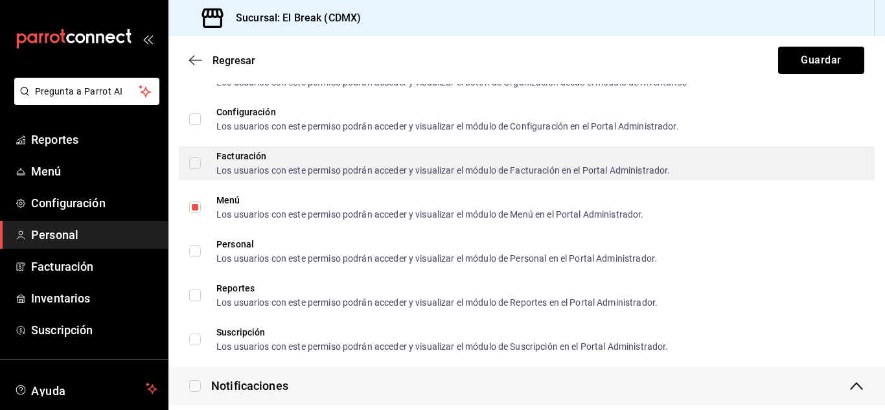
scroll to position [842, 0]
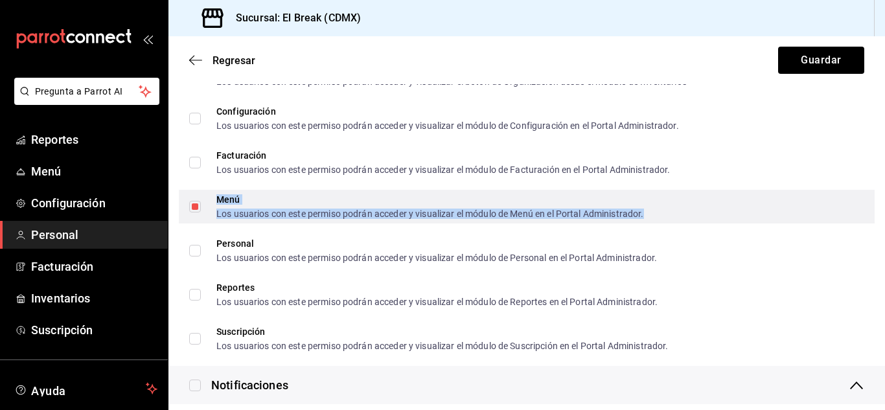
click at [249, 206] on div "Menú Los usuarios con este permiso podrán acceder y visualizar el módulo de Men…" at bounding box center [430, 206] width 428 height 23
click at [805, 191] on div "Menú Los usuarios con este permiso podrán acceder y visualizar el módulo de Men…" at bounding box center [527, 207] width 696 height 34
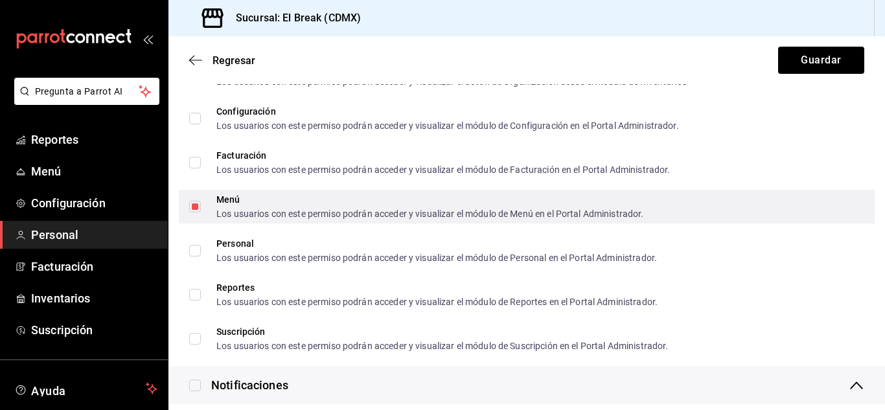
click at [196, 204] on input "Menú Los usuarios con este permiso podrán acceder y visualizar el módulo de Men…" at bounding box center [195, 207] width 12 height 12
checkbox input "false"
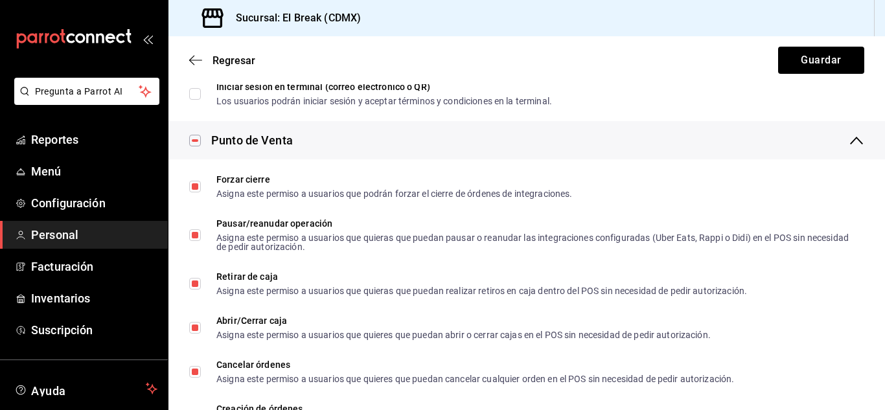
scroll to position [1296, 0]
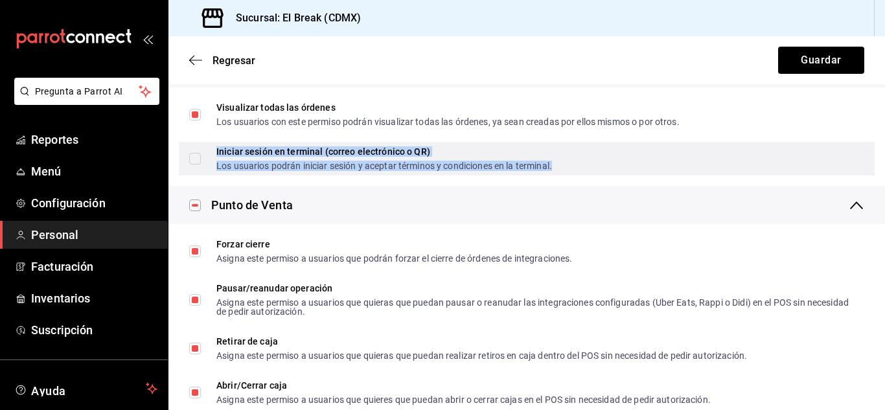
click at [299, 161] on div "Los usuarios podrán iniciar sesión y aceptar términos y condiciones en la termi…" at bounding box center [384, 165] width 336 height 9
checkbox input "true"
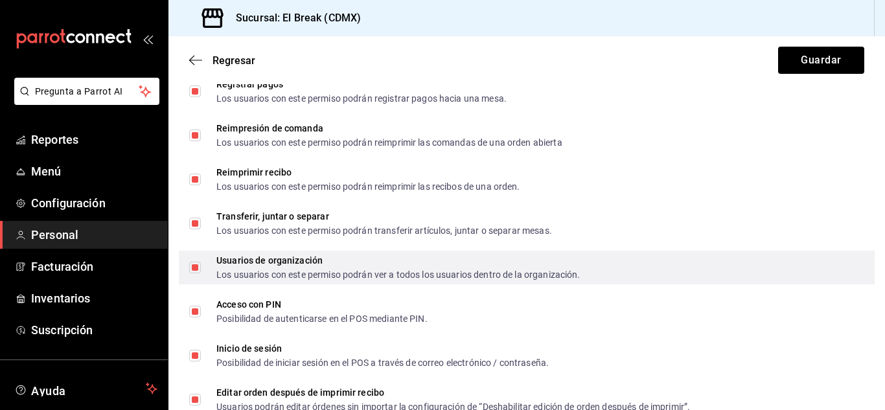
scroll to position [2295, 0]
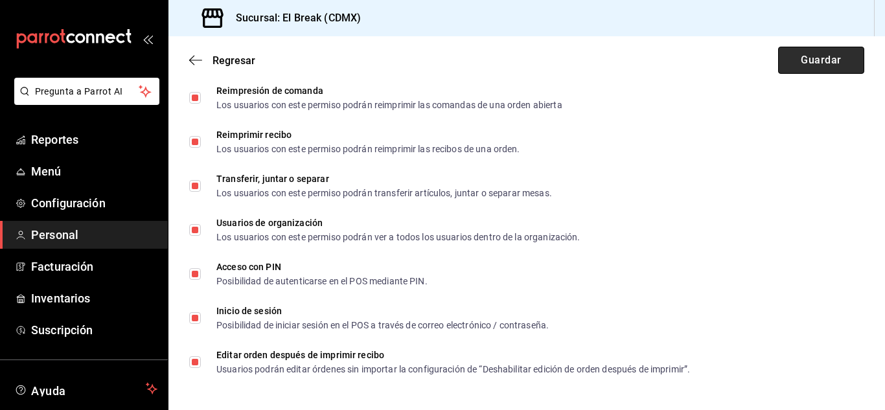
click at [817, 58] on button "Guardar" at bounding box center [821, 60] width 86 height 27
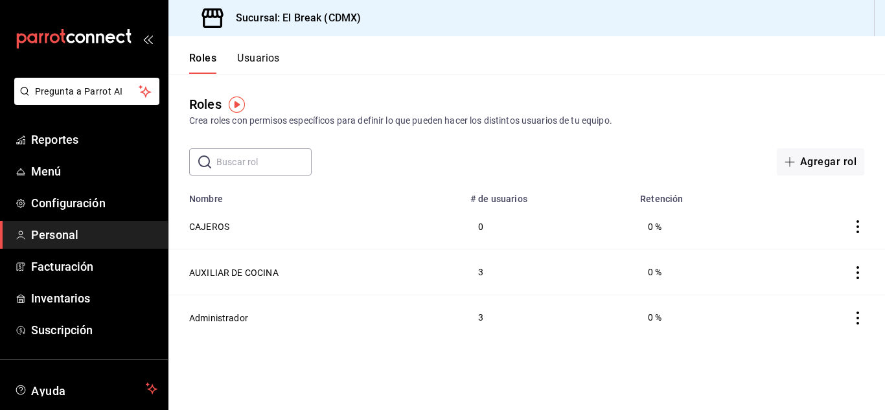
click at [236, 54] on div "Roles Usuarios" at bounding box center [234, 63] width 91 height 22
click at [264, 60] on button "Usuarios" at bounding box center [258, 63] width 43 height 22
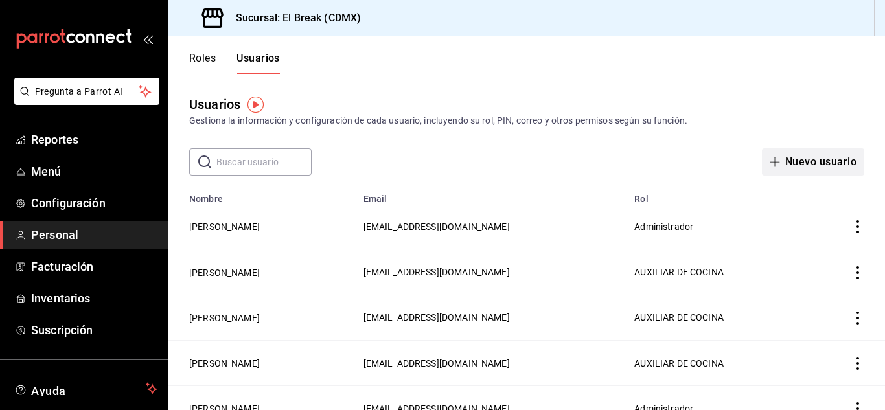
click at [788, 163] on button "Nuevo usuario" at bounding box center [813, 161] width 102 height 27
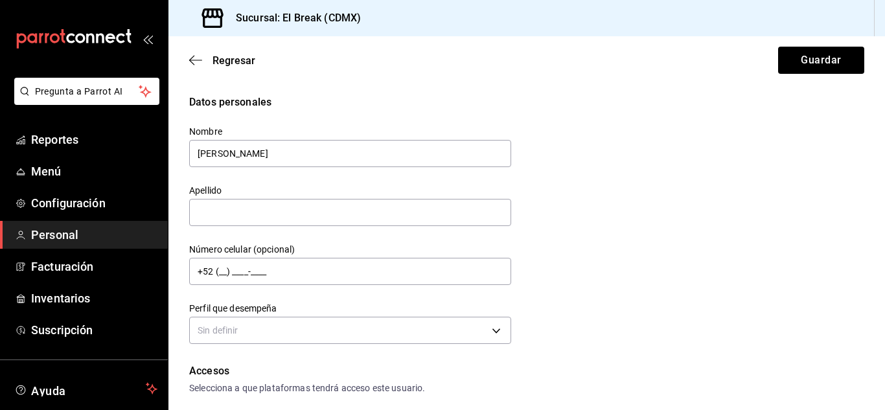
type input "[PERSON_NAME]"
type input "Juarez"
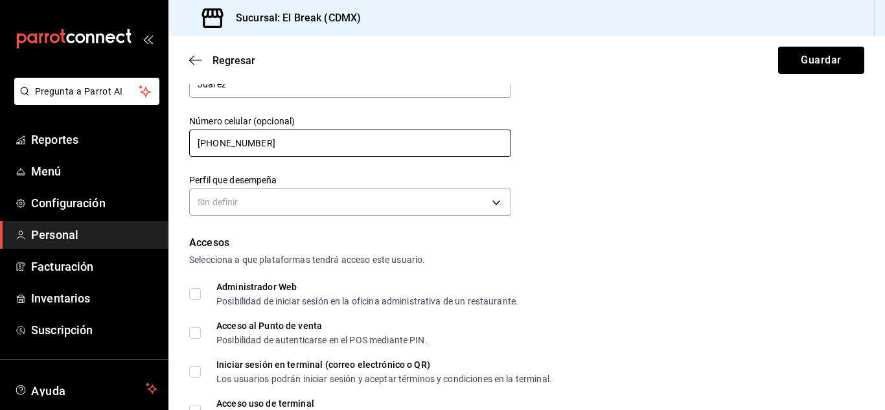
scroll to position [130, 0]
type input "[PHONE_NUMBER]"
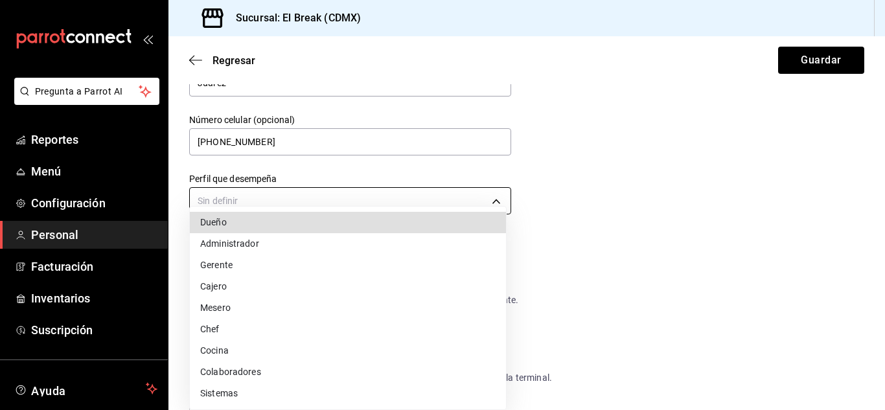
click at [293, 194] on body "Pregunta a Parrot AI Reportes Menú Configuración Personal Facturación Inventari…" at bounding box center [442, 205] width 885 height 410
click at [229, 284] on li "Cajero" at bounding box center [348, 286] width 316 height 21
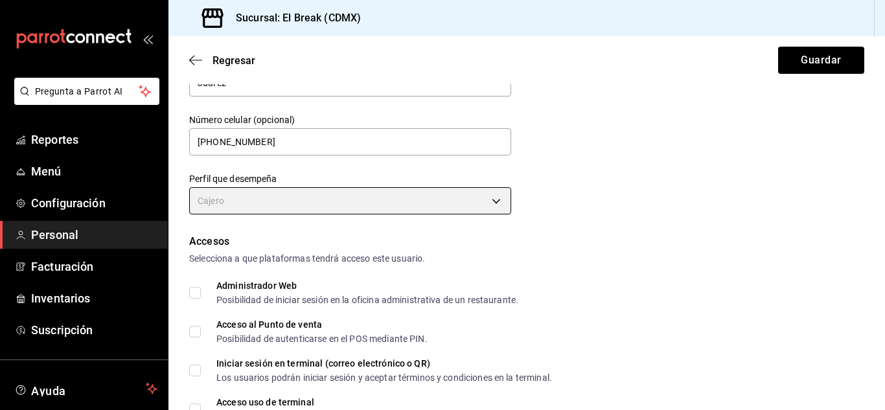
type input "CASHIER"
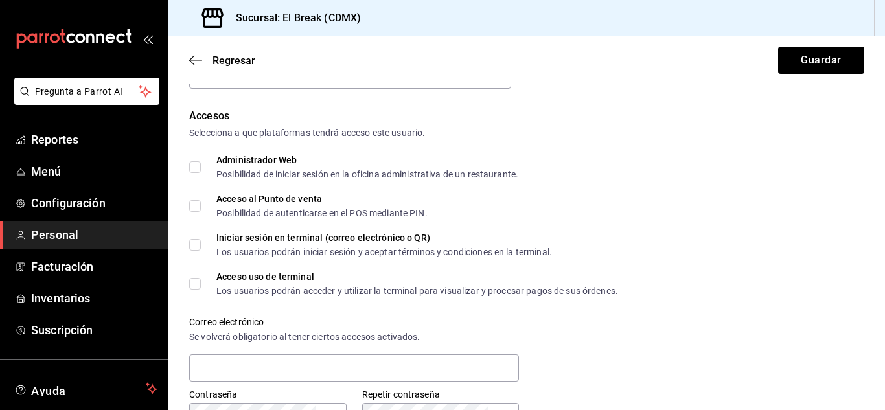
scroll to position [259, 0]
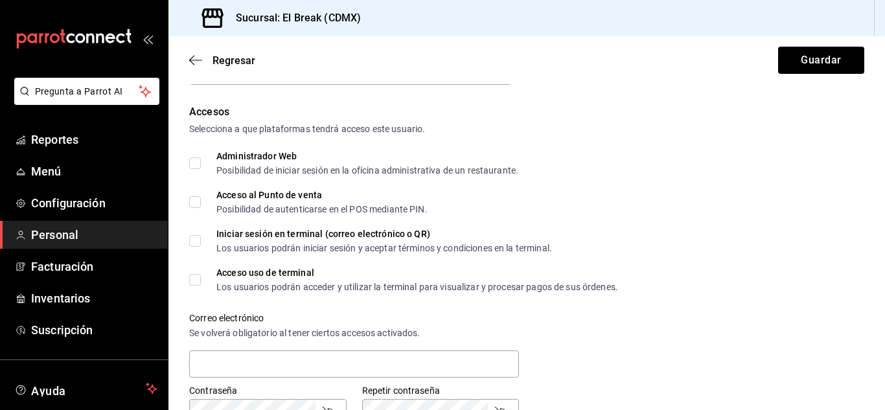
click at [200, 200] on input "Acceso al Punto de venta Posibilidad de autenticarse en el POS mediante PIN." at bounding box center [195, 202] width 12 height 12
checkbox input "true"
click at [190, 240] on input "Iniciar sesión en terminal (correo electrónico o QR) Los usuarios podrán inicia…" at bounding box center [195, 241] width 12 height 12
checkbox input "true"
click at [195, 284] on input "Acceso uso de terminal Los usuarios podrán acceder y utilizar la terminal para …" at bounding box center [195, 280] width 12 height 12
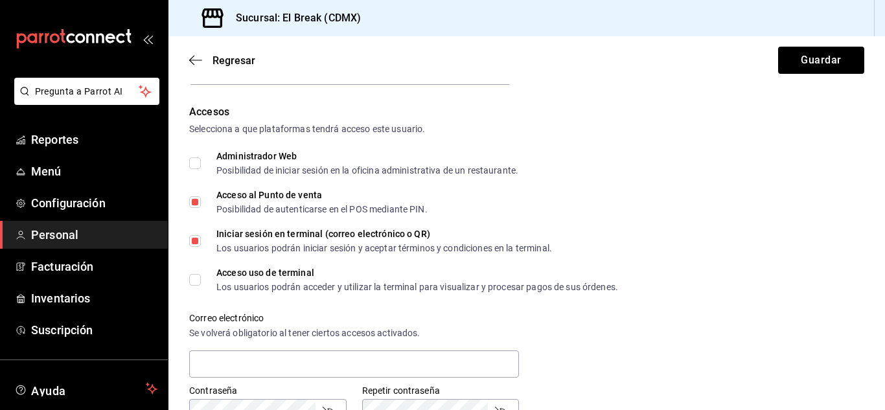
checkbox input "true"
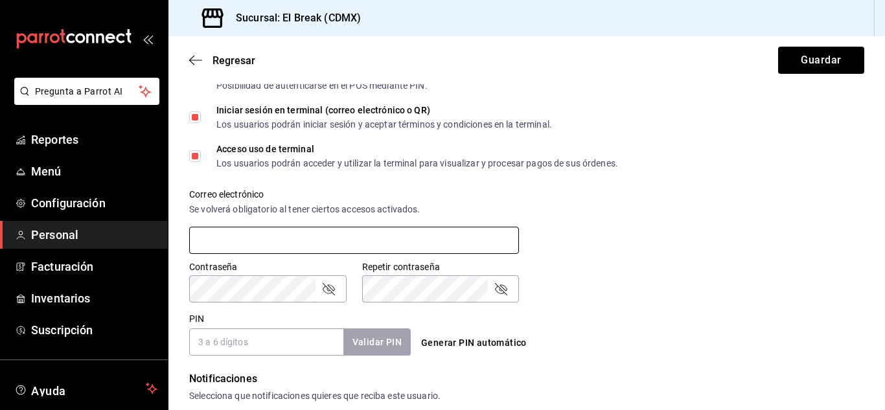
scroll to position [389, 0]
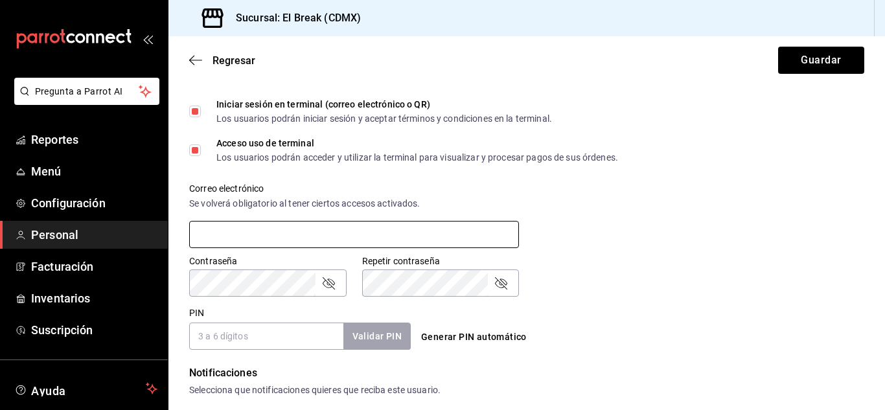
click at [286, 235] on input "text" at bounding box center [354, 234] width 330 height 27
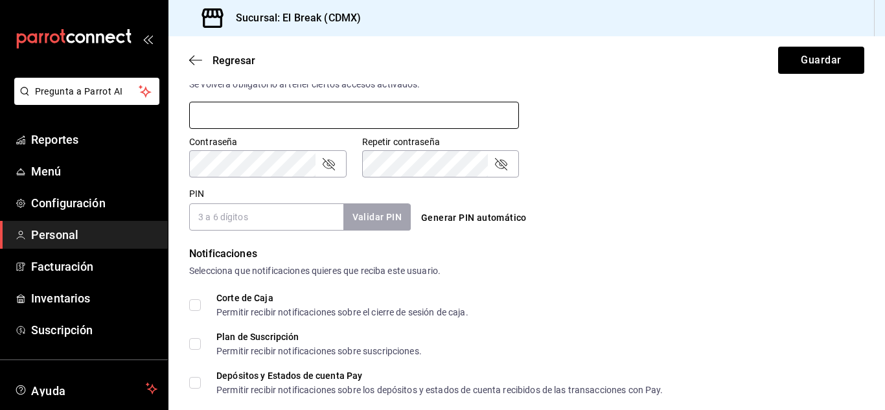
scroll to position [518, 0]
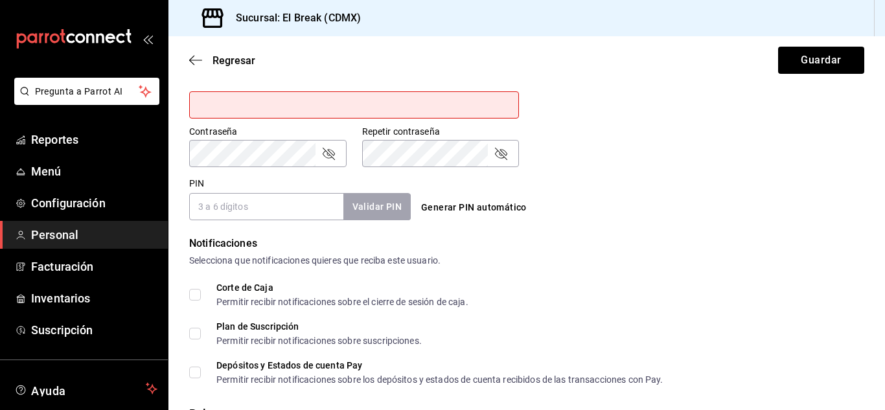
click at [241, 205] on input "PIN" at bounding box center [266, 206] width 154 height 27
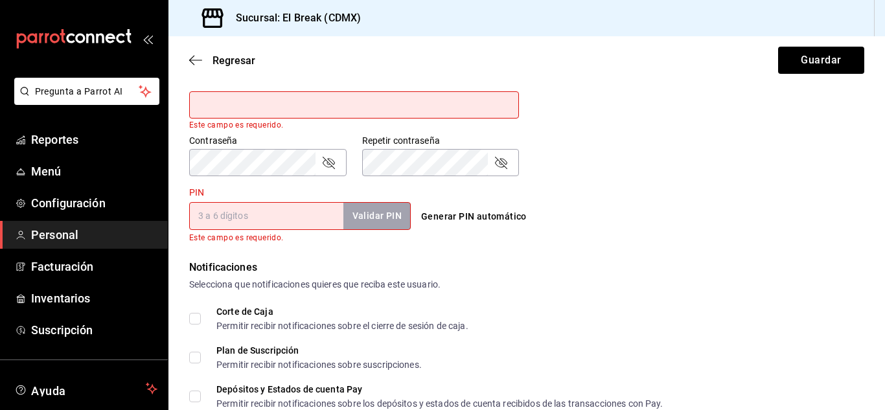
click at [239, 94] on input "text" at bounding box center [354, 104] width 330 height 27
type input "[EMAIL_ADDRESS][DOMAIN_NAME]"
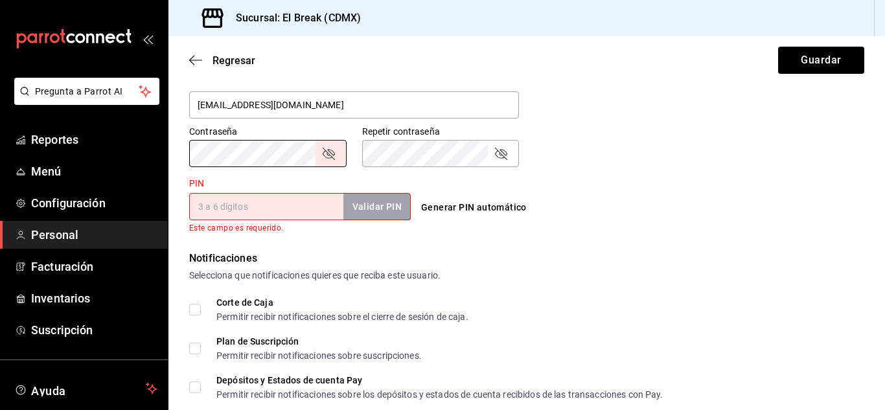
click at [228, 208] on input "PIN" at bounding box center [266, 206] width 154 height 27
click at [257, 216] on input "PIN" at bounding box center [266, 206] width 154 height 27
type input "170695"
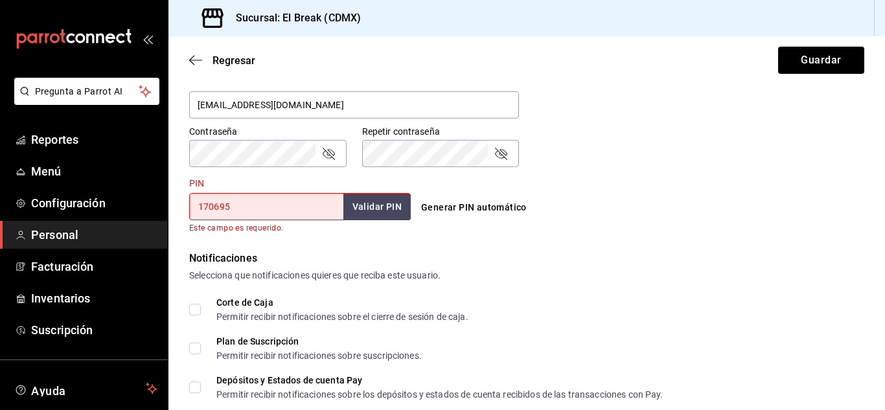
click at [339, 209] on input "170695" at bounding box center [266, 206] width 154 height 27
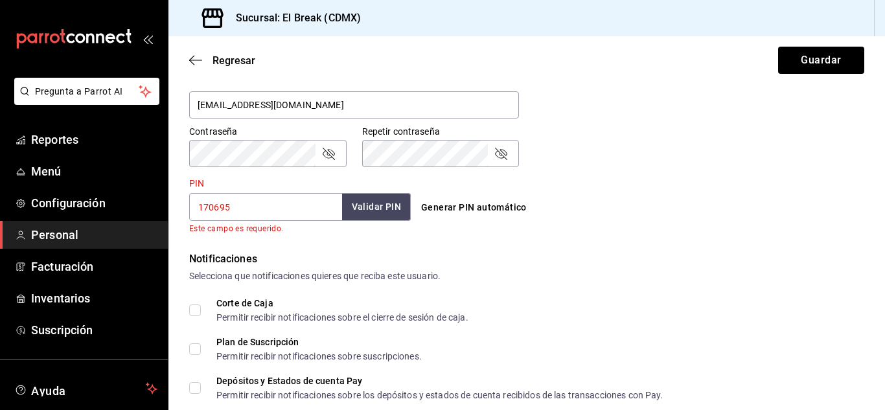
click at [357, 209] on button "Validar PIN" at bounding box center [376, 207] width 69 height 28
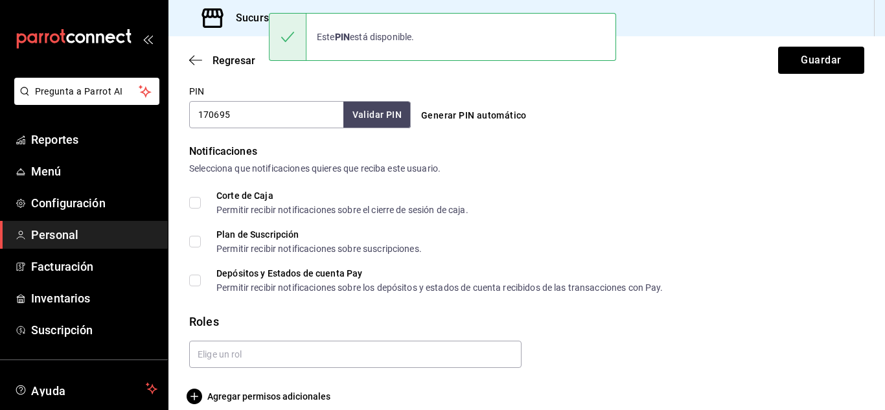
scroll to position [625, 0]
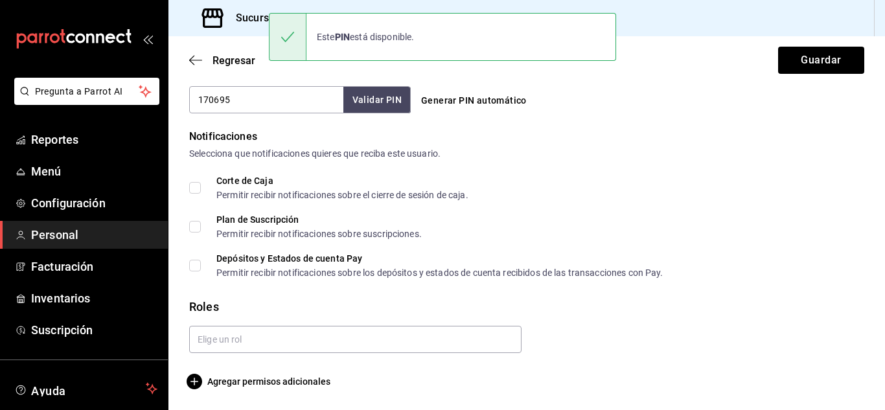
click at [196, 190] on input "Corte de Caja Permitir recibir notificaciones sobre el cierre de sesión de caja." at bounding box center [195, 188] width 12 height 12
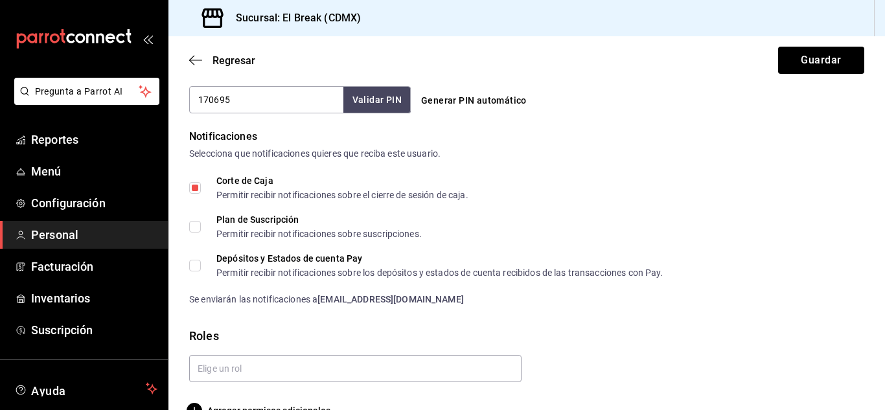
click at [196, 190] on input "Corte de Caja Permitir recibir notificaciones sobre el cierre de sesión de caja." at bounding box center [195, 188] width 12 height 12
checkbox input "false"
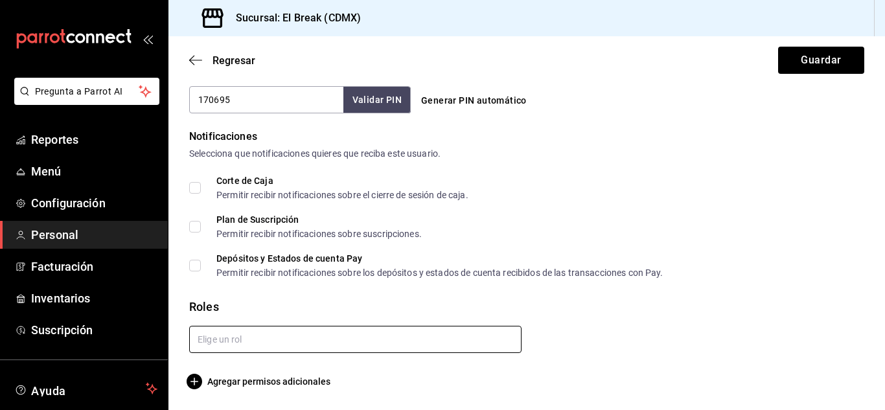
click at [222, 345] on input "text" at bounding box center [355, 339] width 332 height 27
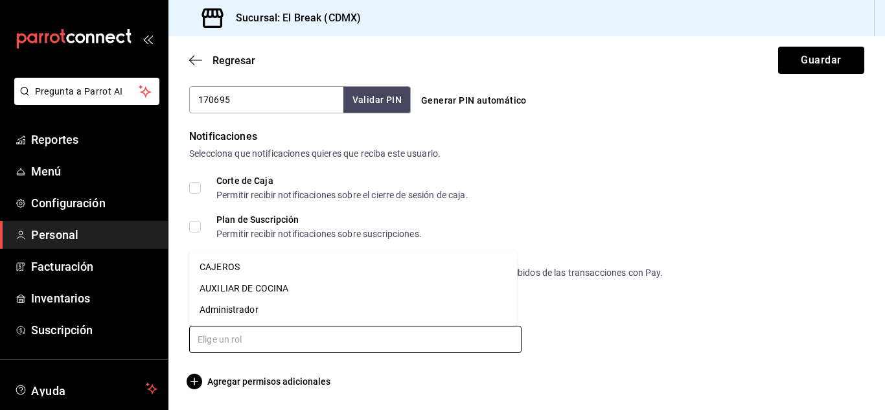
click at [234, 264] on li "CAJEROS" at bounding box center [353, 267] width 328 height 21
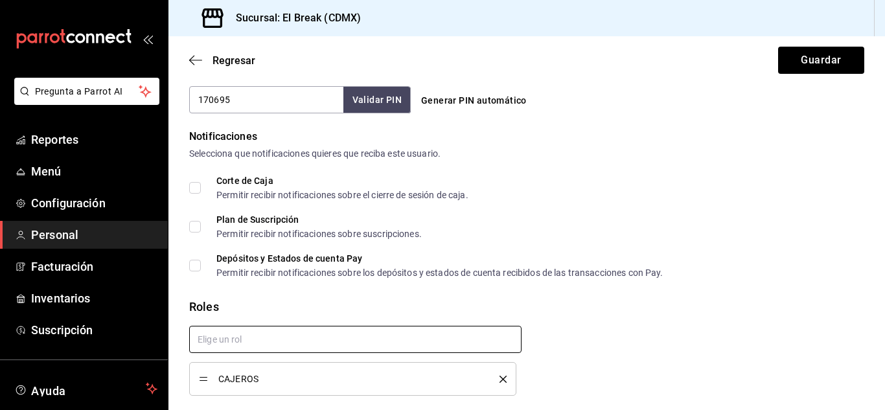
scroll to position [668, 0]
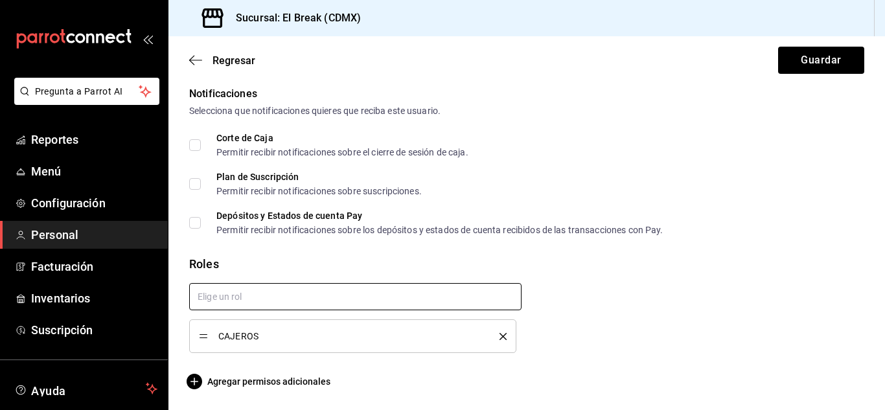
checkbox input "true"
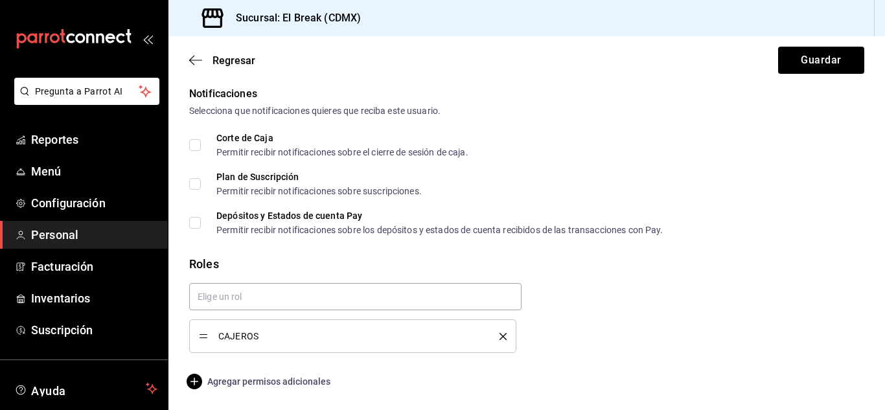
click at [257, 382] on span "Agregar permisos adicionales" at bounding box center [259, 382] width 141 height 16
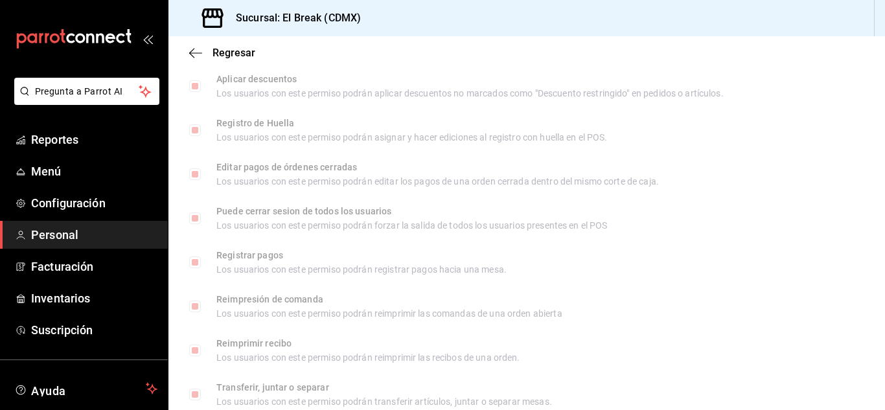
scroll to position [1960, 0]
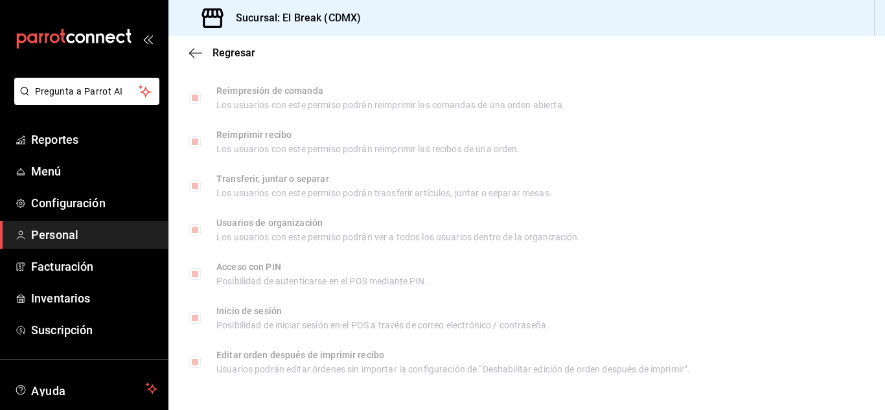
click at [186, 54] on div "Regresar" at bounding box center [526, 52] width 716 height 33
click at [187, 54] on div "Regresar" at bounding box center [526, 52] width 716 height 33
click at [191, 54] on icon "button" at bounding box center [195, 53] width 13 height 12
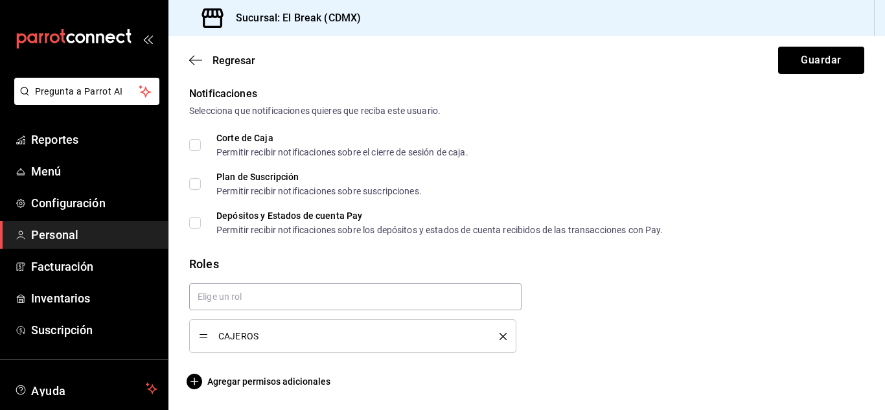
scroll to position [668, 0]
click at [793, 60] on button "Guardar" at bounding box center [821, 60] width 86 height 27
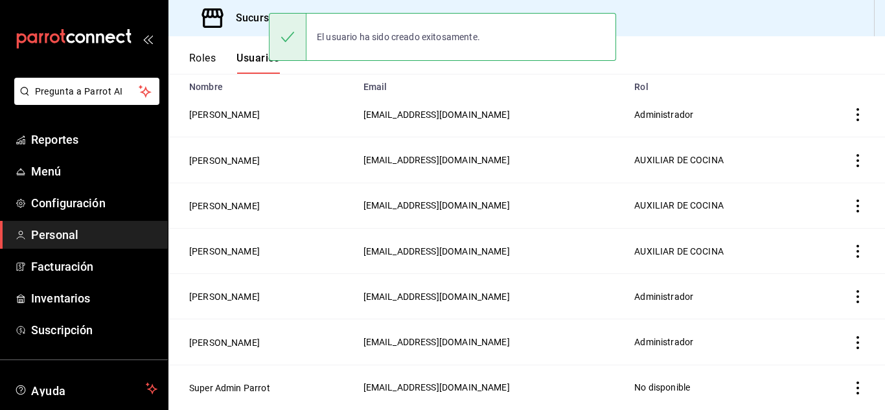
scroll to position [108, 0]
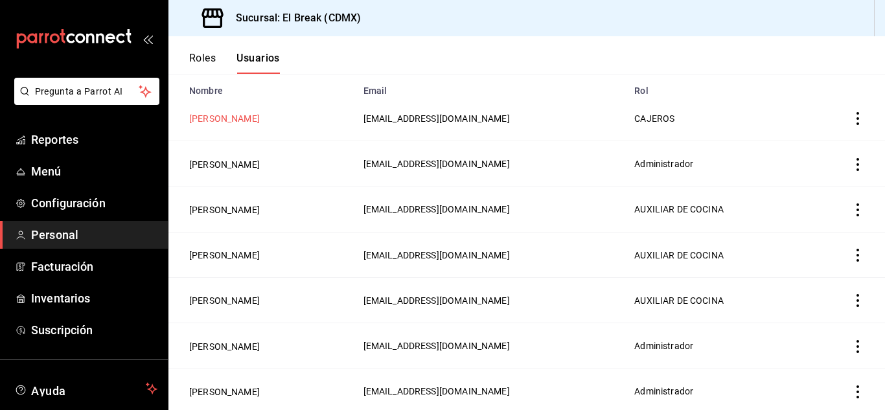
click at [234, 124] on button "[PERSON_NAME]" at bounding box center [224, 118] width 71 height 13
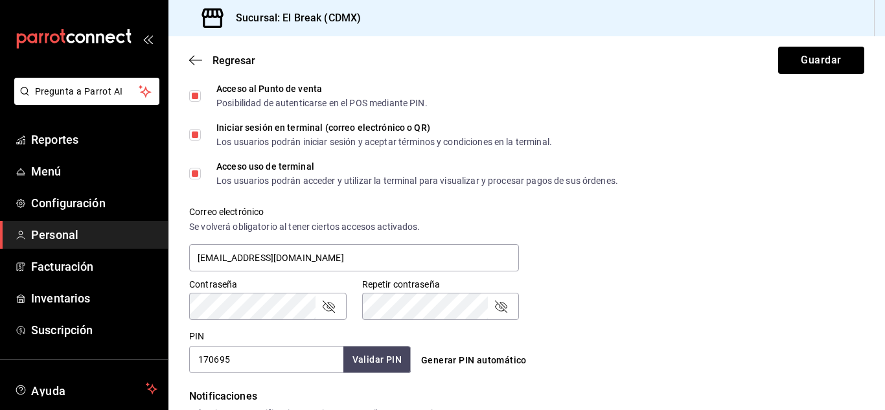
scroll to position [389, 0]
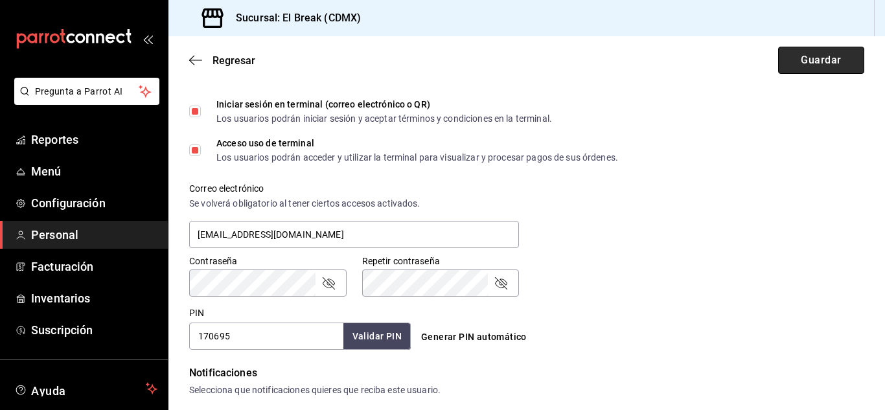
click at [818, 64] on button "Guardar" at bounding box center [821, 60] width 86 height 27
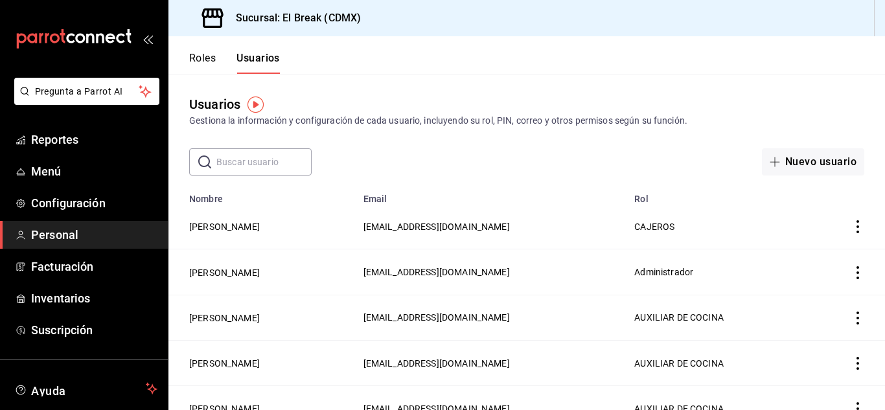
click at [108, 40] on icon "mailbox folders" at bounding box center [74, 38] width 117 height 19
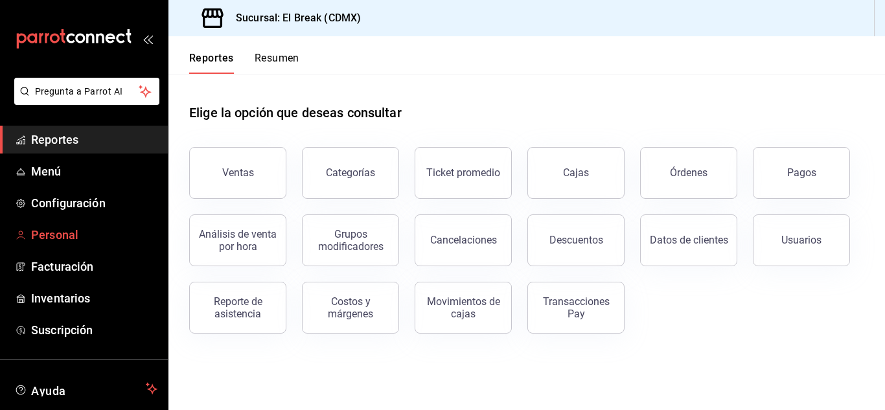
click at [67, 238] on span "Personal" at bounding box center [94, 234] width 126 height 17
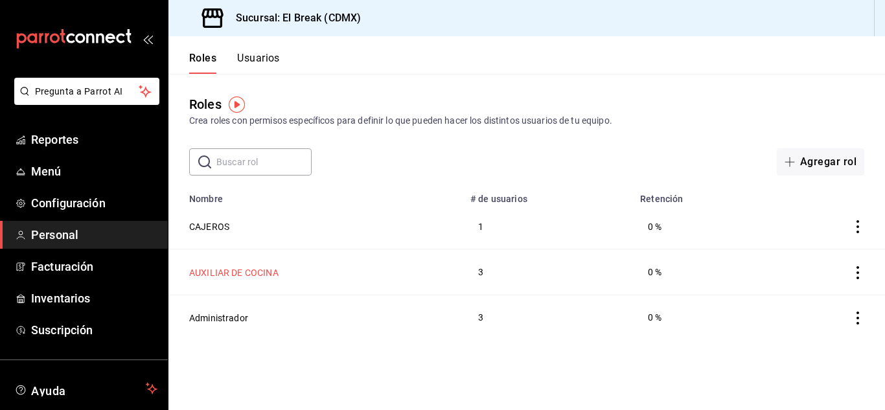
click at [275, 271] on button "AUXILIAR DE COCINA" at bounding box center [233, 272] width 89 height 13
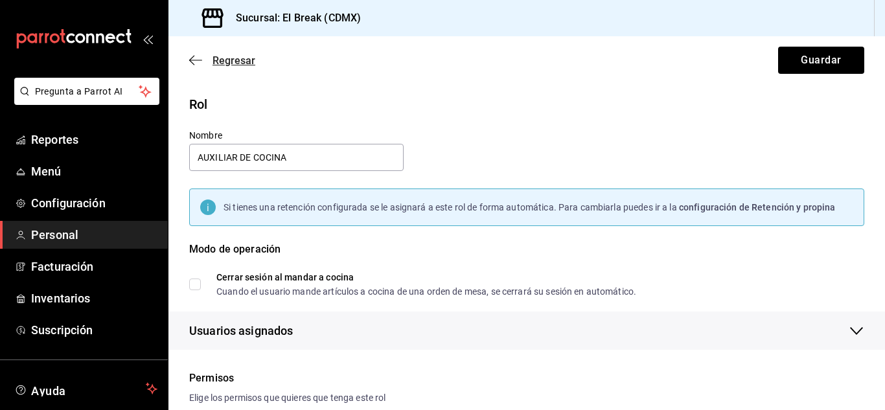
click at [197, 57] on icon "button" at bounding box center [195, 60] width 13 height 12
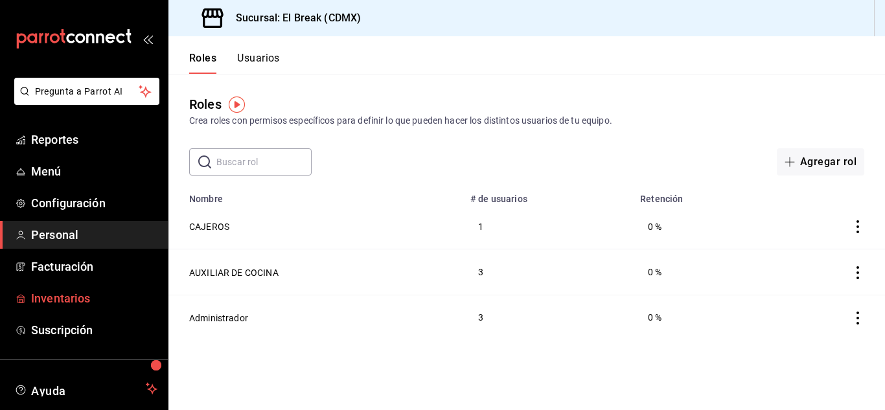
scroll to position [79, 0]
